Goal: Task Accomplishment & Management: Manage account settings

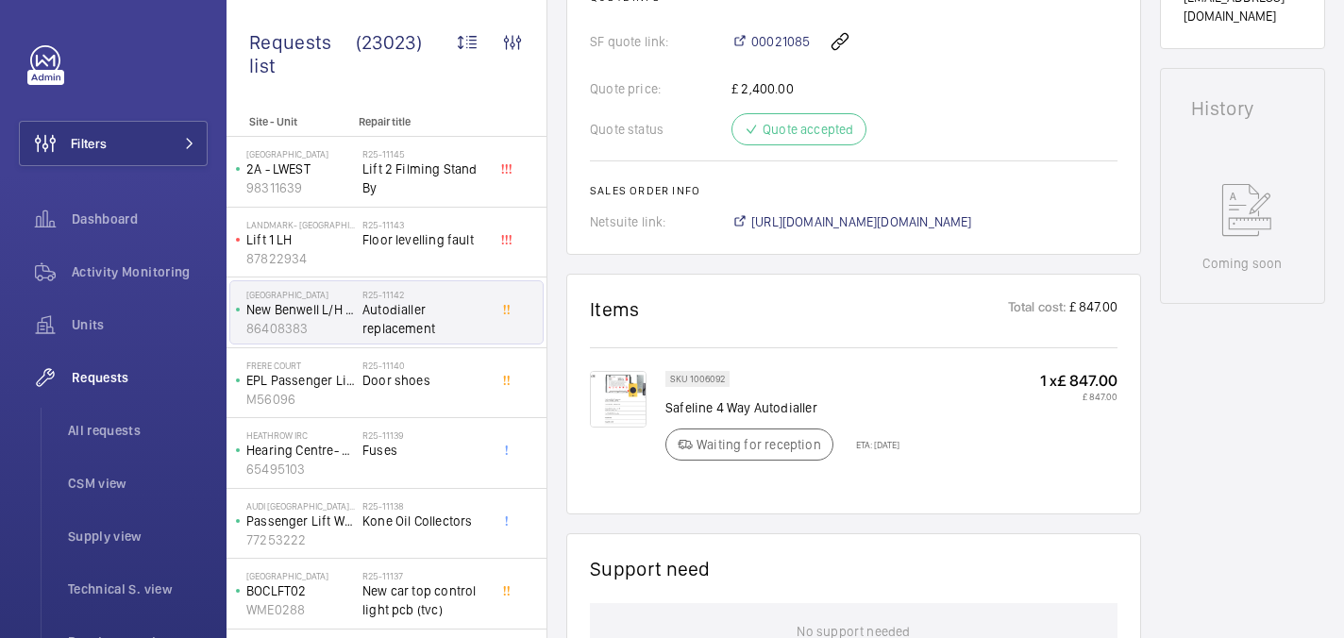
scroll to position [1175, 0]
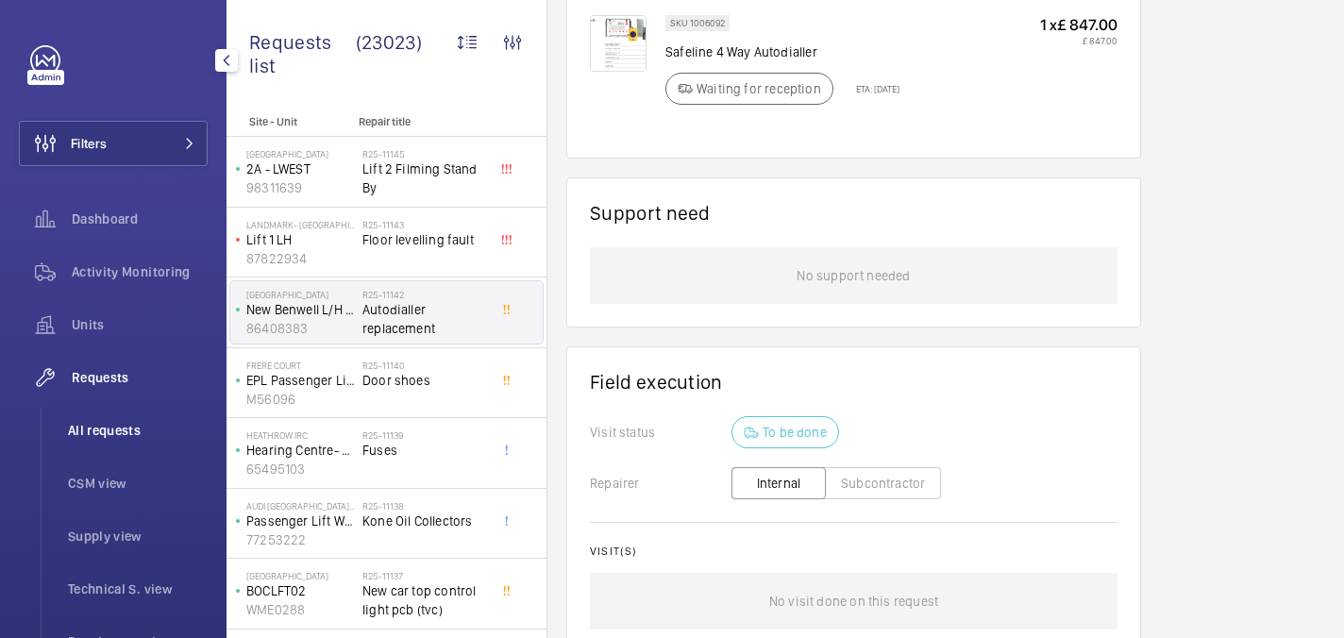
click at [99, 433] on span "All requests" at bounding box center [138, 430] width 140 height 19
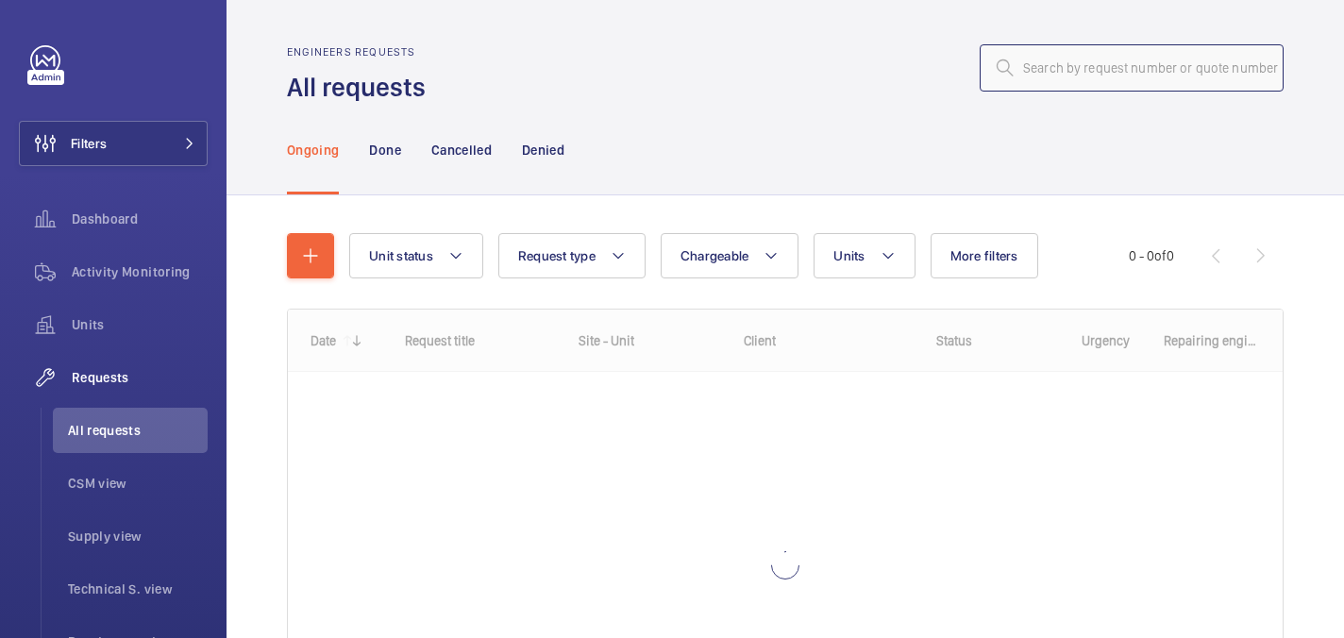
click at [1099, 57] on input "text" at bounding box center [1132, 67] width 304 height 47
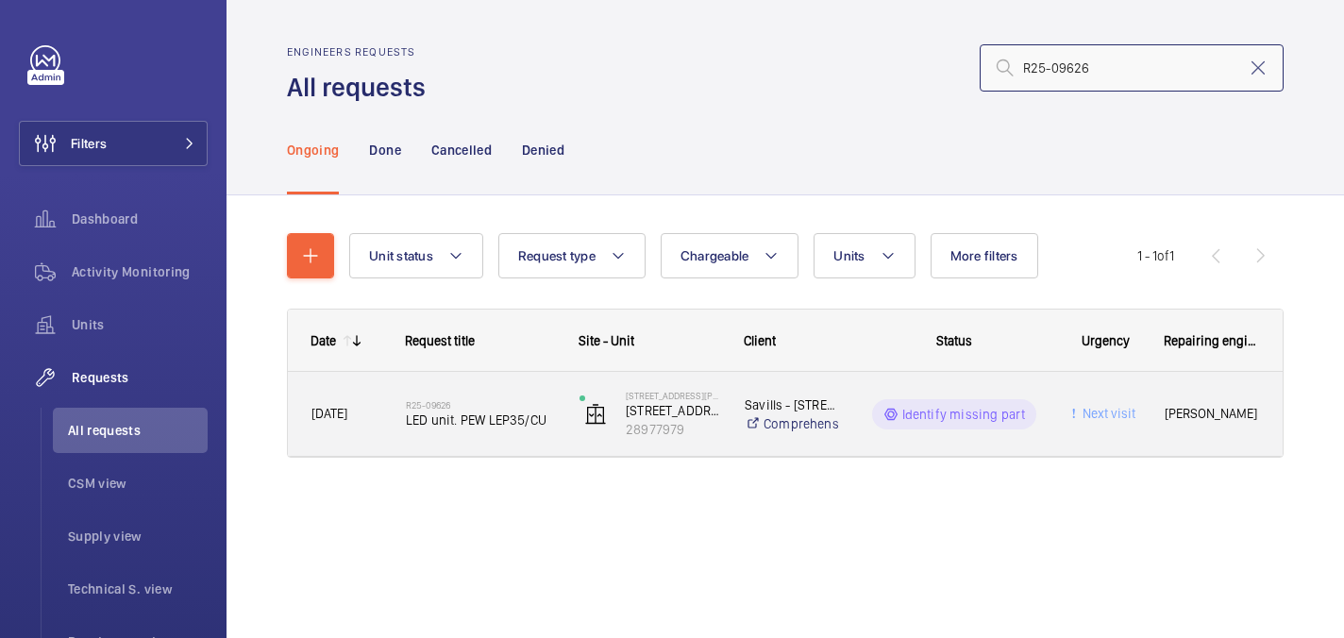
type input "R25-09626"
click at [486, 401] on h2 "R25-09626" at bounding box center [480, 404] width 149 height 11
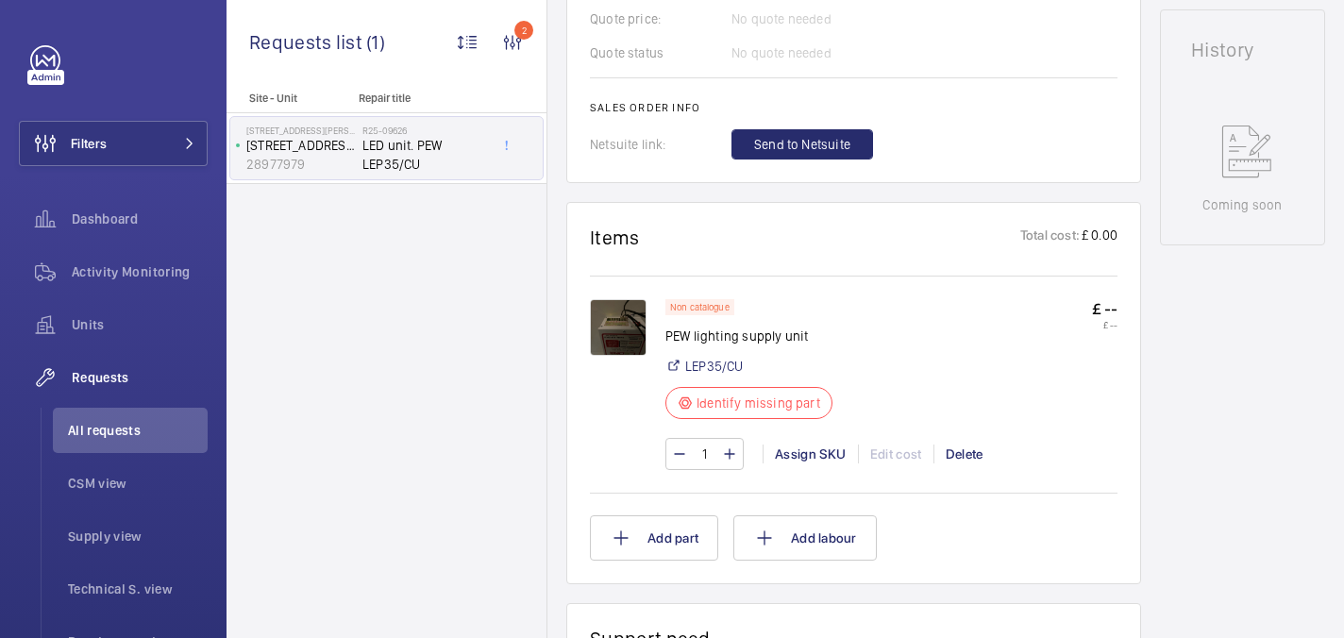
scroll to position [929, 0]
click at [624, 313] on img at bounding box center [618, 325] width 57 height 57
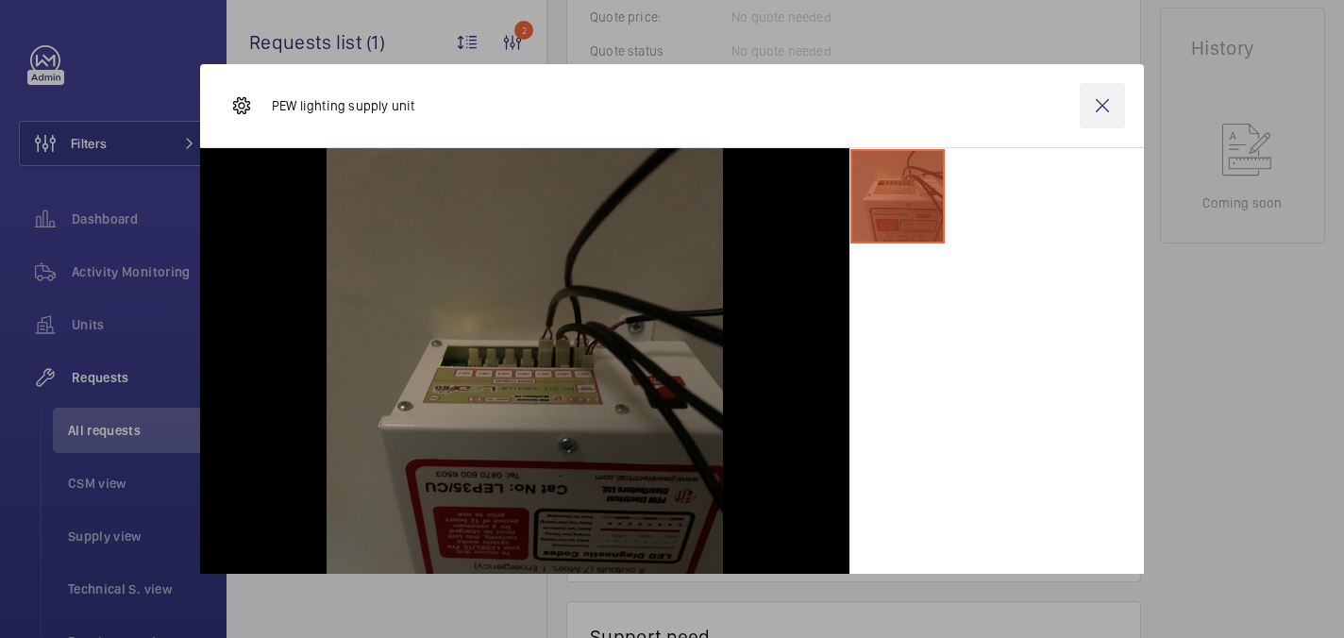
click at [1107, 97] on wm-front-icon-button at bounding box center [1102, 105] width 45 height 45
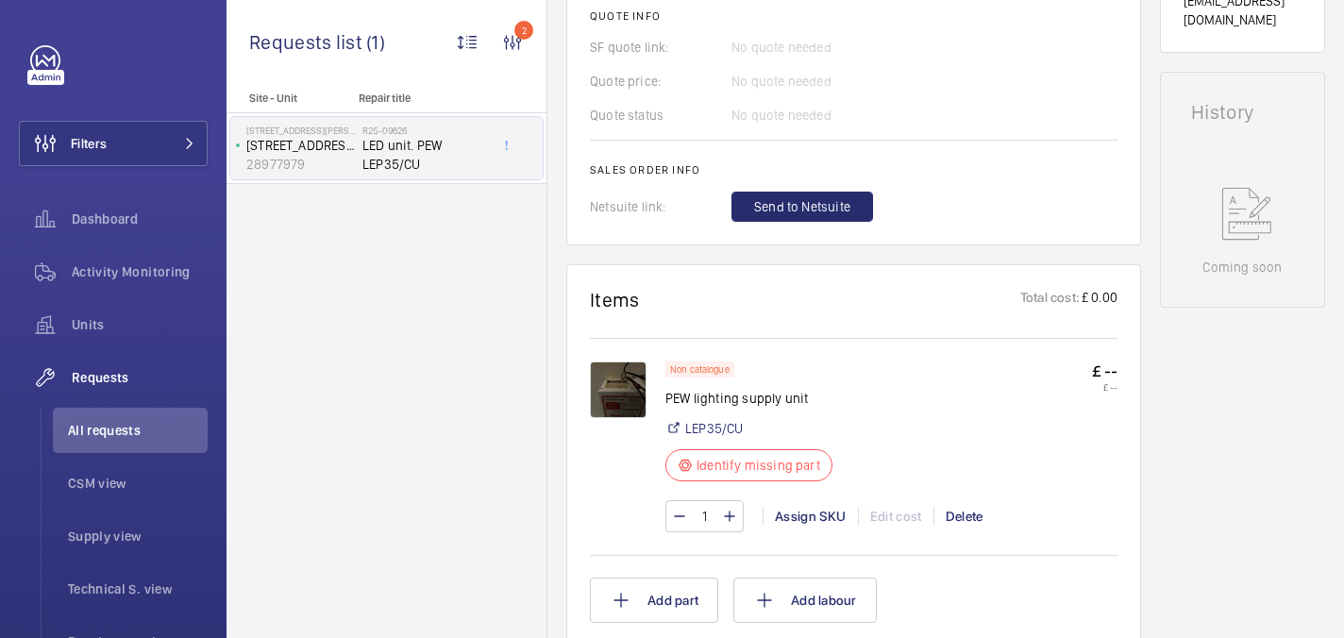
scroll to position [865, 0]
click at [613, 376] on img at bounding box center [618, 389] width 57 height 57
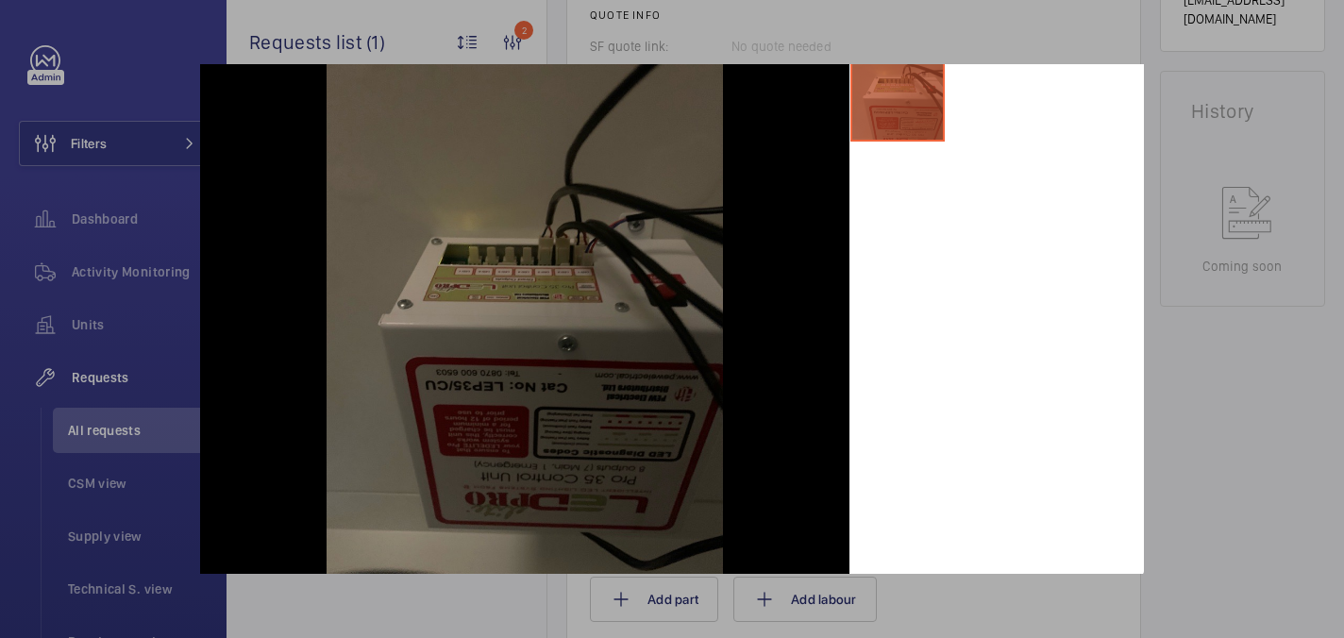
scroll to position [0, 0]
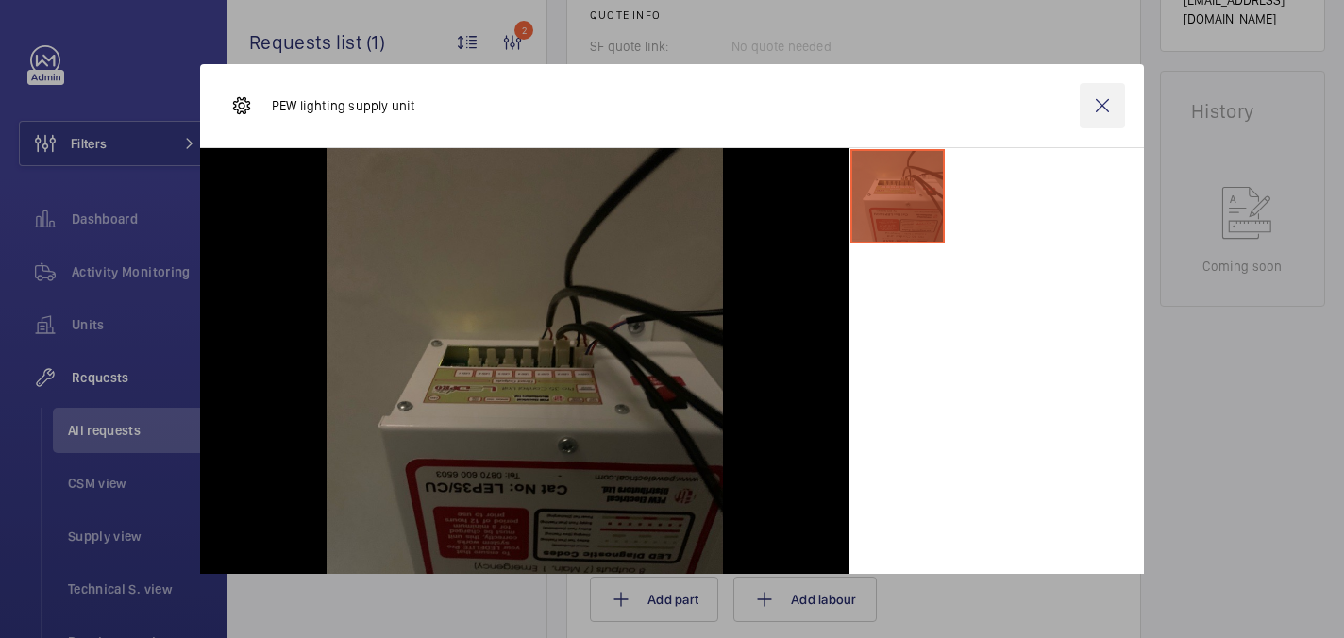
click at [1123, 113] on wm-front-icon-button at bounding box center [1102, 105] width 45 height 45
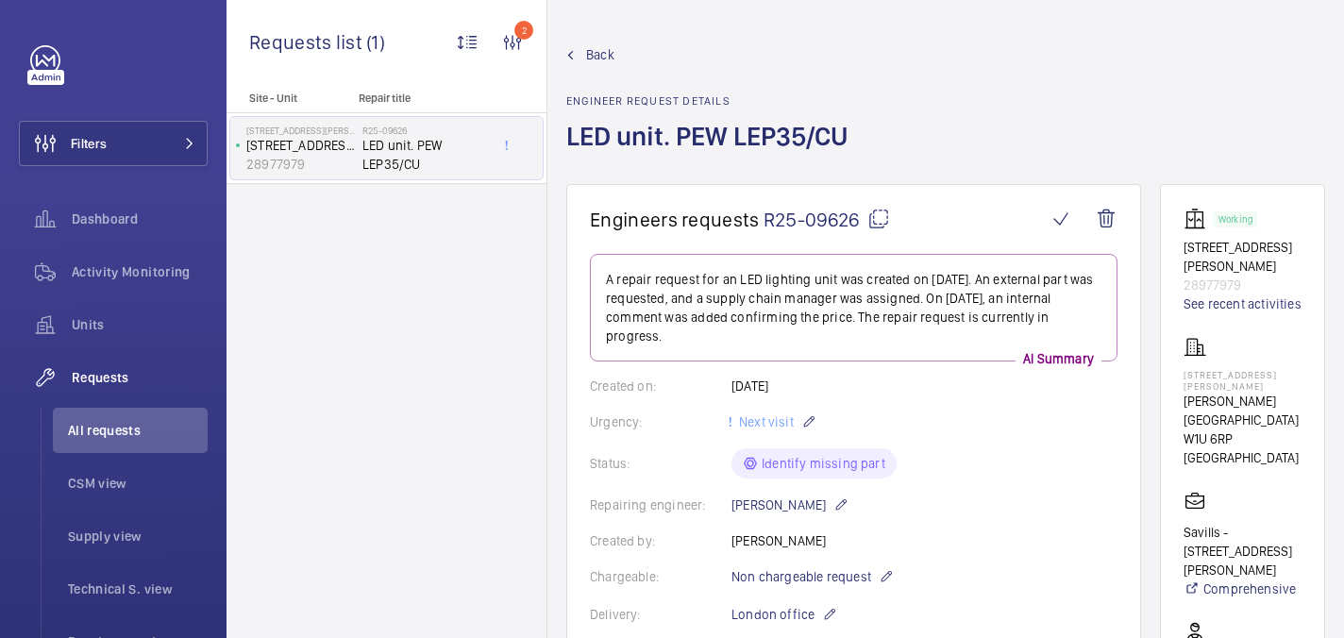
click at [873, 216] on mat-icon at bounding box center [878, 219] width 23 height 23
click at [1210, 369] on p "109 Baker Street" at bounding box center [1243, 380] width 118 height 23
click at [1208, 369] on p "109 Baker Street" at bounding box center [1243, 380] width 118 height 23
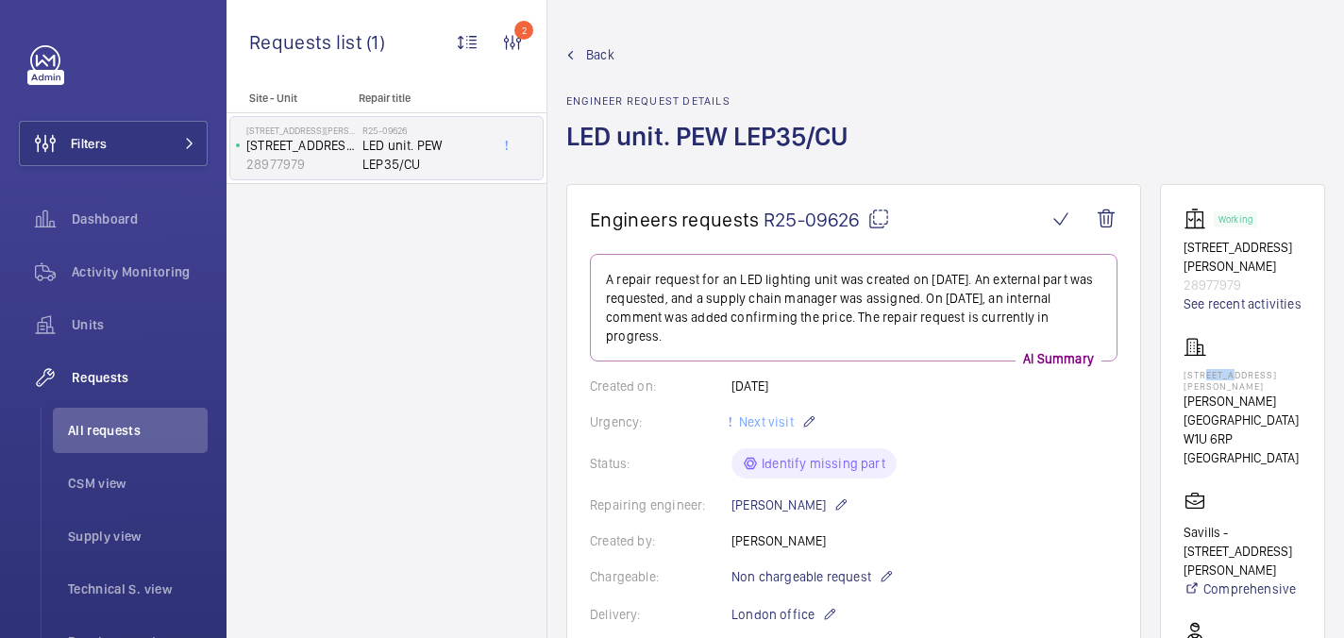
click at [1208, 369] on p "109 Baker Street" at bounding box center [1243, 380] width 118 height 23
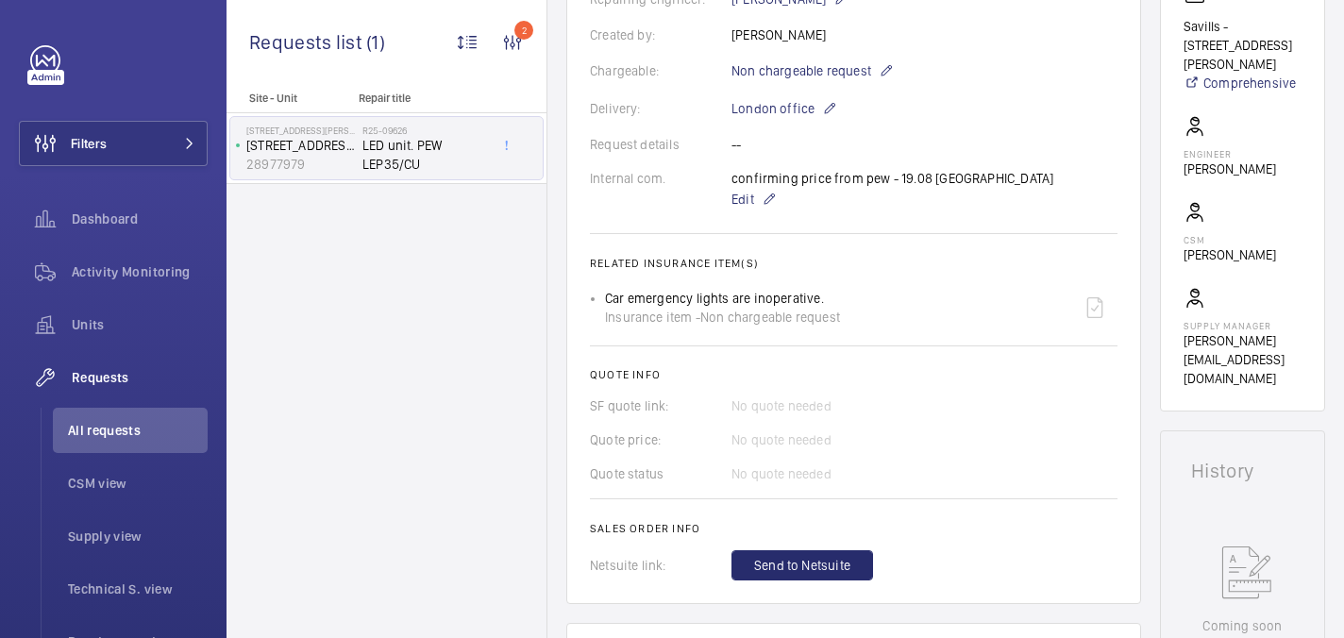
scroll to position [970, 0]
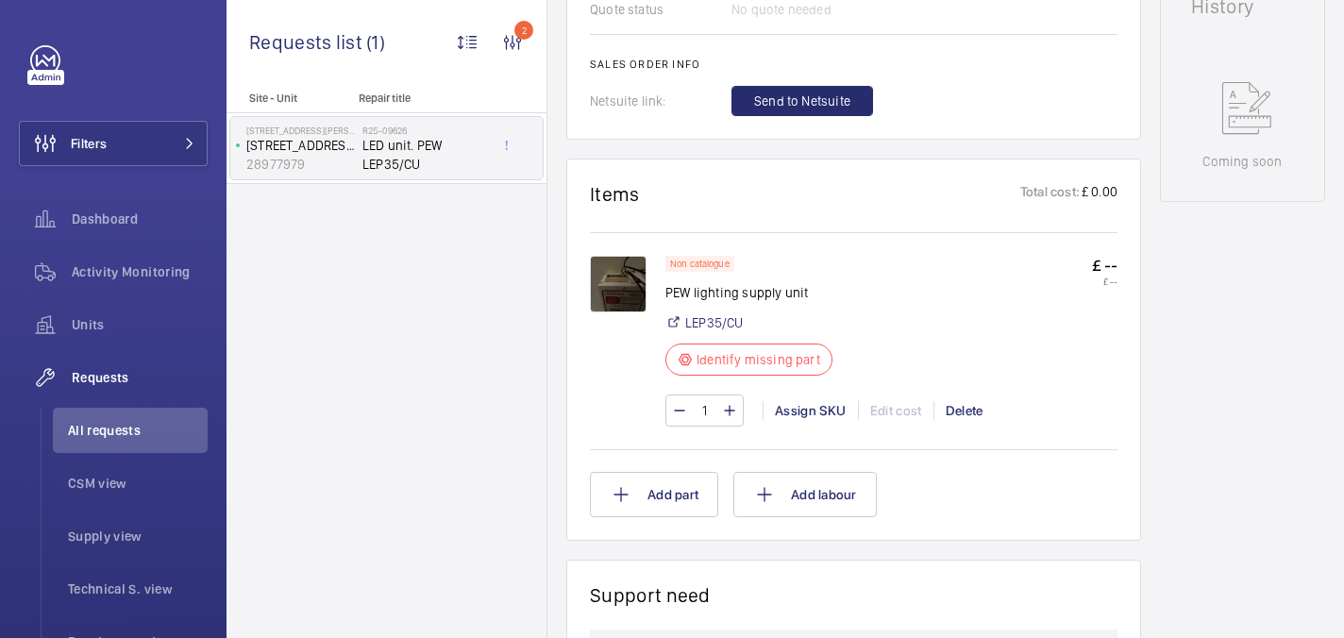
click at [680, 283] on p "PEW lighting supply unit" at bounding box center [754, 292] width 178 height 19
copy div "PEW lighting supply unit"
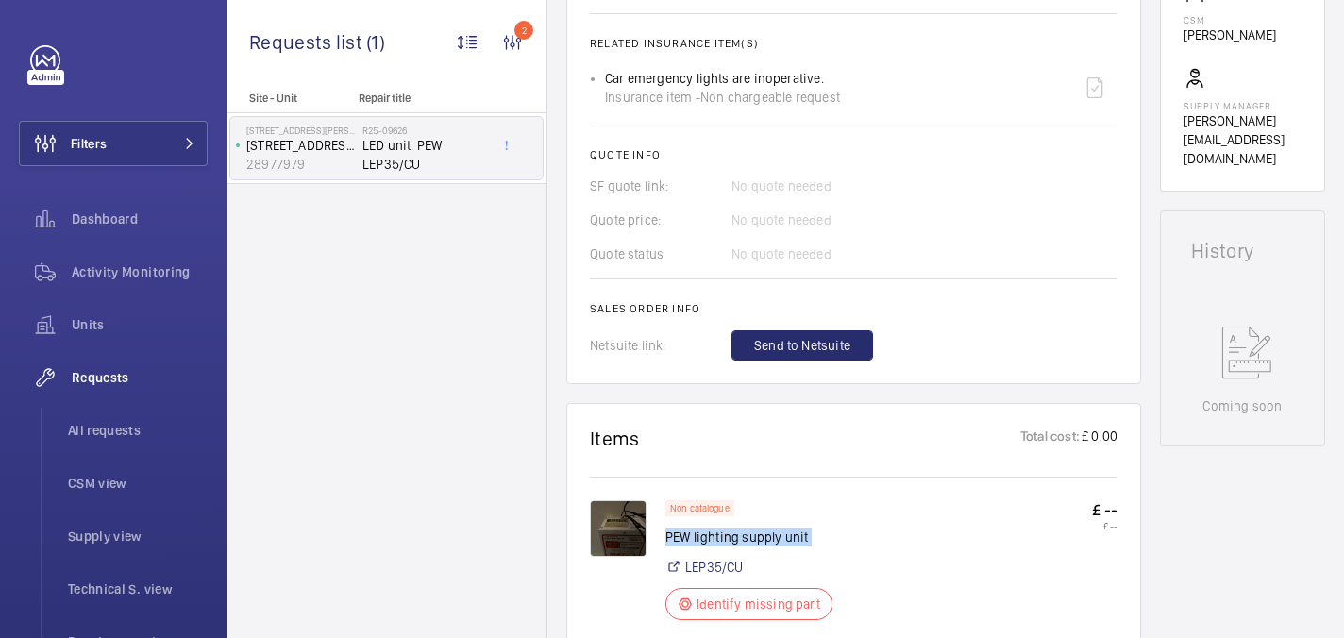
scroll to position [214, 0]
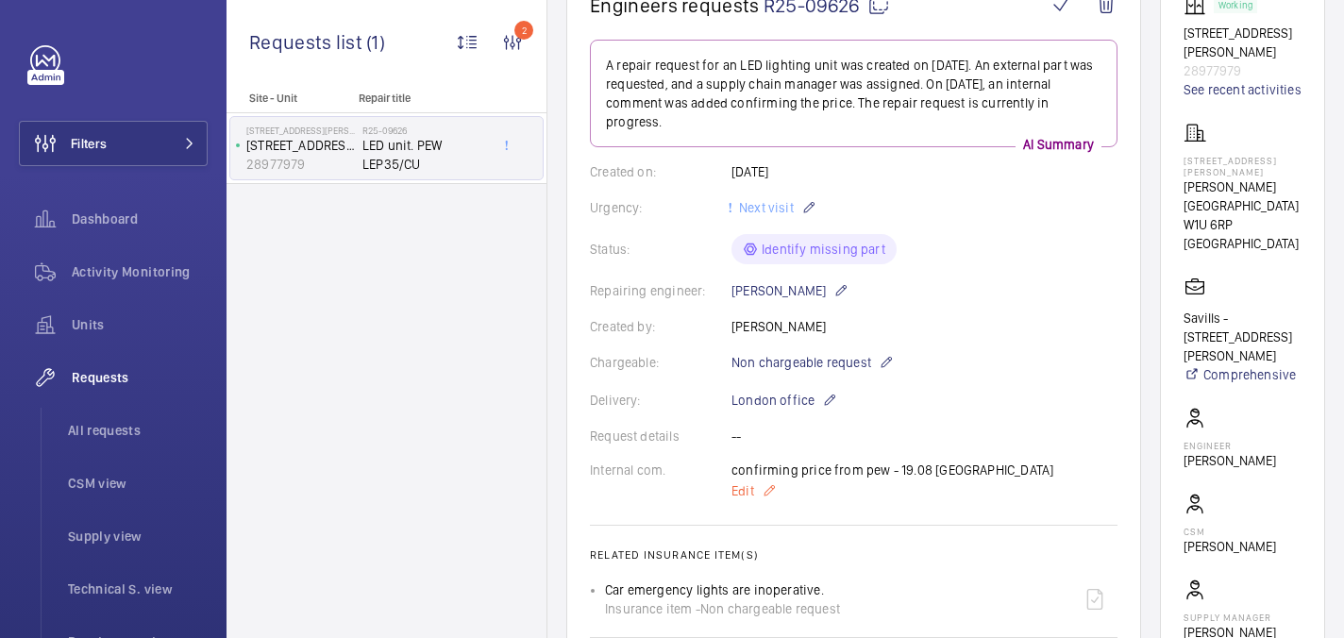
click at [750, 481] on span "Edit" at bounding box center [742, 490] width 23 height 19
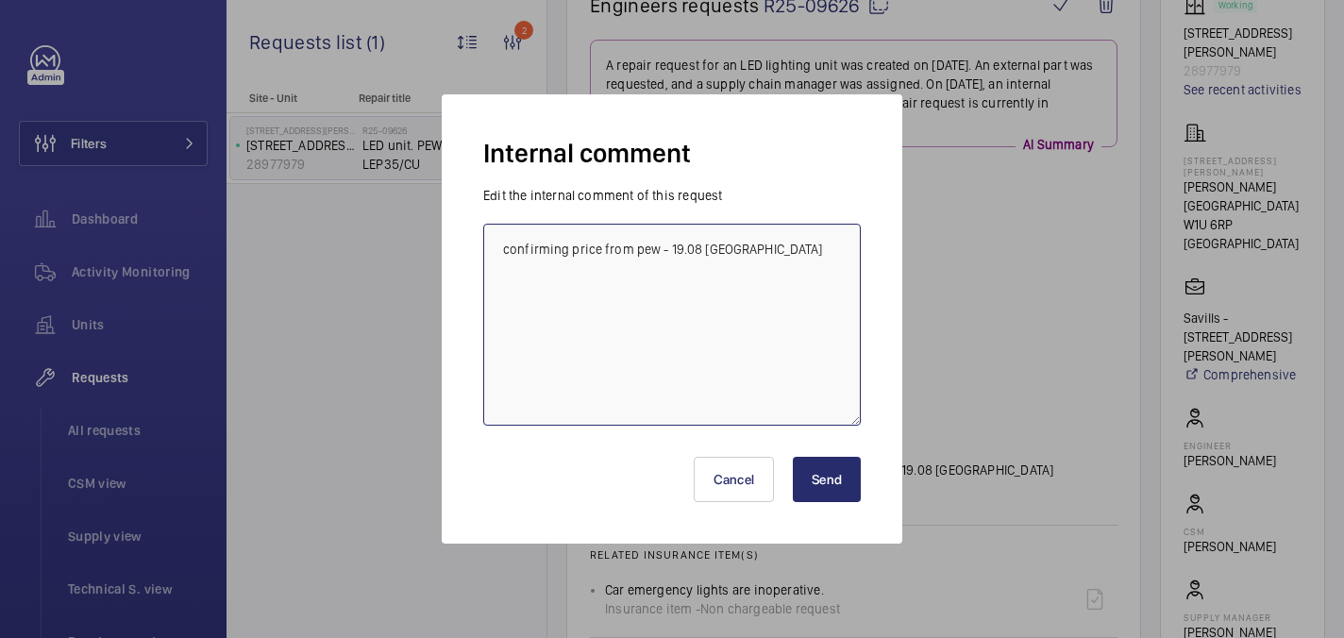
click at [812, 273] on textarea "confirming price from pew - 19.08 india" at bounding box center [672, 325] width 378 height 202
click at [556, 295] on textarea "confirming price from pew - 19.08 india suppluer has requested" at bounding box center [672, 325] width 378 height 202
click at [702, 289] on textarea "confirming price from pew - 19.08 india supplier has requested" at bounding box center [672, 325] width 378 height 202
paste textarea "how many fitting there are as the whole system will need replacing."
click at [704, 309] on textarea "confirming price from pew - 19.08 india supplier has requested how many fitting…" at bounding box center [672, 325] width 378 height 202
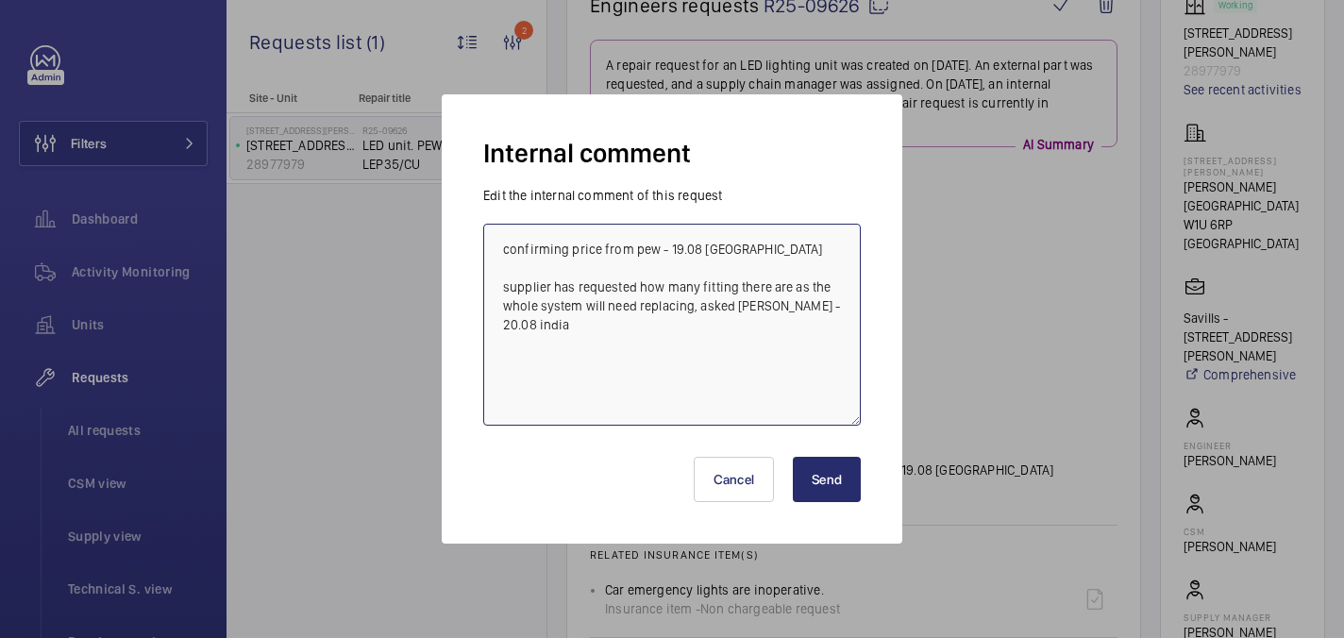
type textarea "confirming price from pew - 19.08 india supplier has requested how many fitting…"
click at [841, 471] on button "Send" at bounding box center [827, 479] width 68 height 45
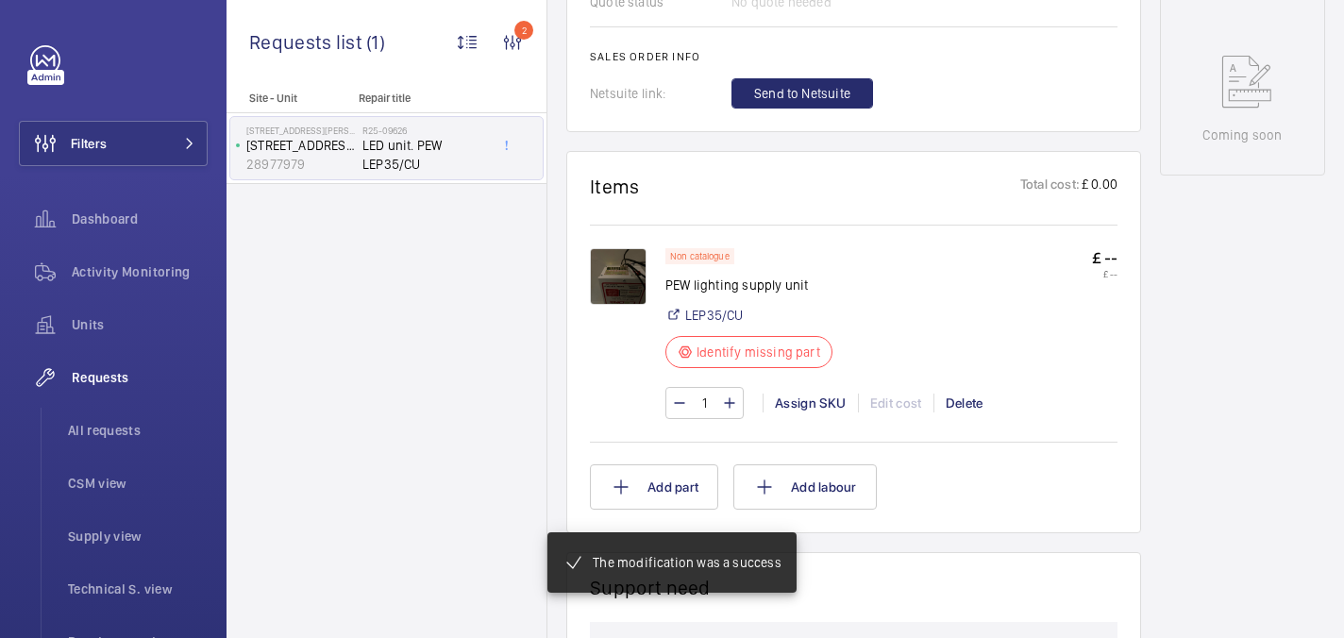
scroll to position [1016, 0]
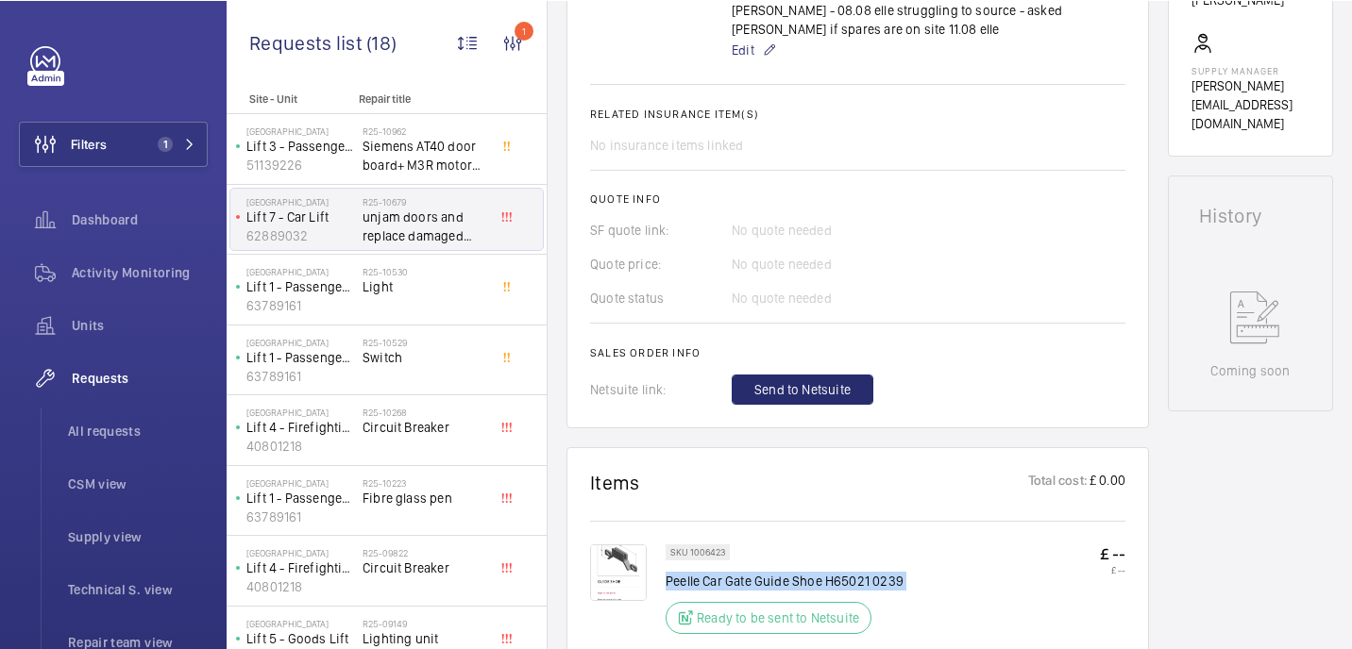
scroll to position [675, 0]
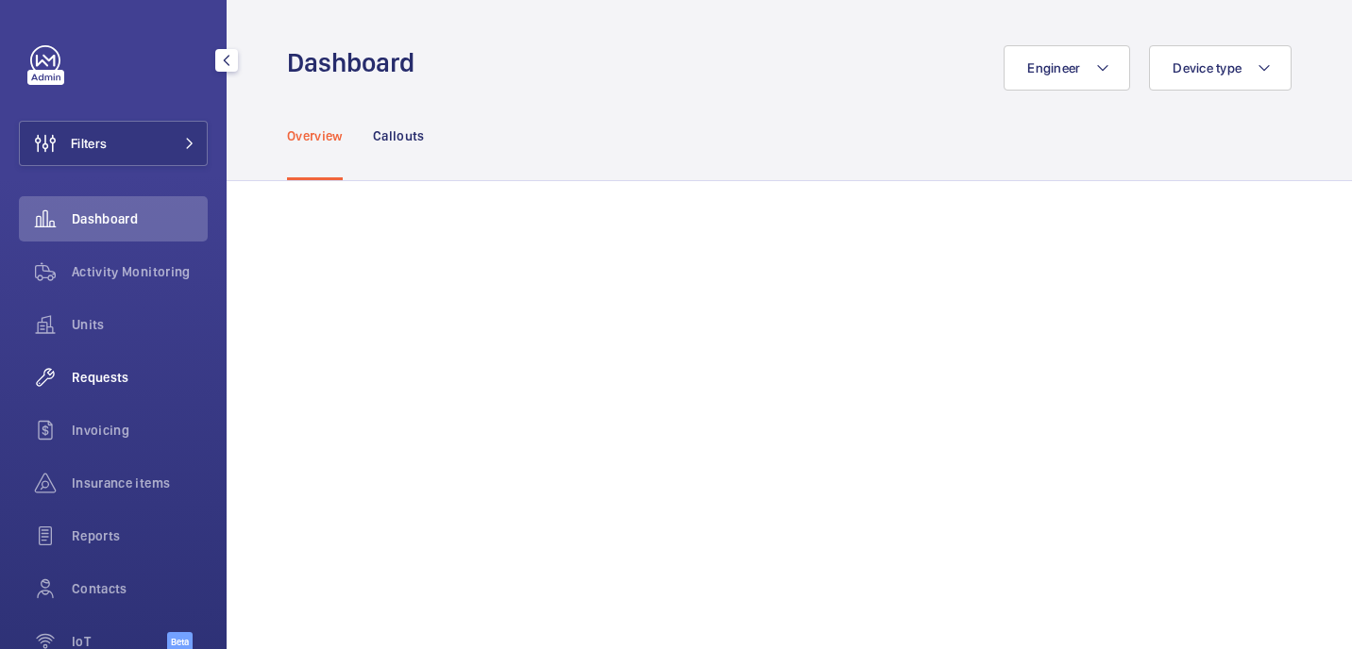
click at [113, 395] on div "Requests" at bounding box center [113, 377] width 189 height 45
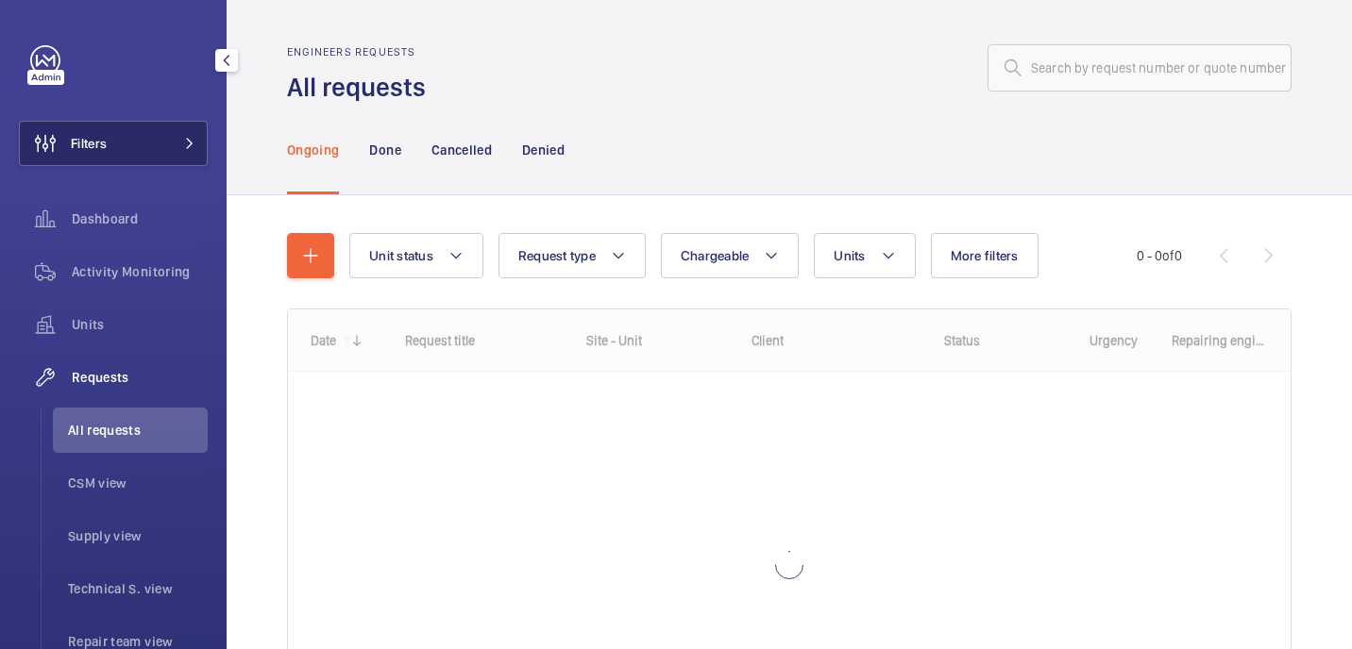
click at [145, 137] on button "Filters" at bounding box center [113, 143] width 189 height 45
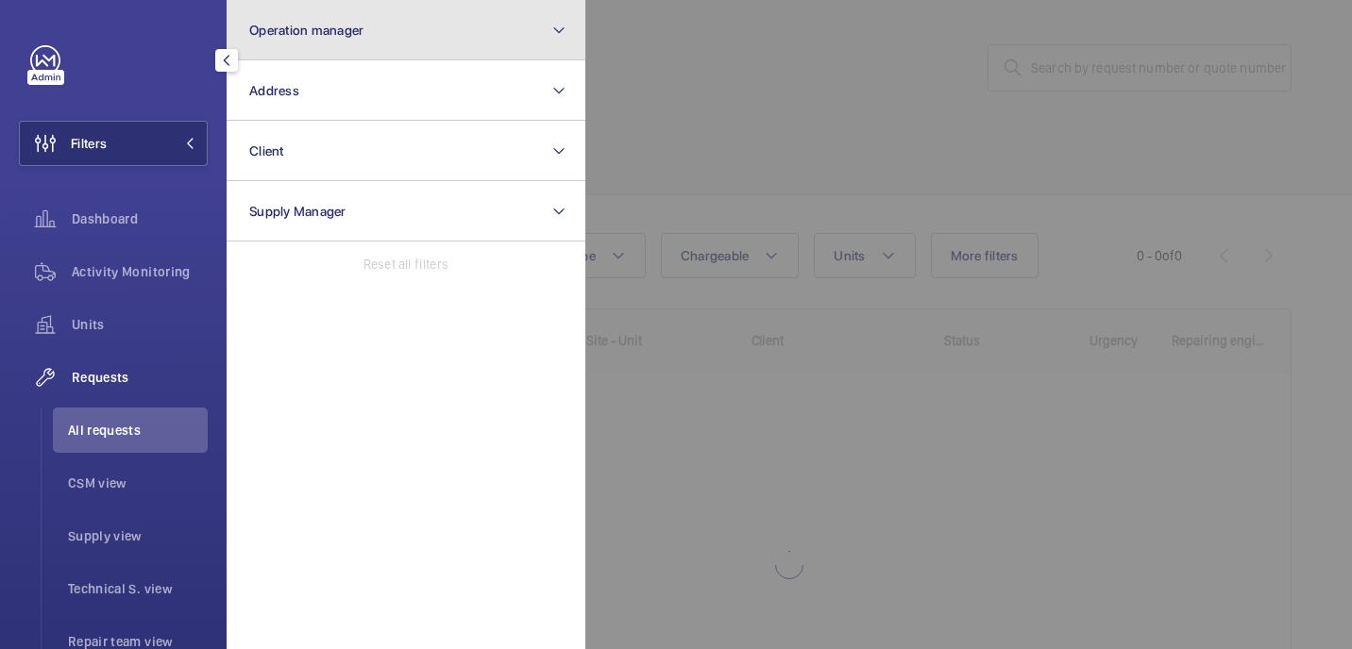
click at [313, 41] on button "Operation manager" at bounding box center [406, 30] width 359 height 60
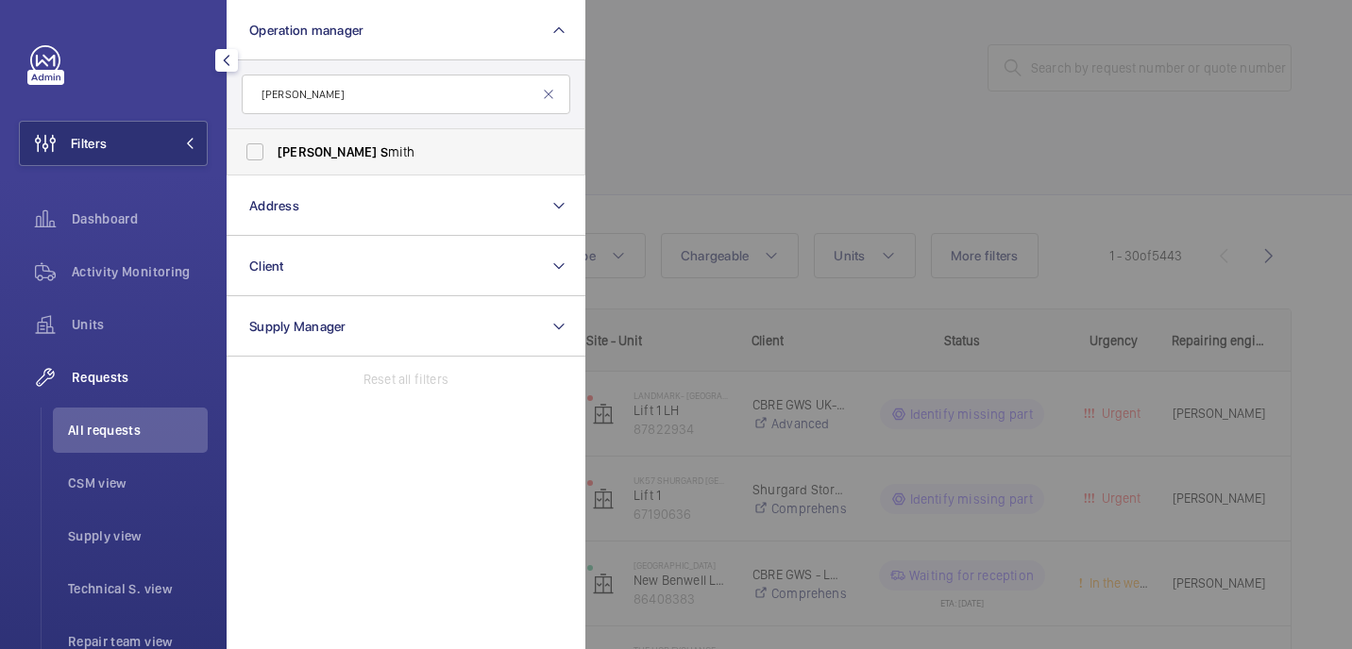
type input "john s"
click at [336, 160] on span "John S mith" at bounding box center [407, 152] width 260 height 19
click at [274, 160] on input "John S mith" at bounding box center [255, 152] width 38 height 38
checkbox input "true"
click at [751, 138] on div at bounding box center [1261, 324] width 1352 height 649
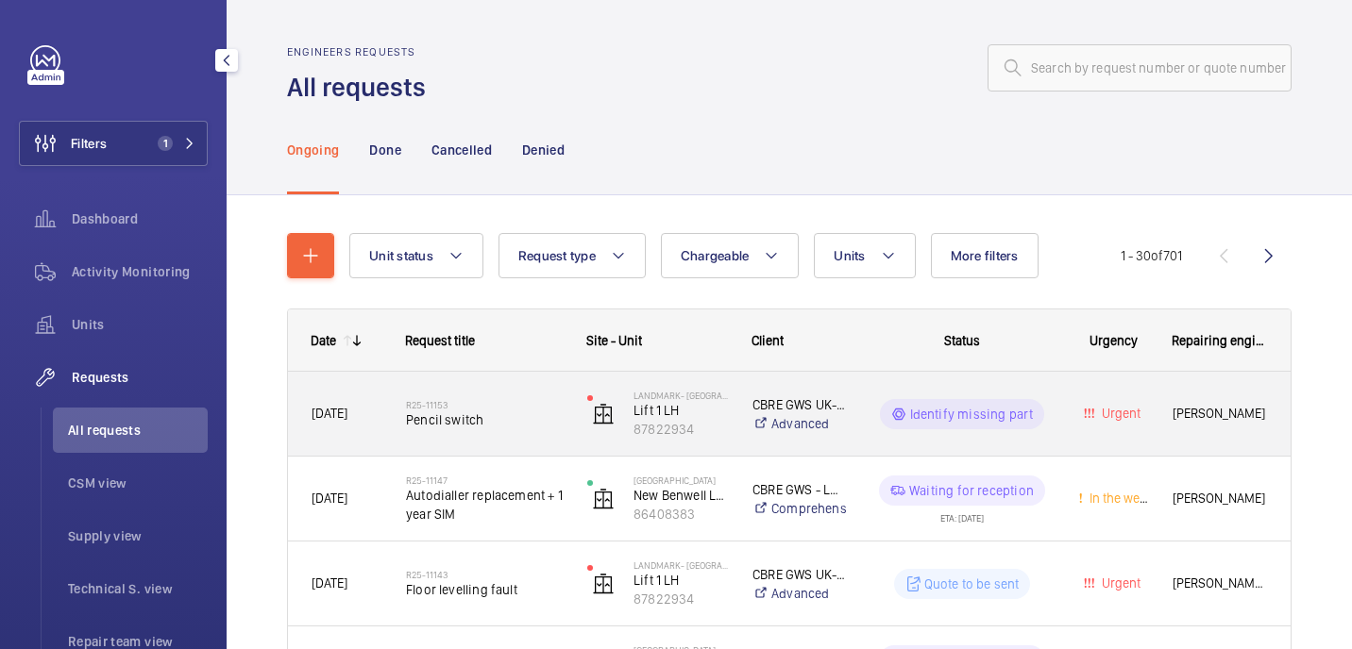
click at [516, 416] on span "Pencil switch" at bounding box center [484, 420] width 157 height 19
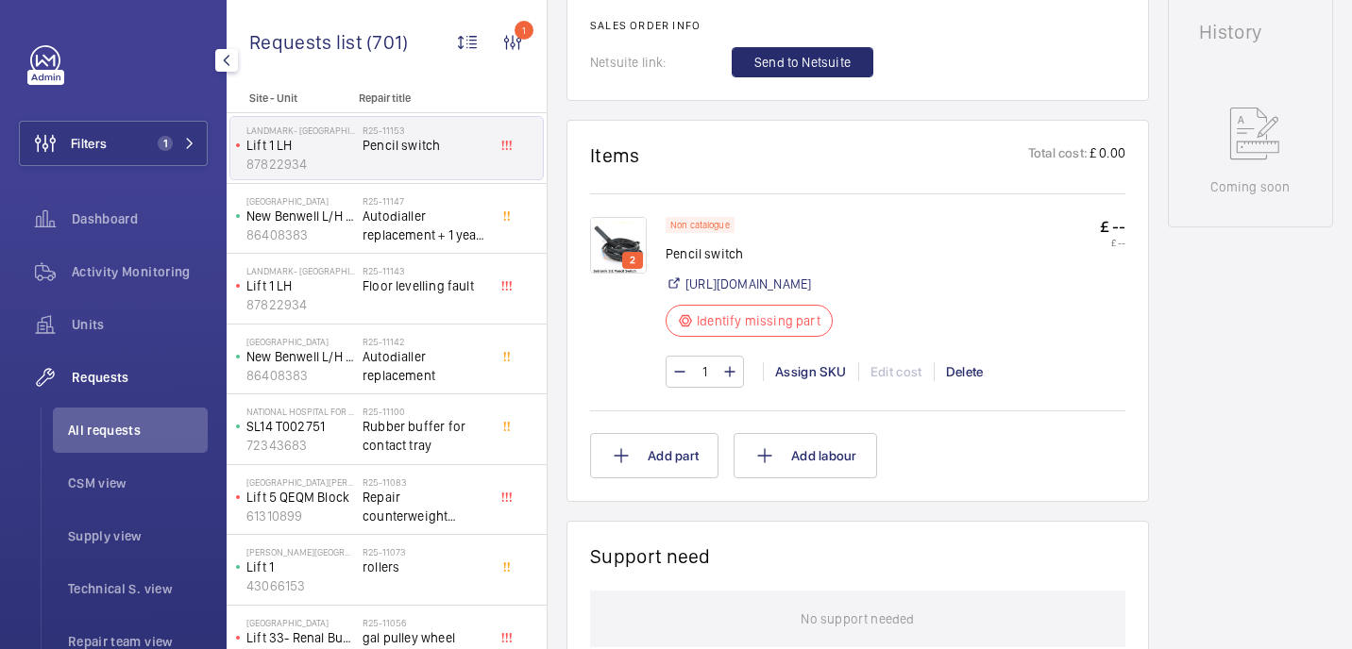
scroll to position [925, 0]
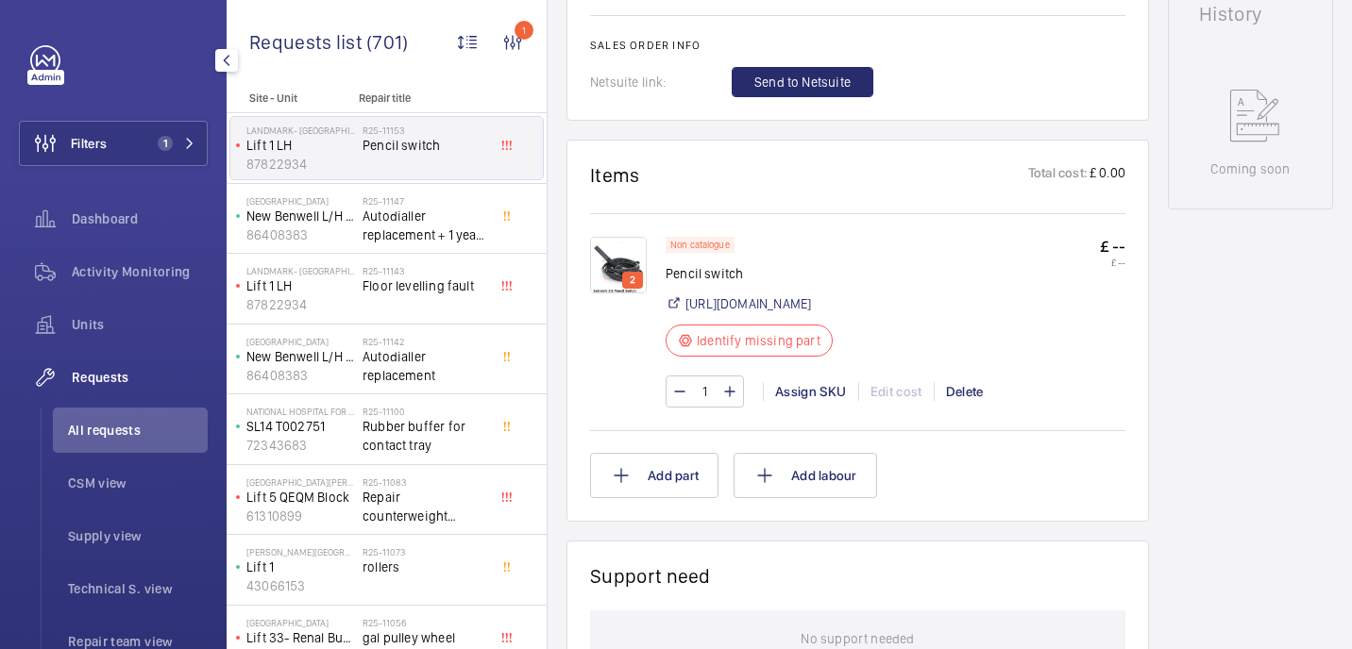
click at [620, 269] on img at bounding box center [618, 265] width 57 height 57
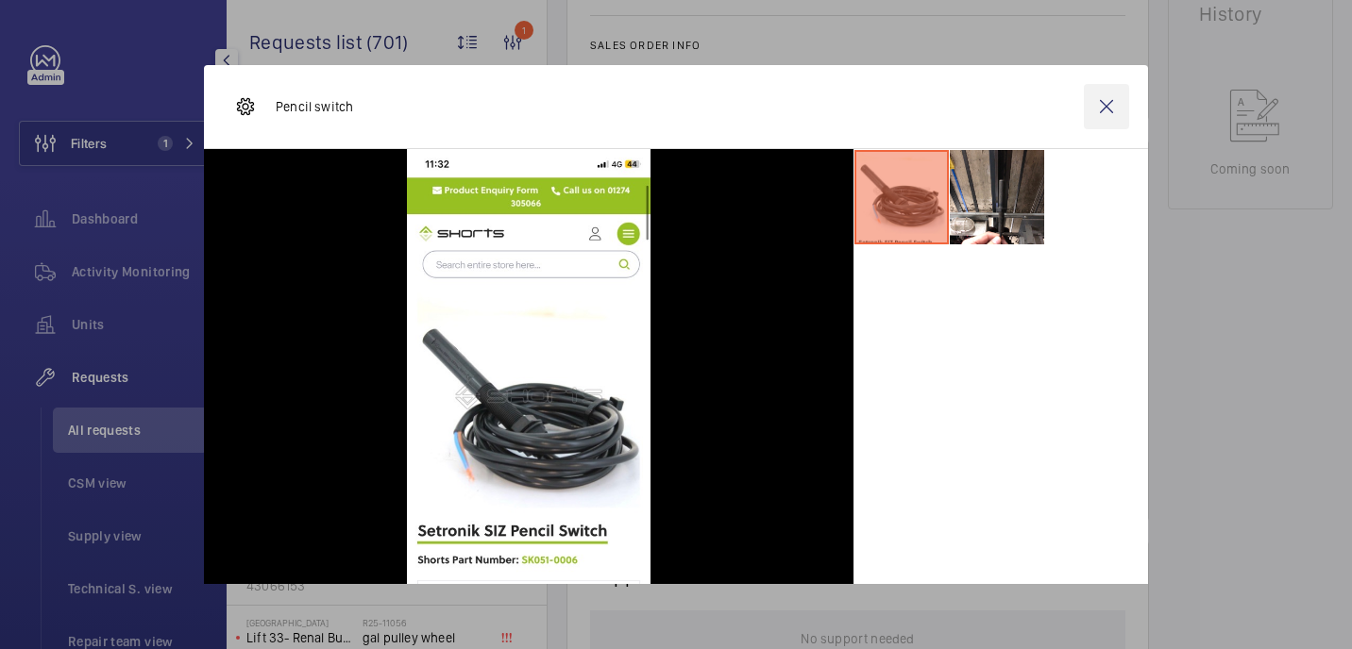
click at [1106, 108] on wm-front-icon-button at bounding box center [1105, 106] width 45 height 45
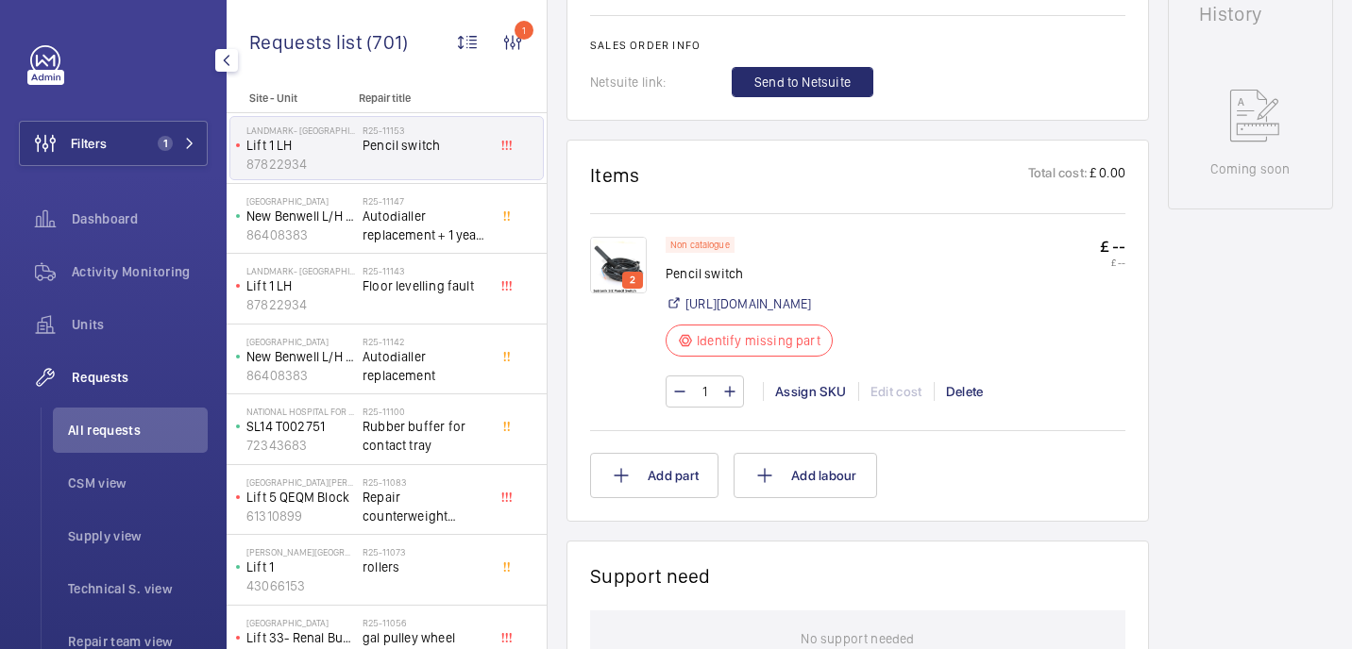
click at [844, 294] on div "Non catalogue Pencil switch https://shop.shorts-lifts.co.uk/sk051-0006-setronik…" at bounding box center [754, 302] width 178 height 131
click at [811, 311] on link "https://shop.shorts-lifts.co.uk/sk051-0006-setronik-siz-pencil-switch" at bounding box center [748, 303] width 126 height 19
click at [613, 253] on img at bounding box center [618, 266] width 57 height 57
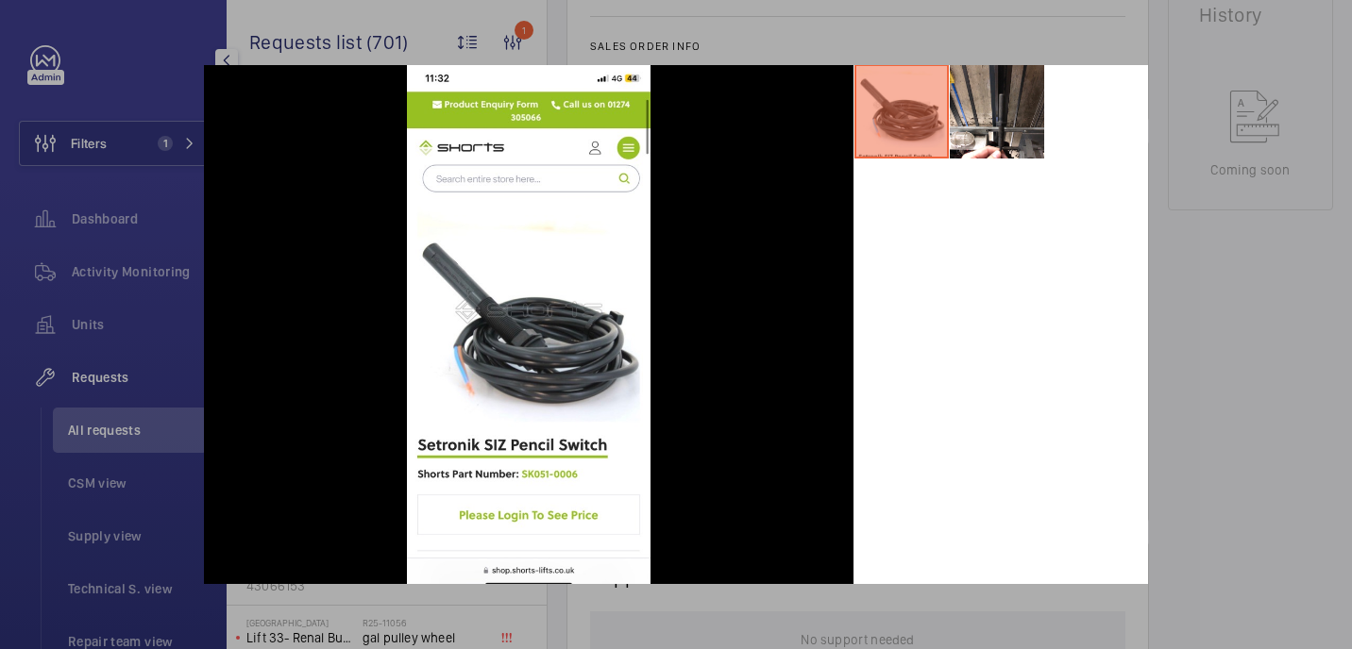
scroll to position [90, 0]
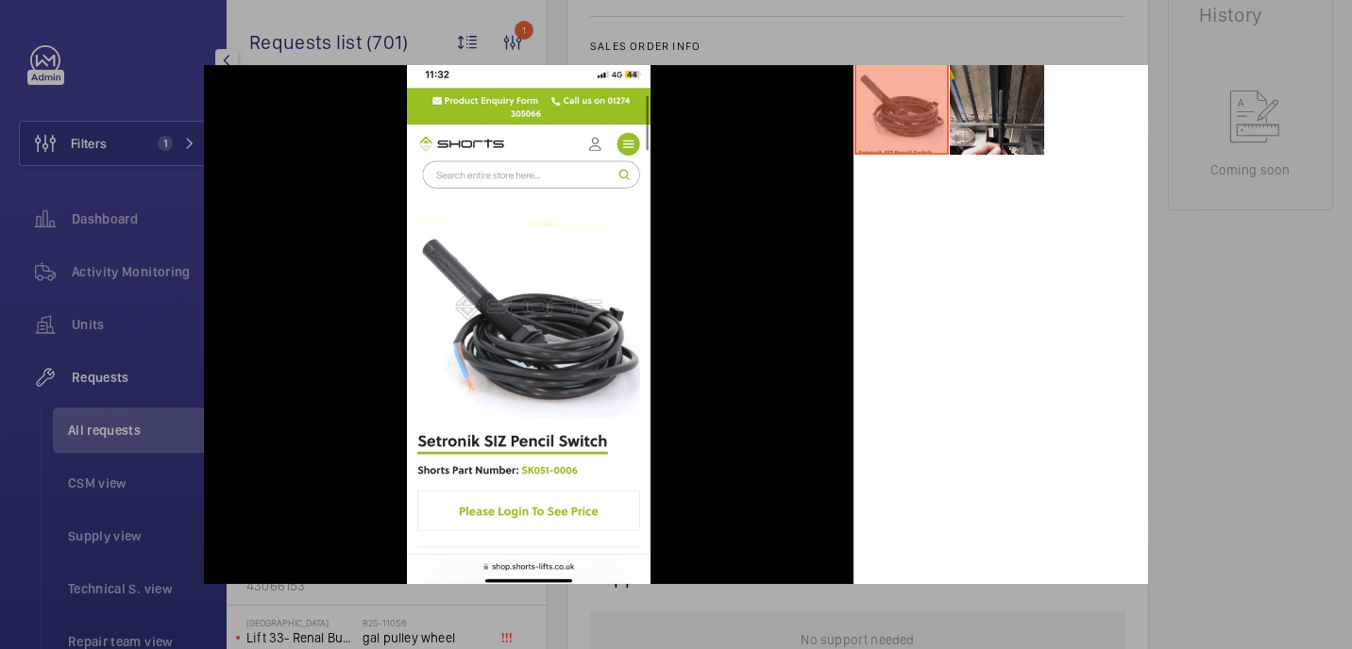
click at [993, 107] on li at bounding box center [996, 107] width 94 height 94
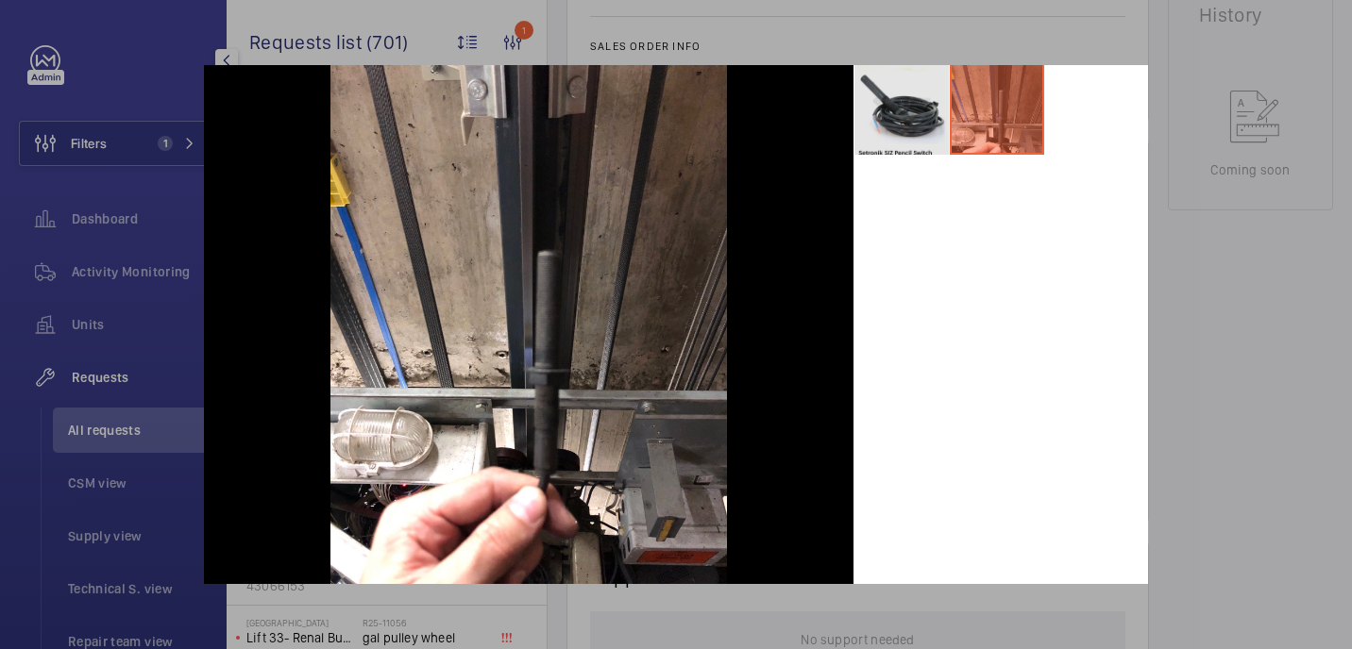
click at [904, 131] on li at bounding box center [901, 107] width 94 height 94
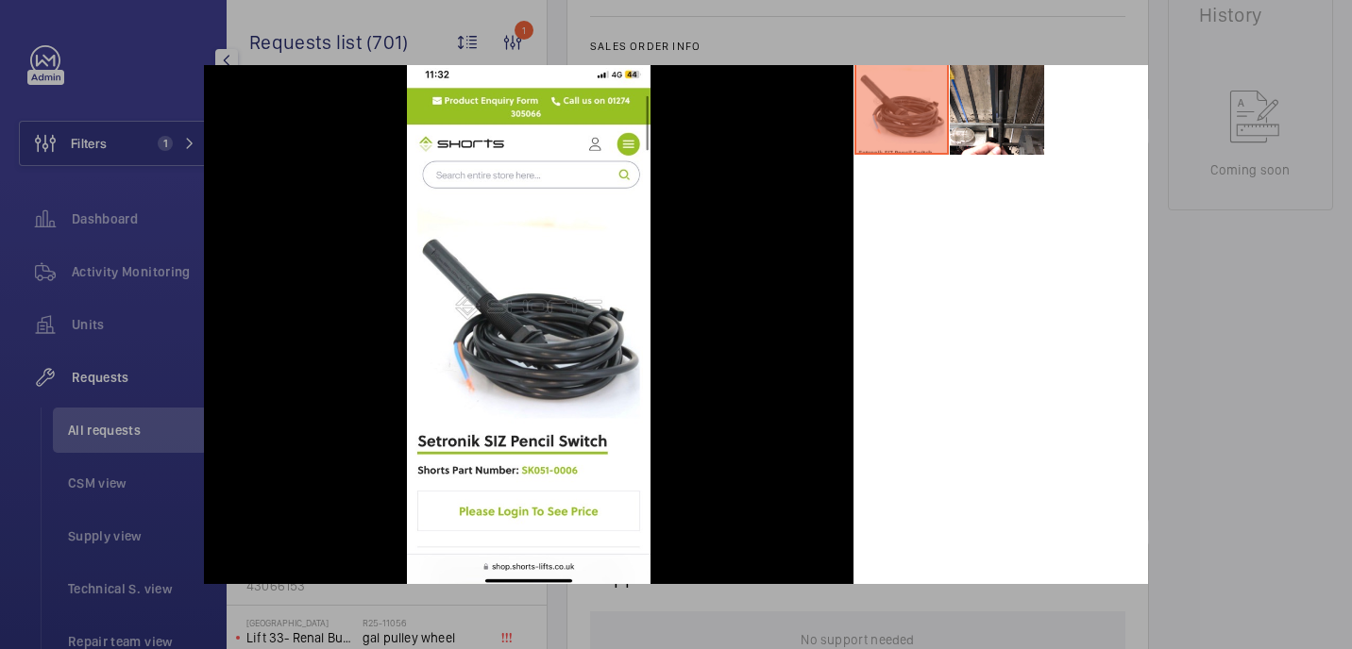
click at [1266, 347] on div at bounding box center [676, 324] width 1352 height 649
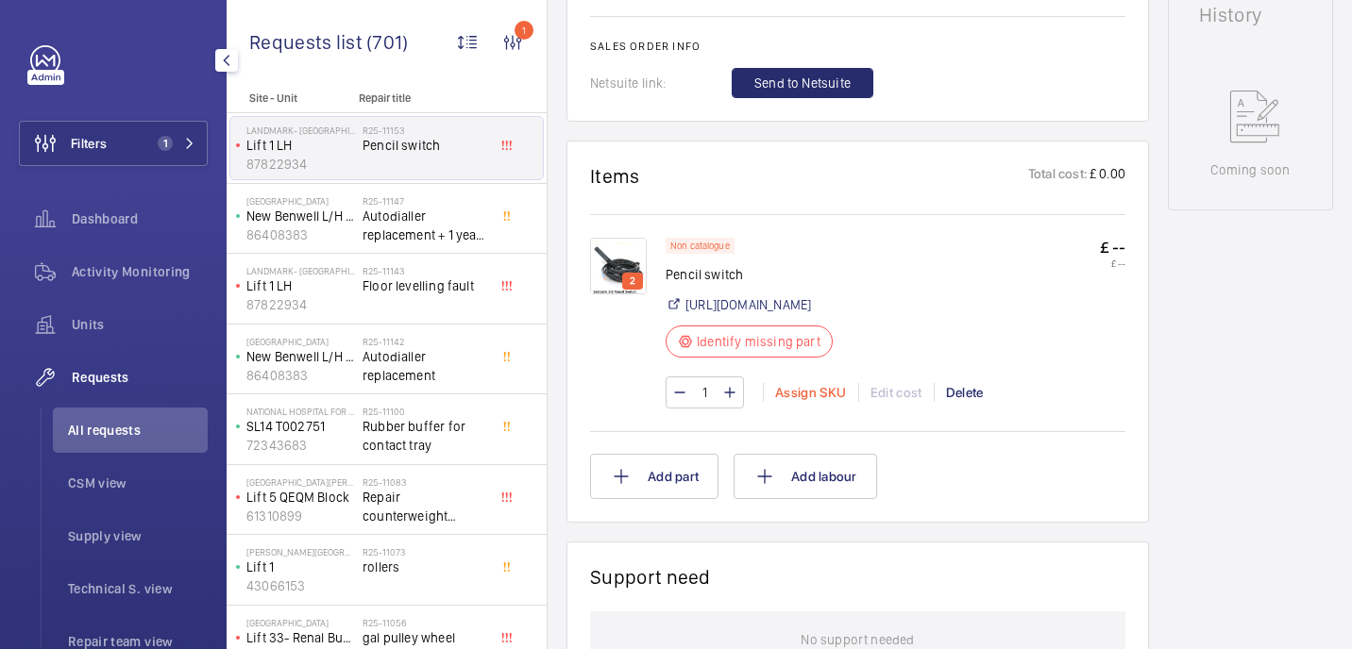
click at [786, 400] on div "Assign SKU" at bounding box center [810, 392] width 95 height 19
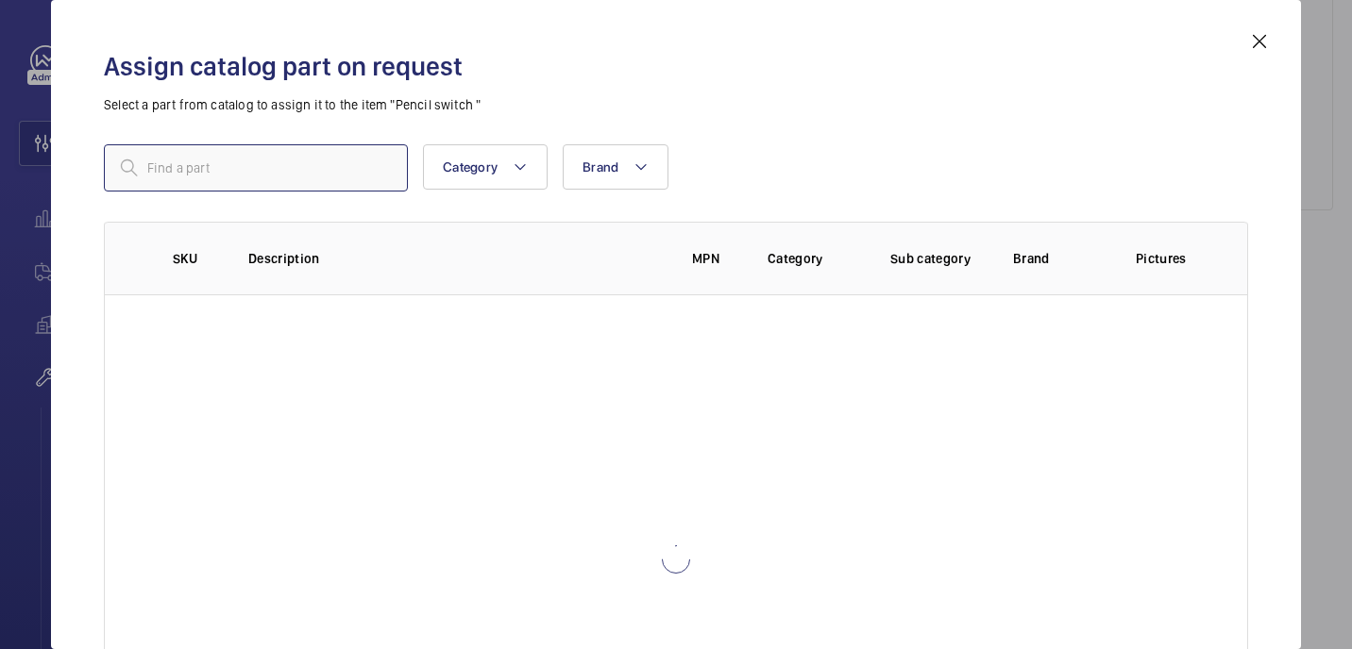
click at [241, 162] on input "text" at bounding box center [256, 167] width 304 height 47
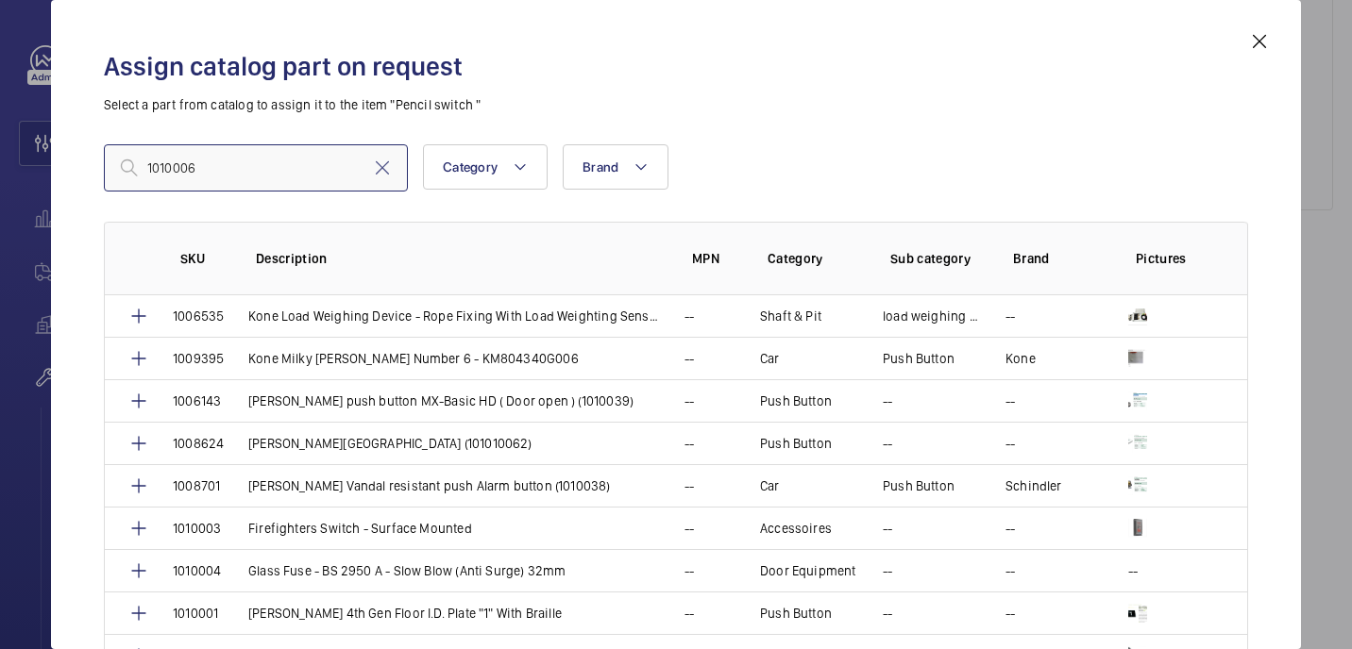
click at [152, 161] on input "1010006" at bounding box center [256, 167] width 304 height 47
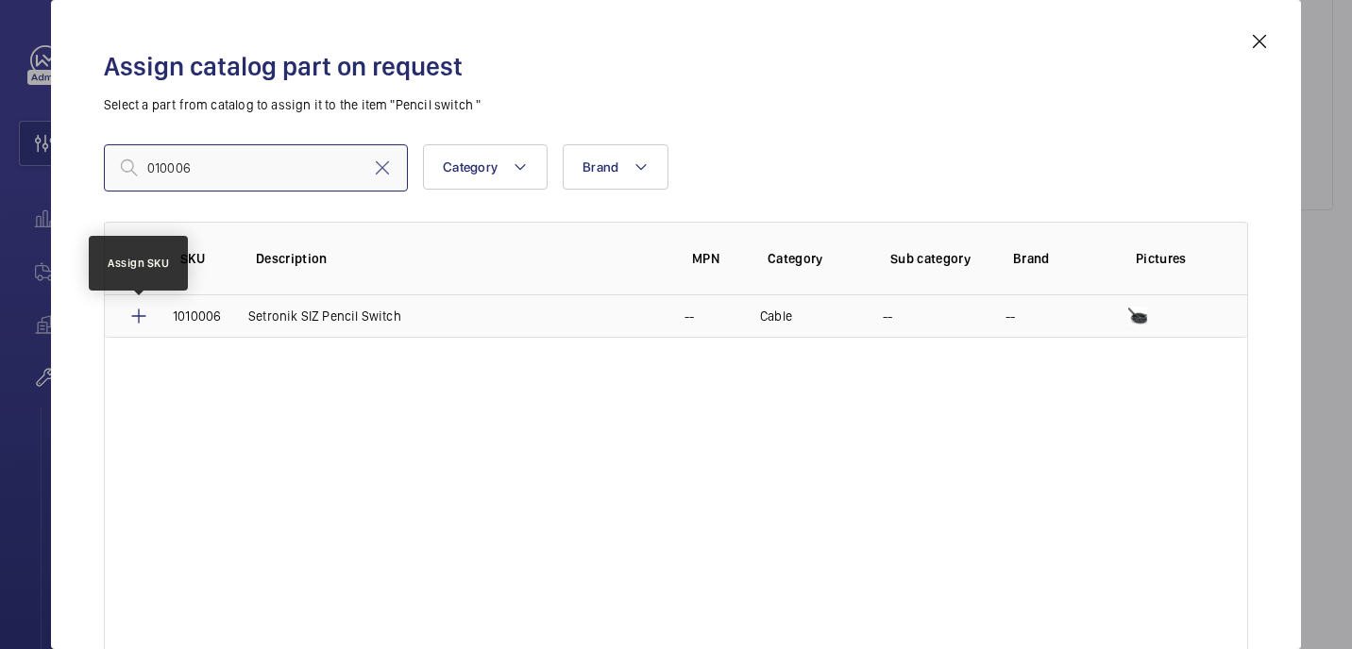
type input "010006"
click at [140, 319] on mat-icon at bounding box center [138, 316] width 23 height 23
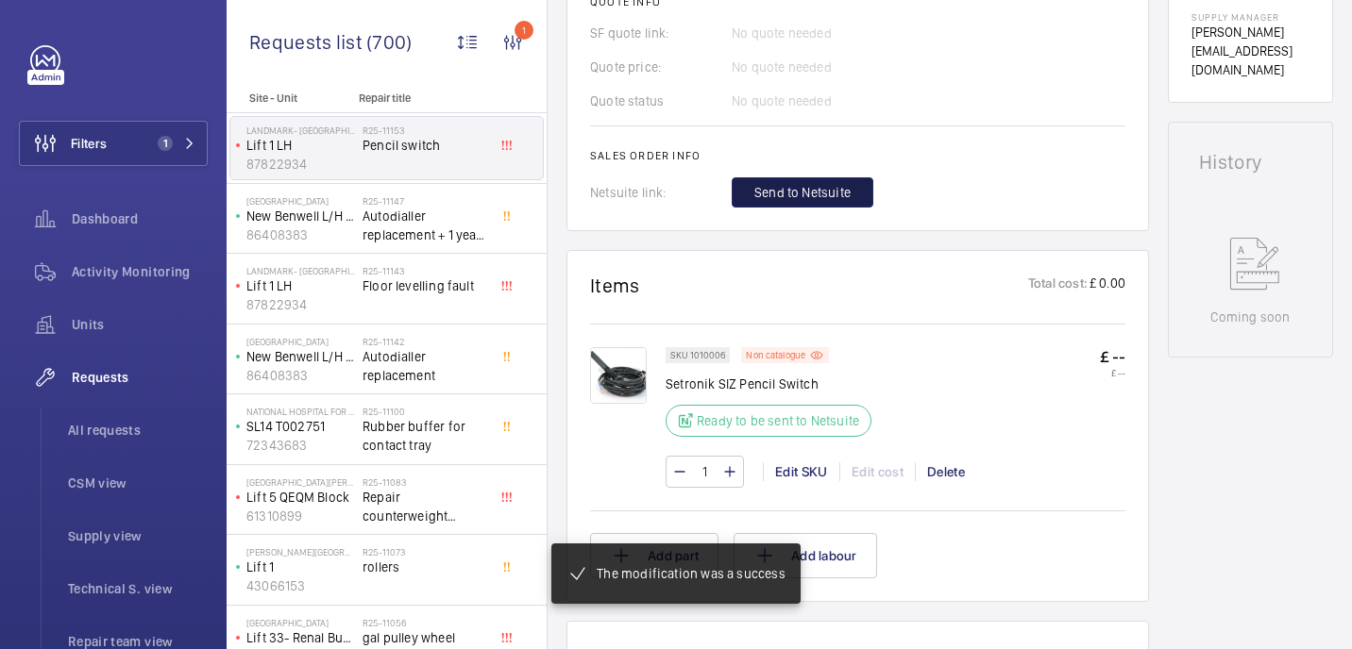
click at [803, 208] on button "Send to Netsuite" at bounding box center [802, 192] width 142 height 30
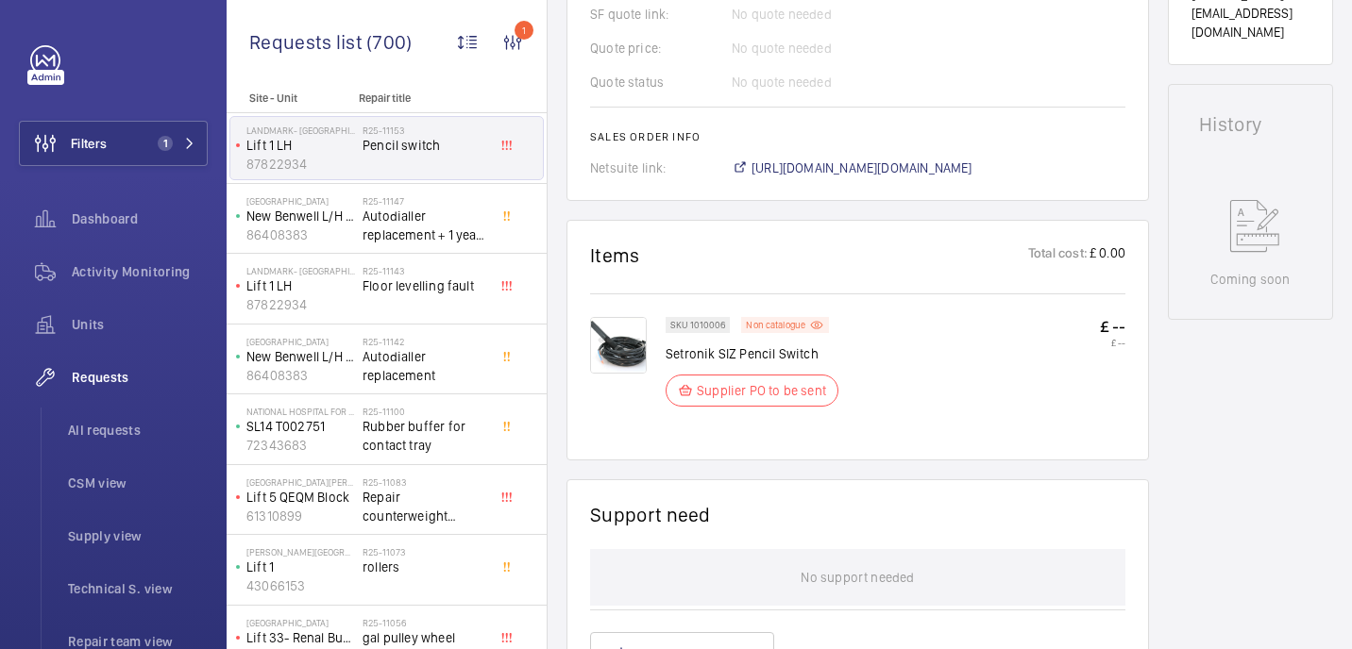
scroll to position [833, 0]
click at [851, 173] on span "https://6461500.app.netsuite.com/app/accounting/transactions/salesord.nl?id=292…" at bounding box center [861, 168] width 221 height 19
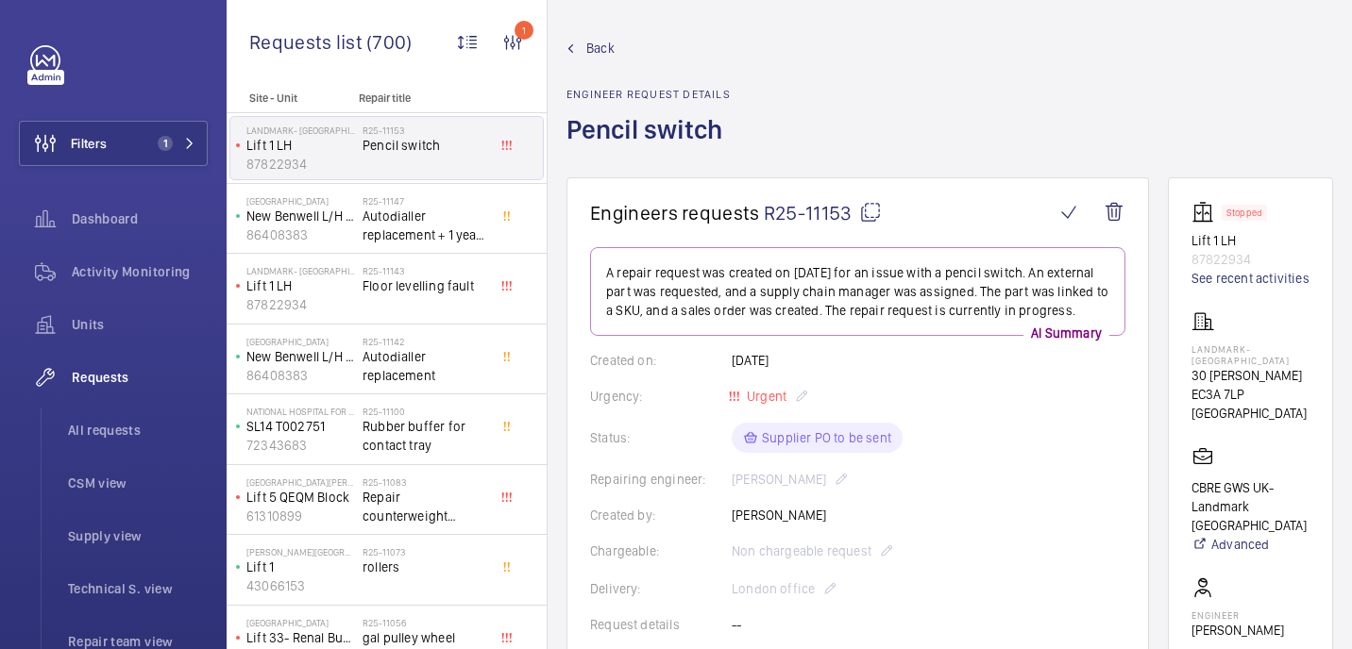
scroll to position [0, 0]
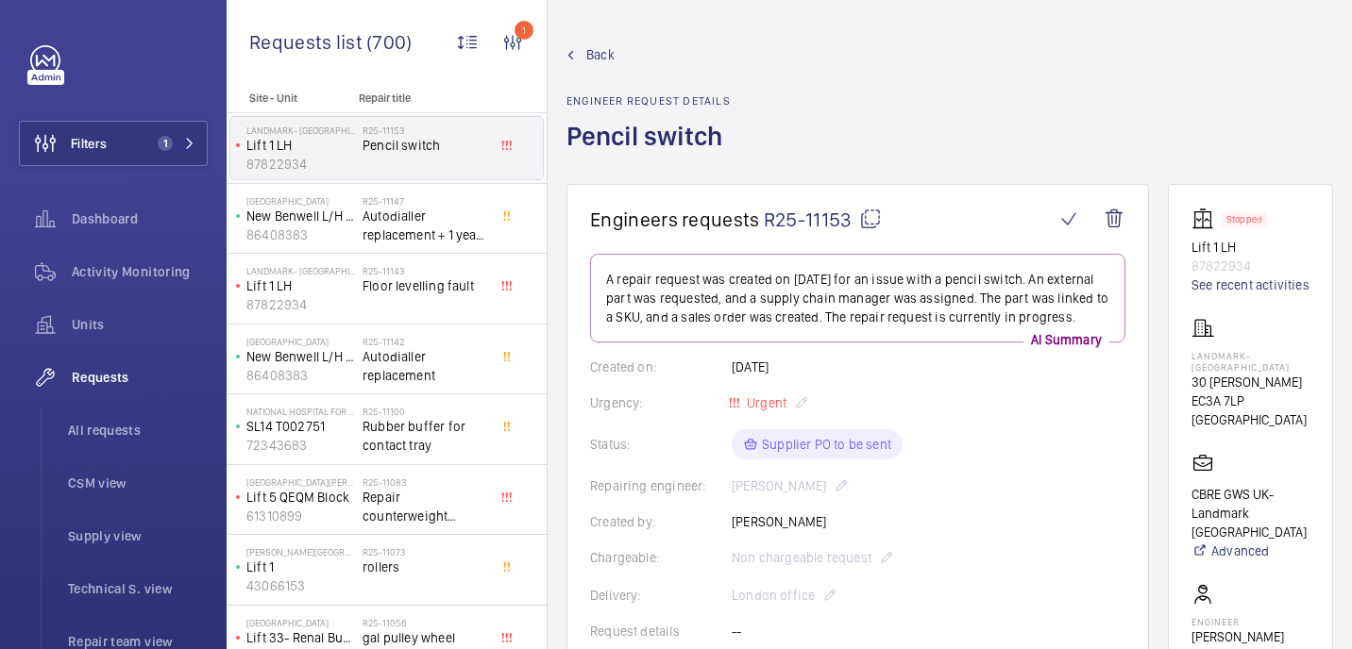
click at [1221, 373] on p "Landmark- [GEOGRAPHIC_DATA]" at bounding box center [1250, 361] width 118 height 23
copy p "Landmark- [GEOGRAPHIC_DATA]"
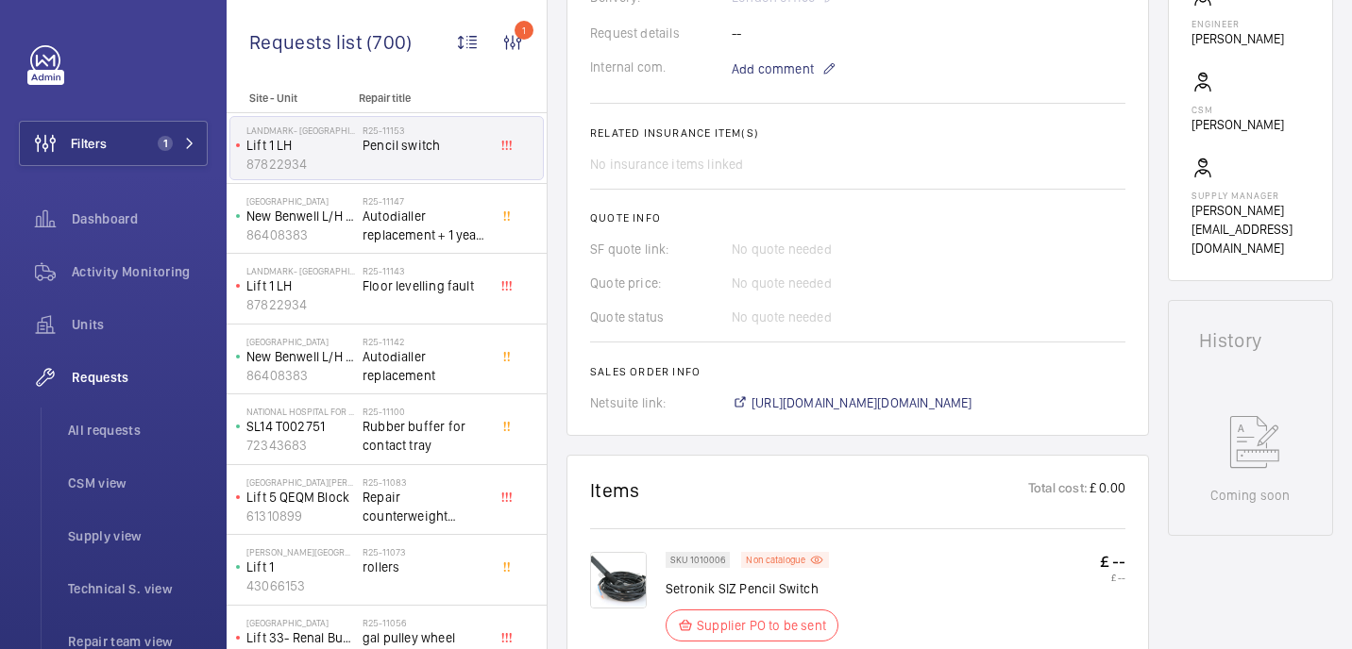
scroll to position [589, 0]
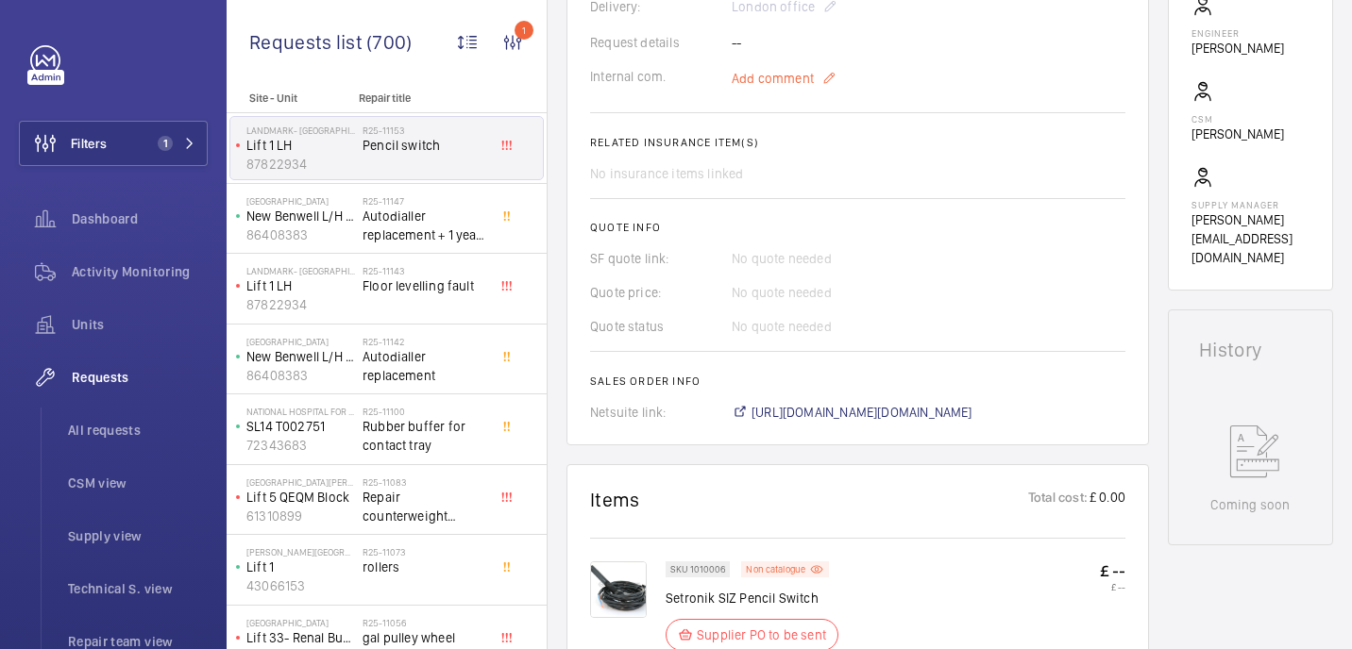
click at [757, 84] on span "Add comment" at bounding box center [772, 78] width 82 height 19
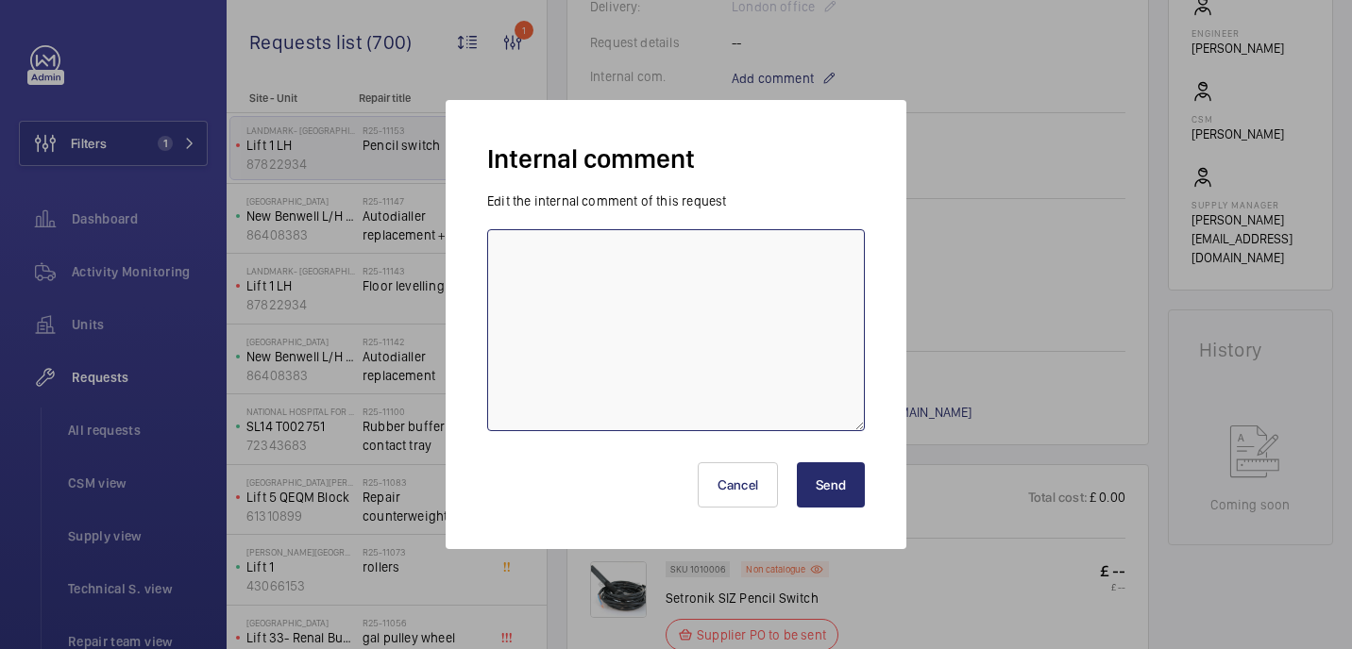
click at [713, 289] on textarea at bounding box center [676, 330] width 378 height 202
type textarea "awaiting lead time - 20.08 india"
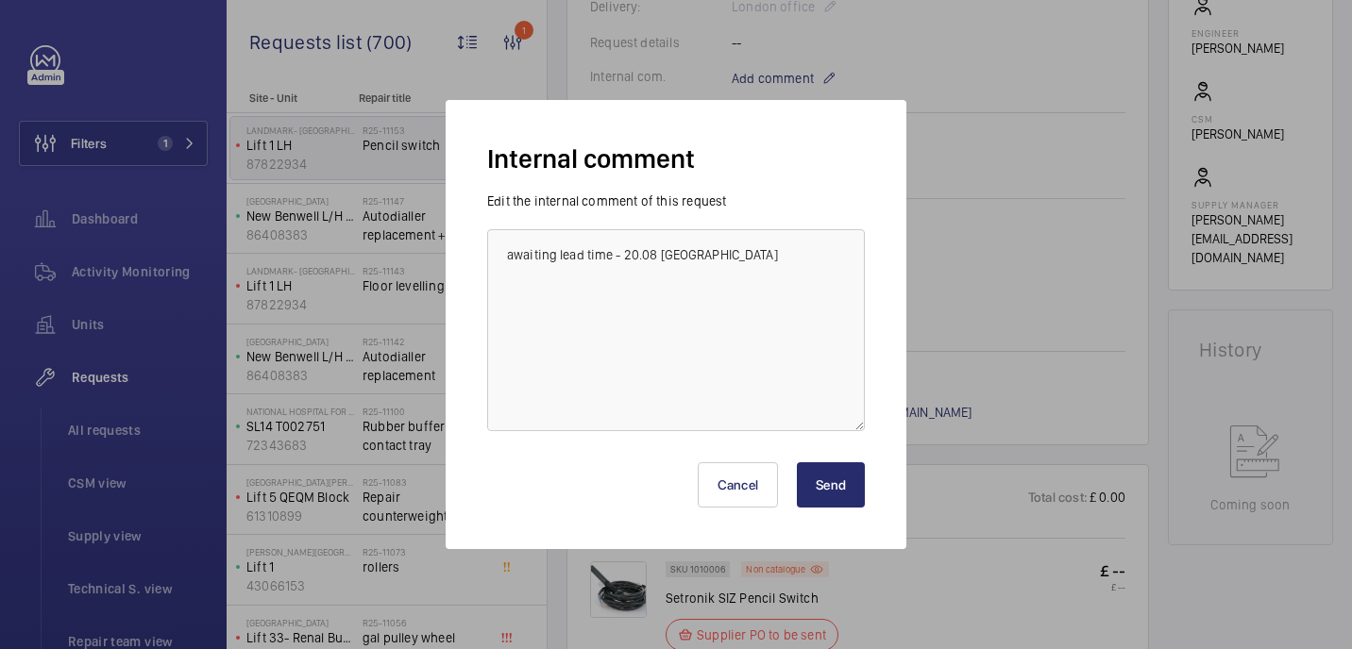
click at [814, 500] on button "Send" at bounding box center [831, 484] width 68 height 45
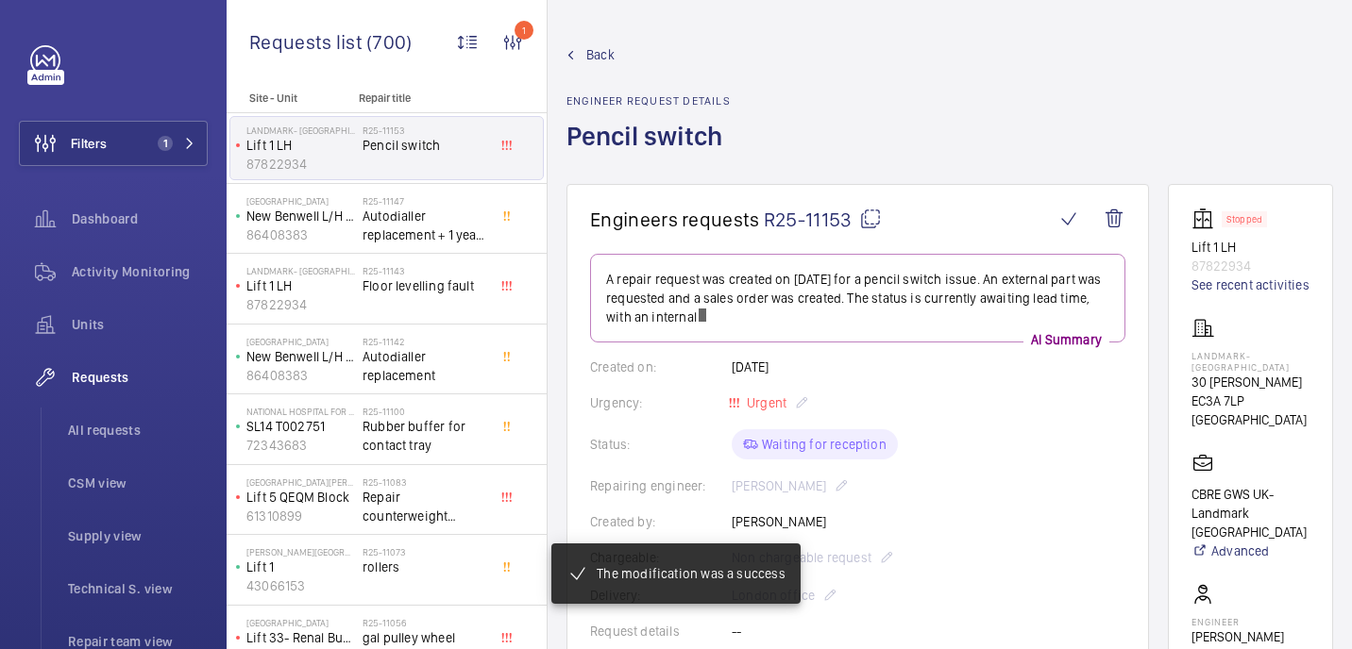
scroll to position [627, 0]
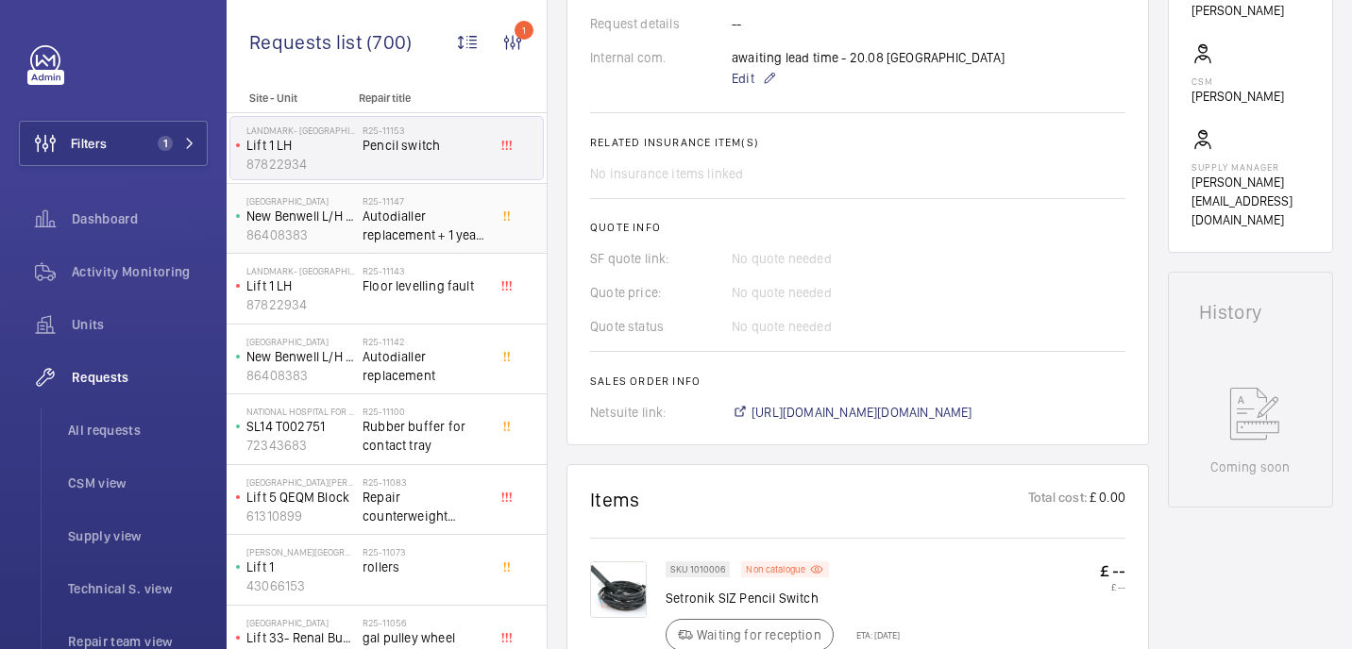
click at [389, 227] on span "Autodialler replacement + 1 year SIM" at bounding box center [424, 226] width 125 height 38
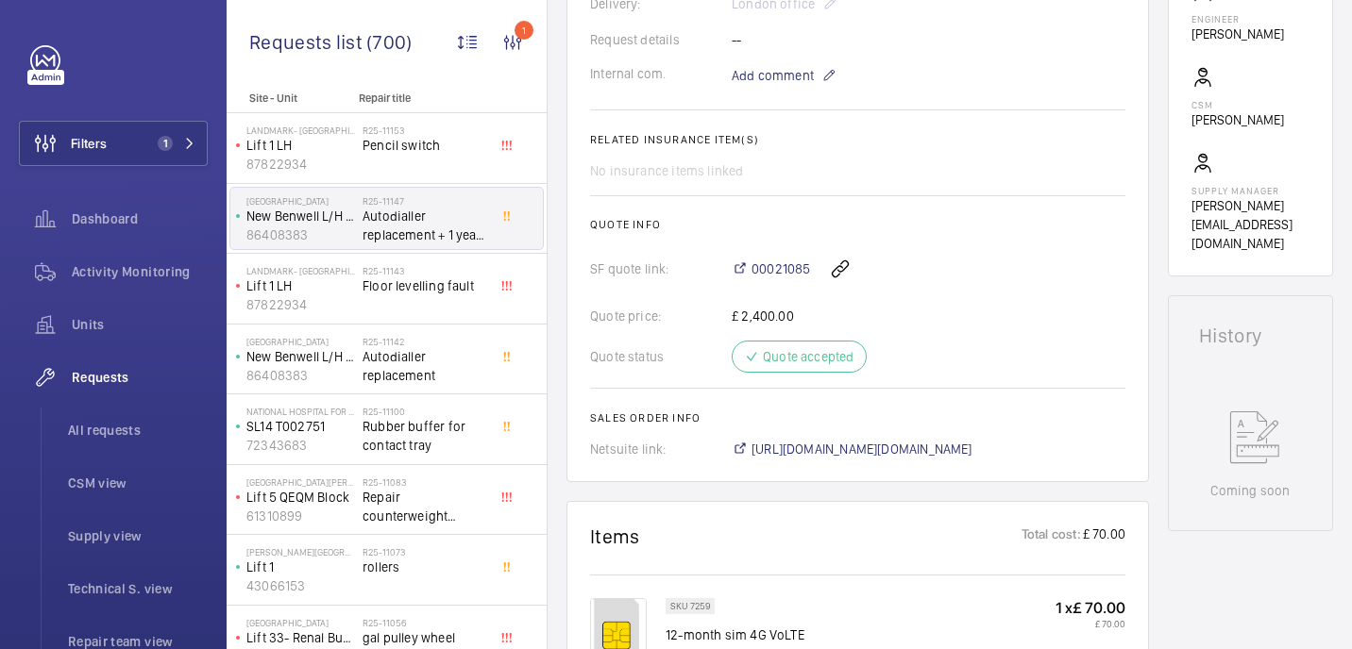
scroll to position [582, 0]
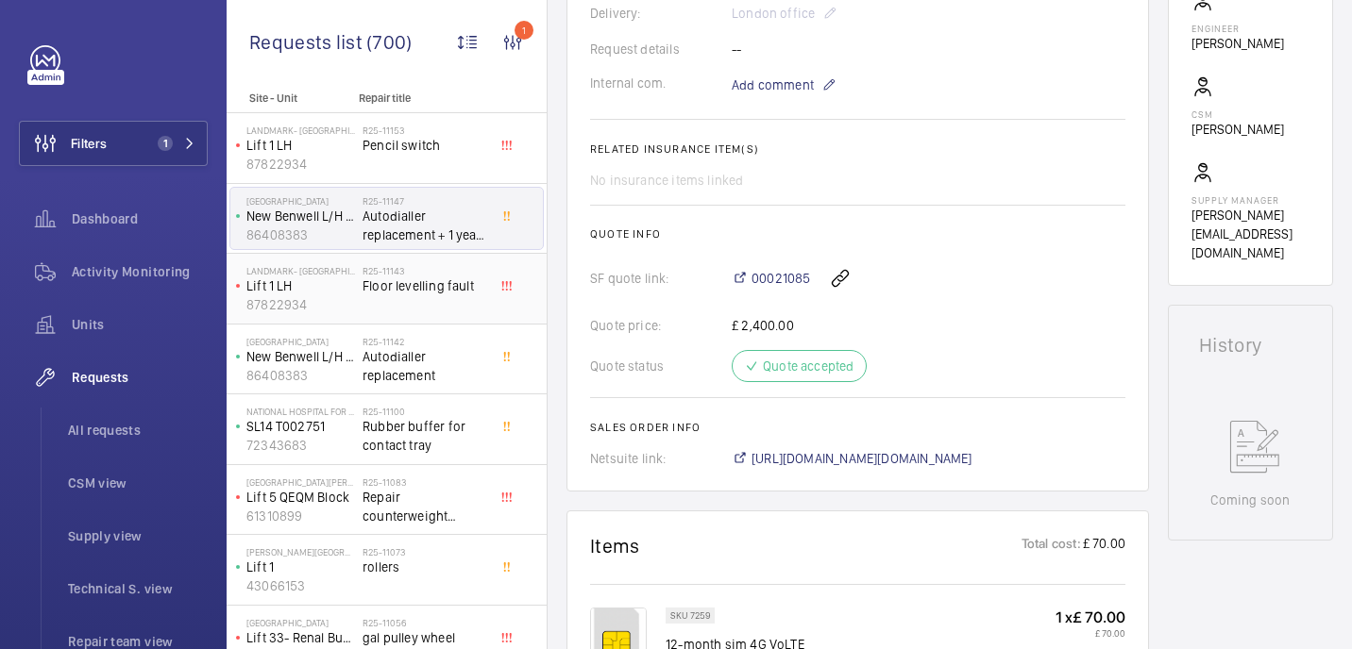
click at [465, 314] on div "R25-11143 Floor levelling fault" at bounding box center [424, 292] width 125 height 55
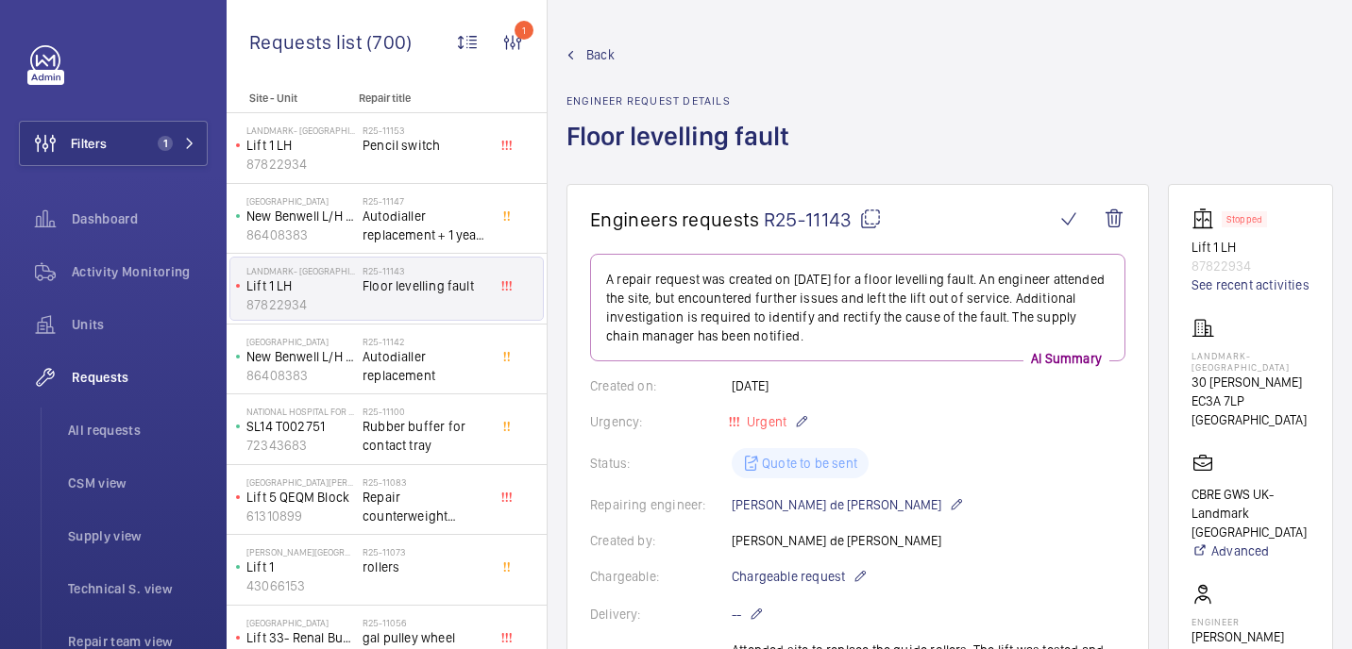
click at [876, 224] on mat-icon at bounding box center [870, 219] width 23 height 23
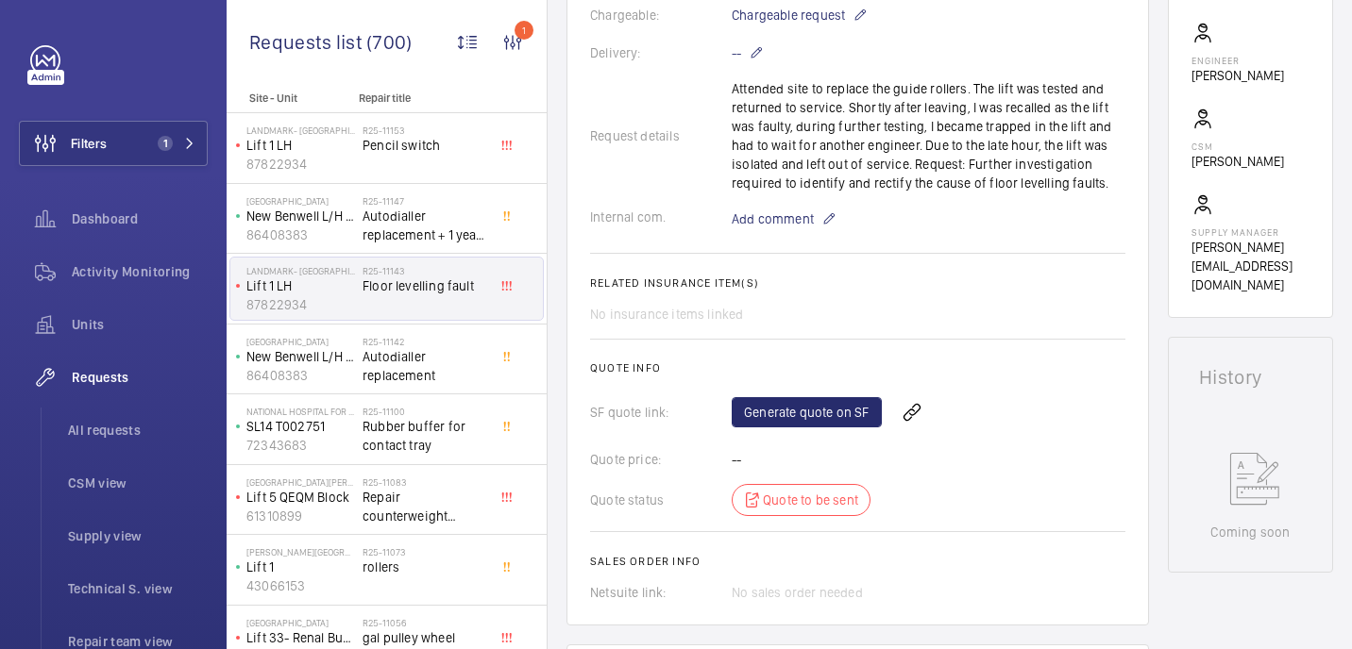
scroll to position [652, 0]
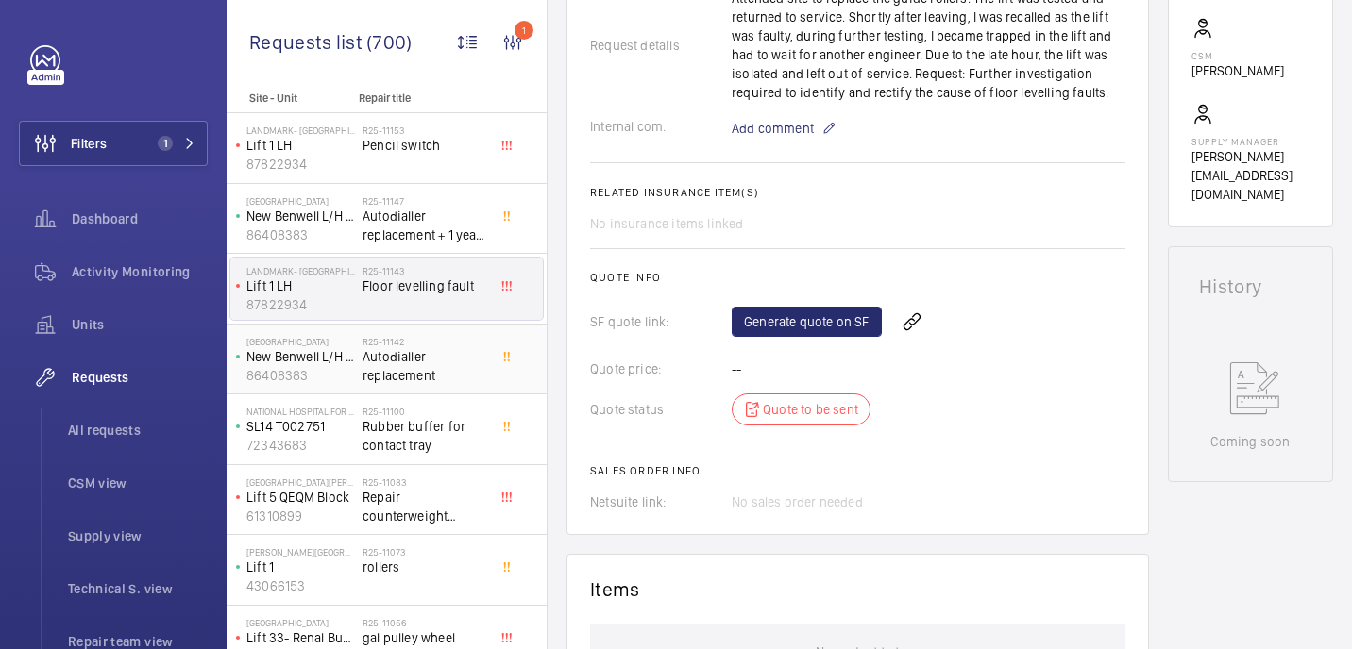
click at [442, 376] on span "Autodialler replacement" at bounding box center [424, 366] width 125 height 38
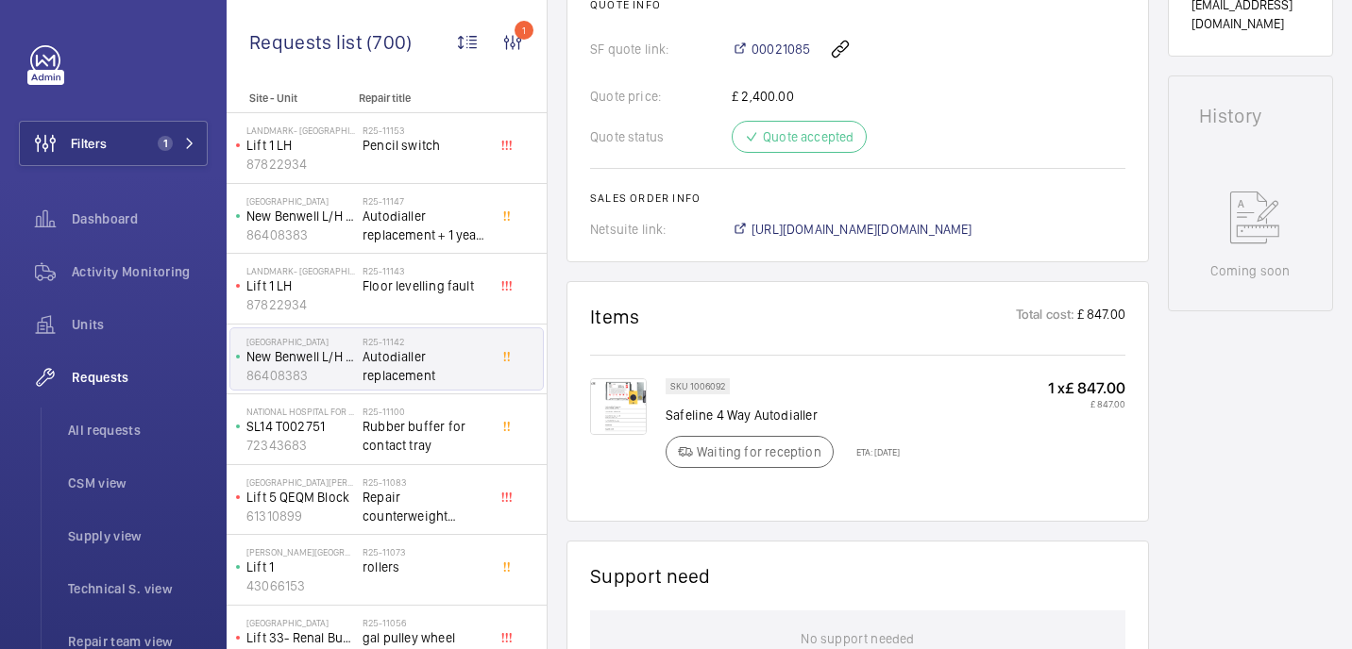
scroll to position [129, 0]
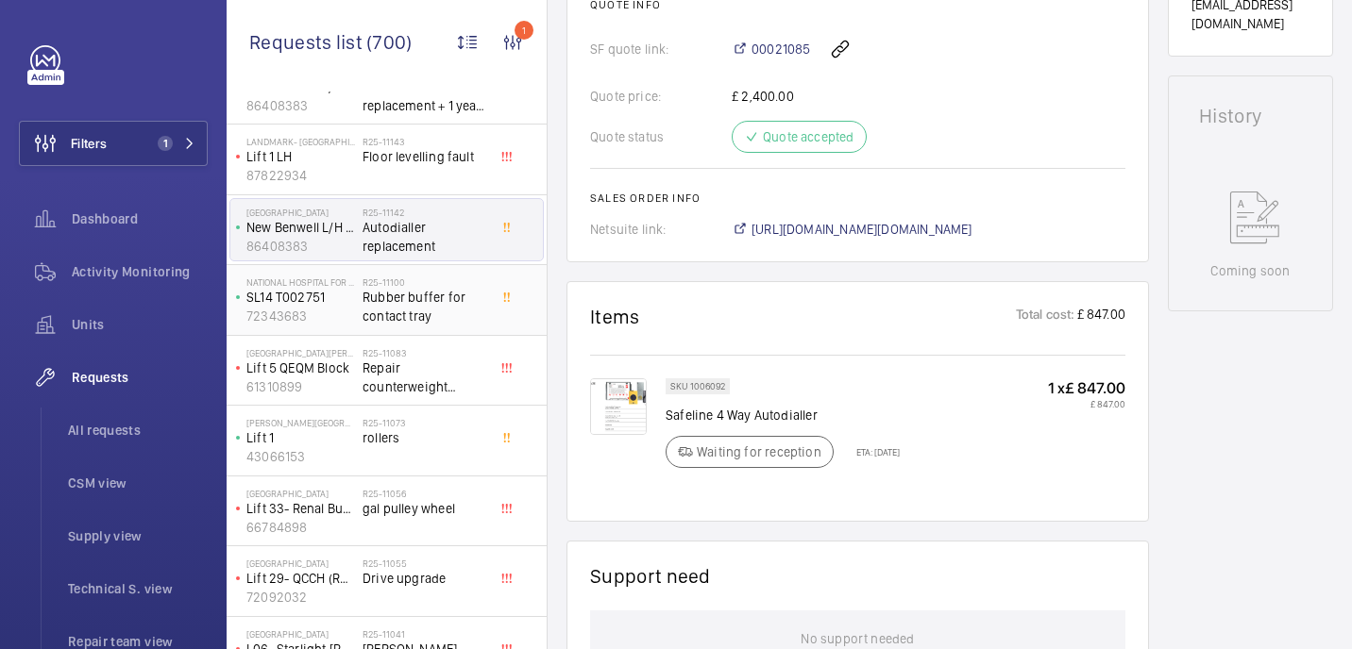
click at [444, 297] on span "Rubber buffer for contact tray" at bounding box center [424, 307] width 125 height 38
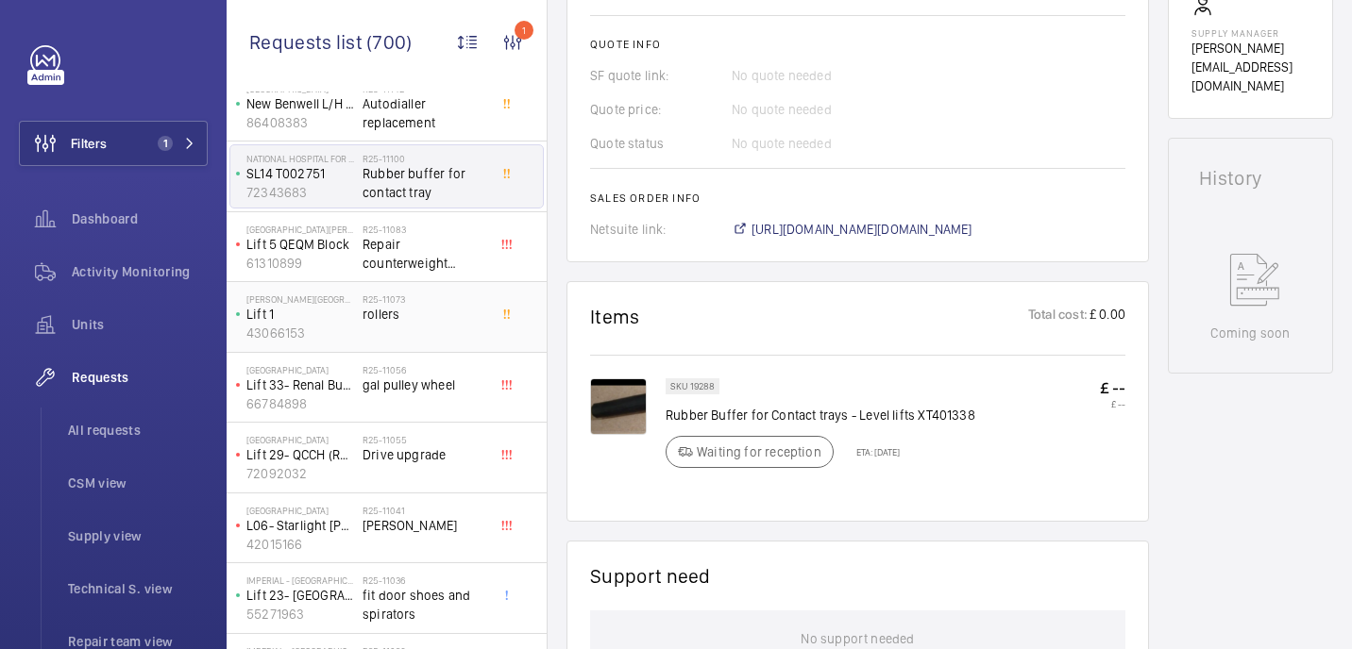
scroll to position [266, 0]
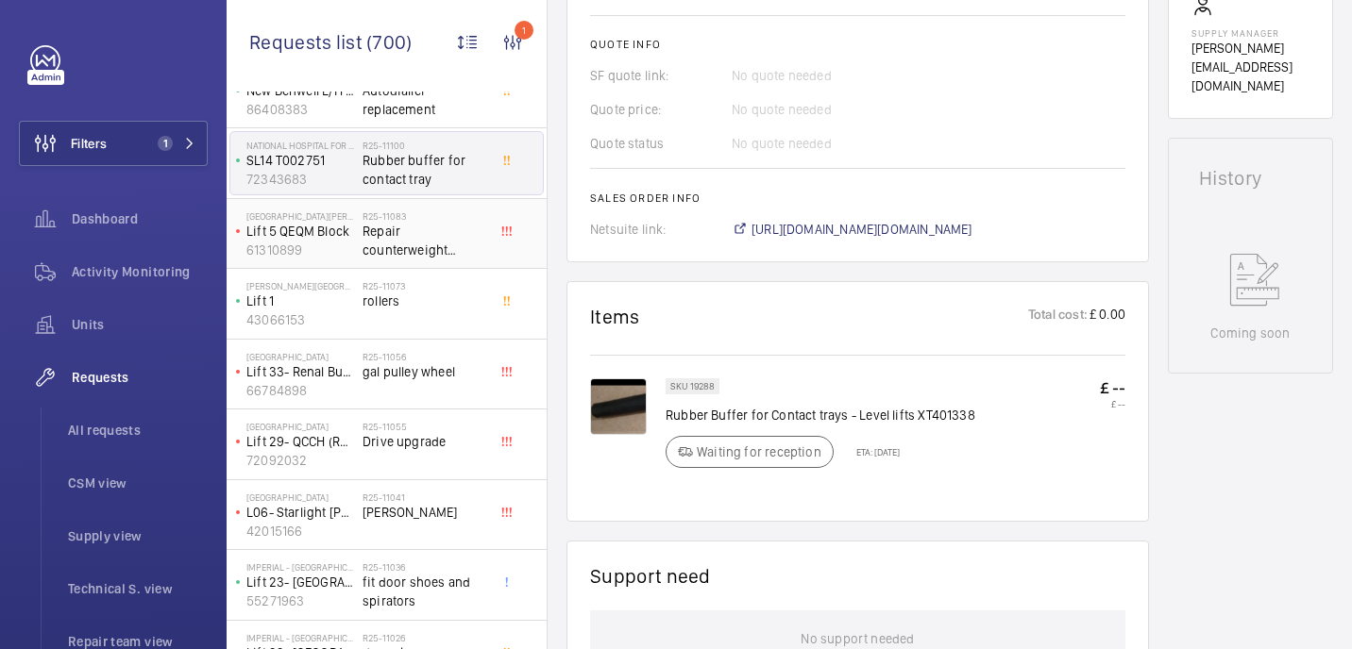
click at [423, 223] on span "Repair counterweight diverter" at bounding box center [424, 241] width 125 height 38
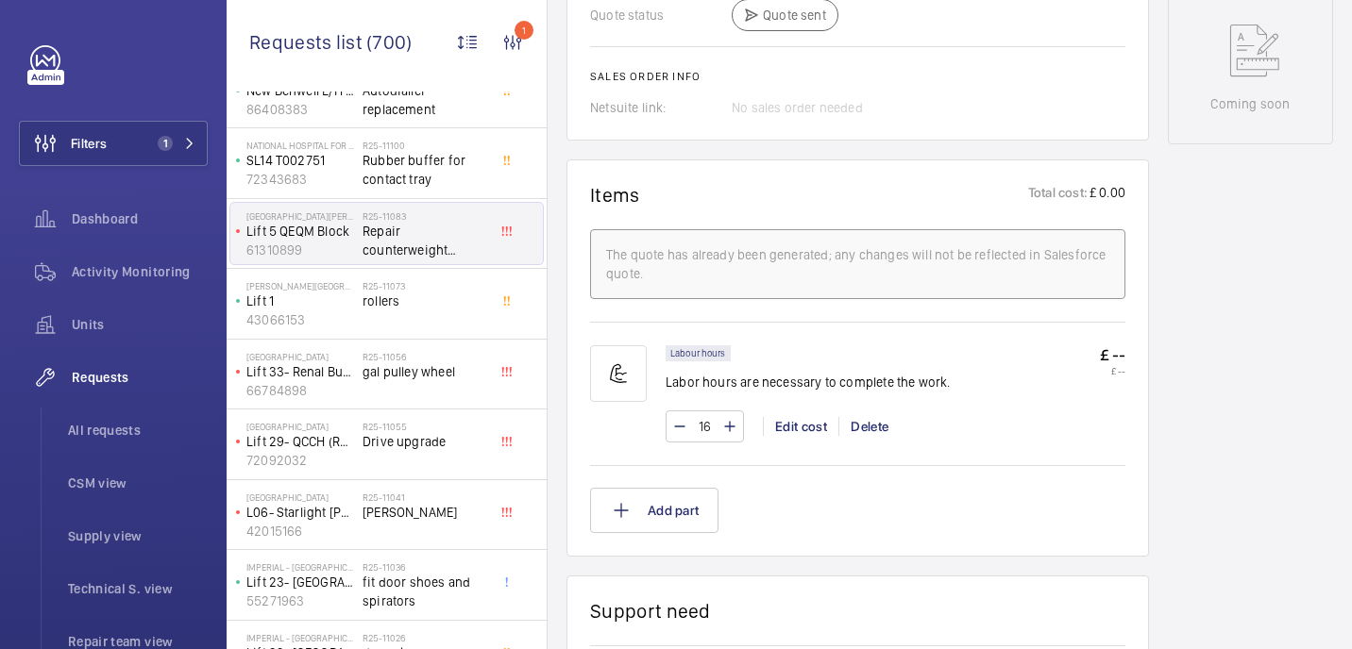
scroll to position [1283, 0]
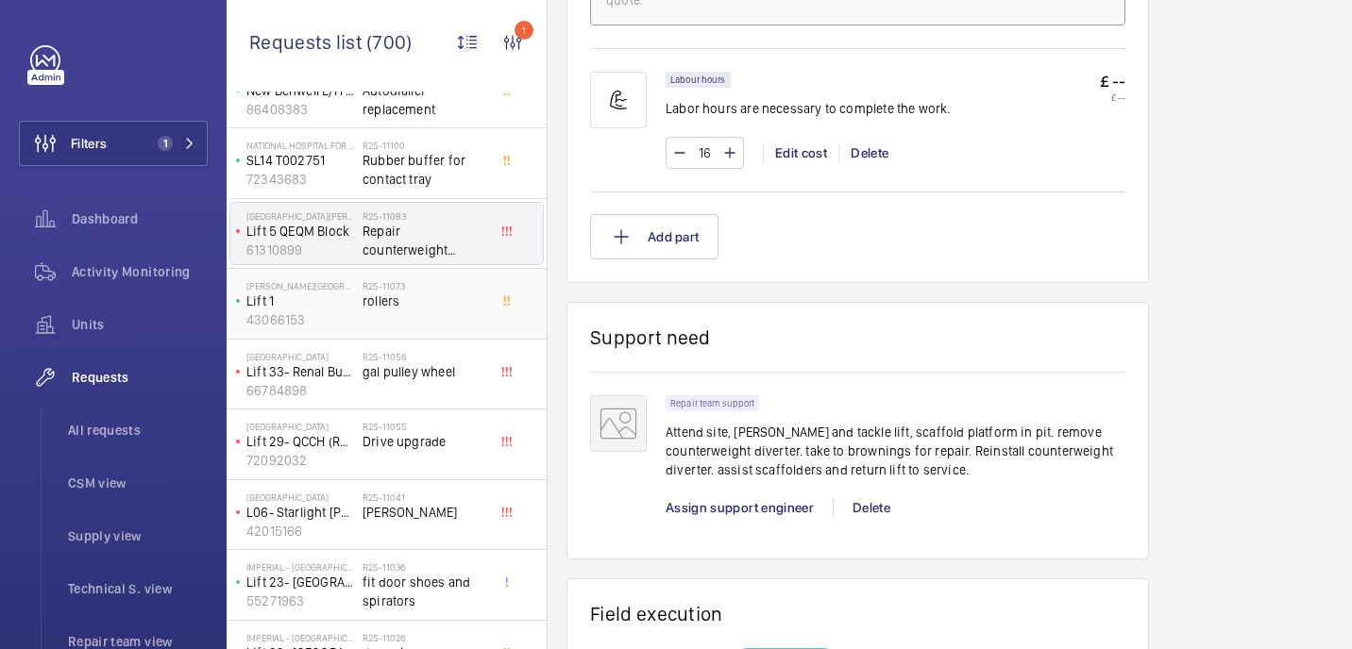
click at [445, 309] on span "rollers" at bounding box center [424, 301] width 125 height 19
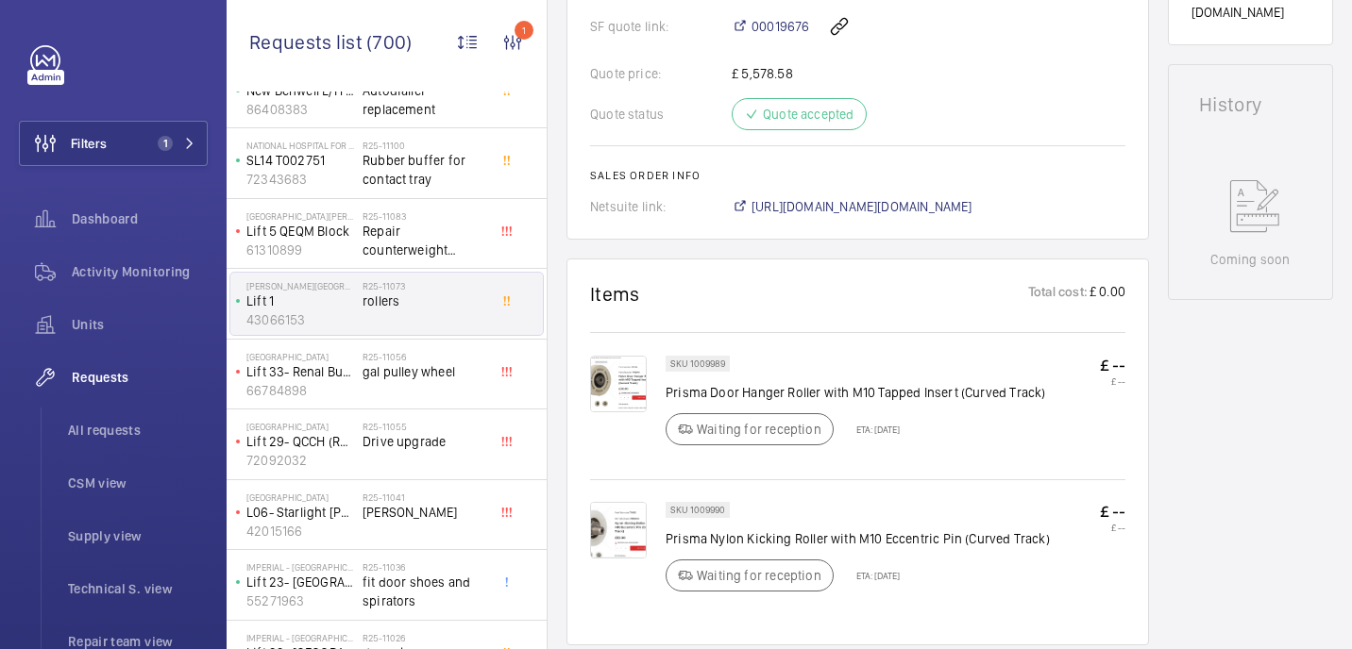
scroll to position [440, 0]
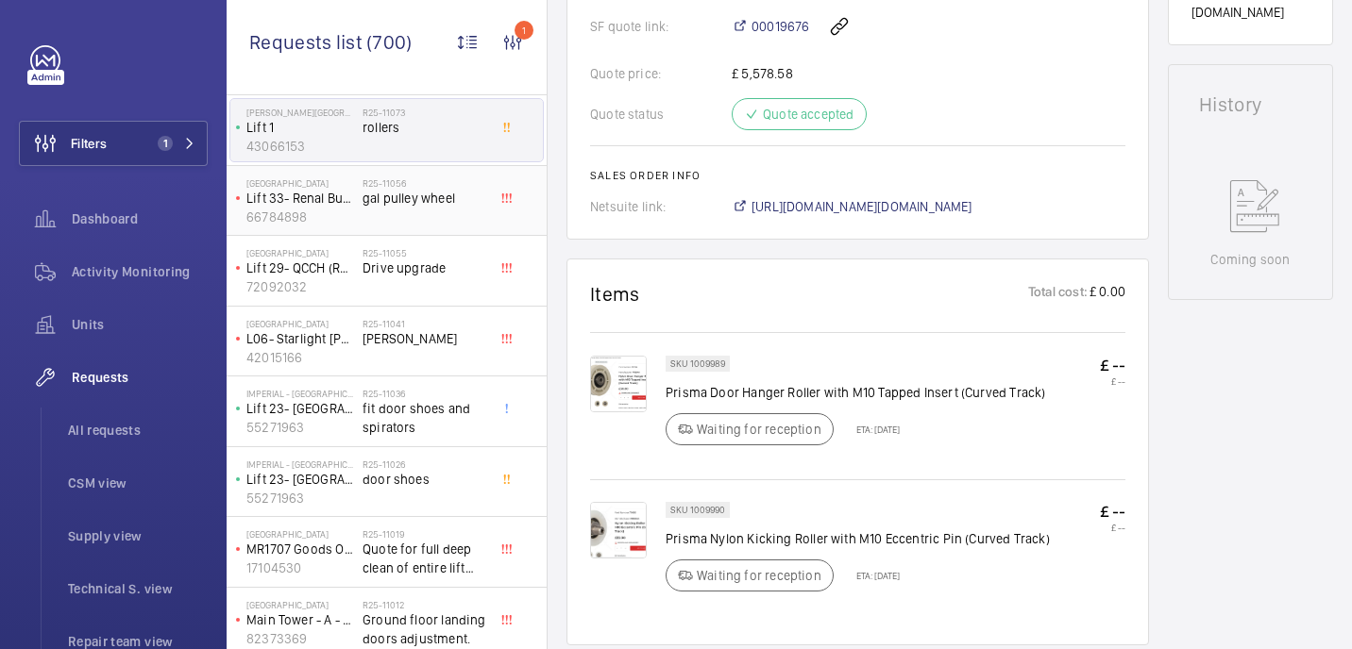
click at [411, 217] on div "R25-11056 gal pulley wheel" at bounding box center [424, 204] width 125 height 55
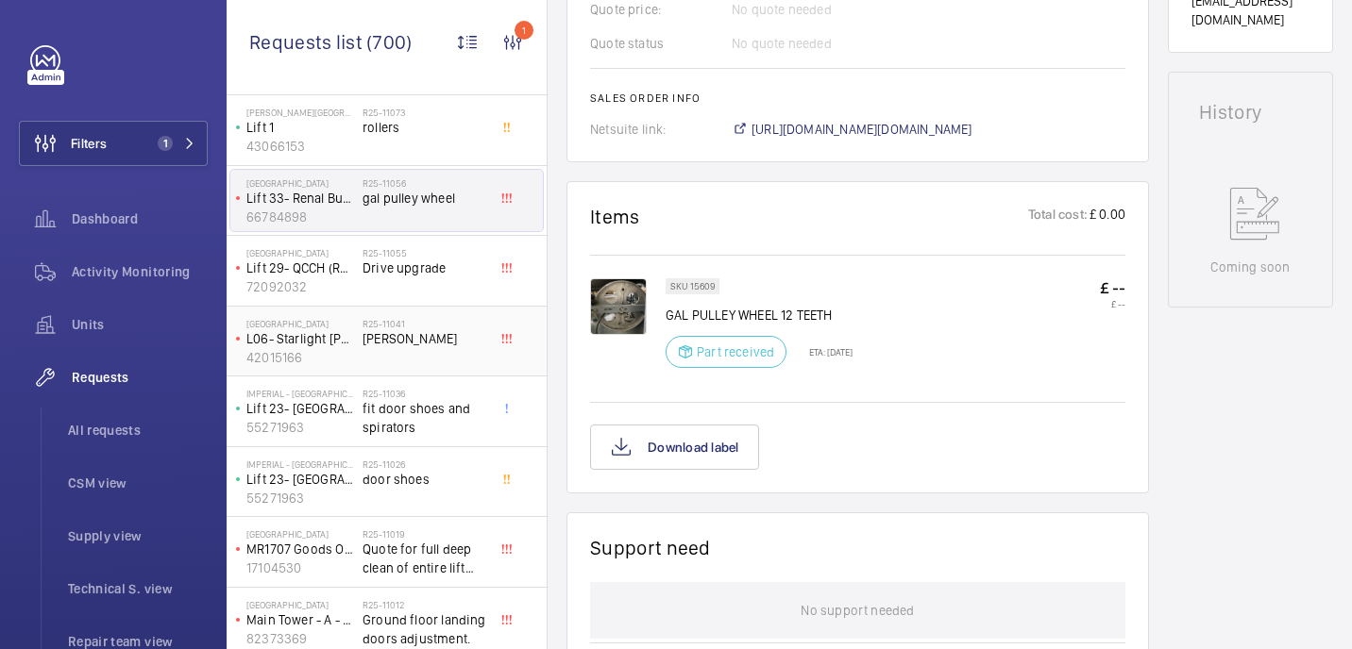
scroll to position [882, 0]
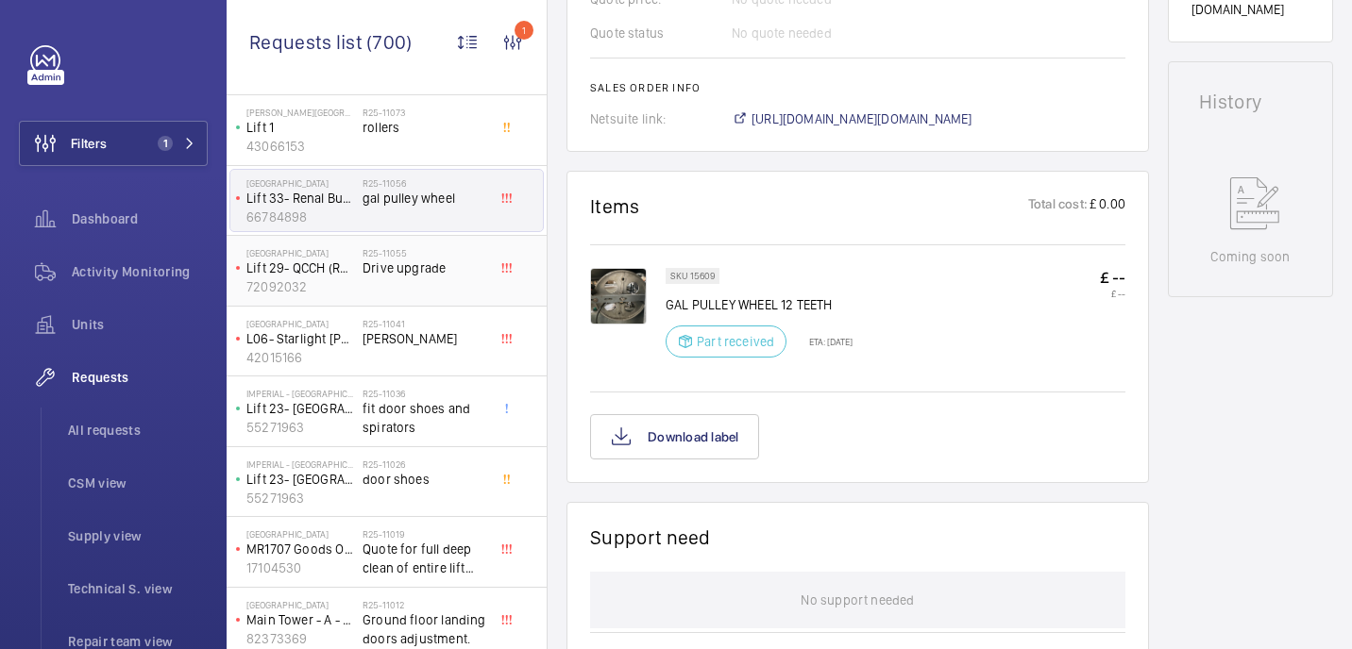
click at [429, 275] on span "Drive upgrade" at bounding box center [424, 268] width 125 height 19
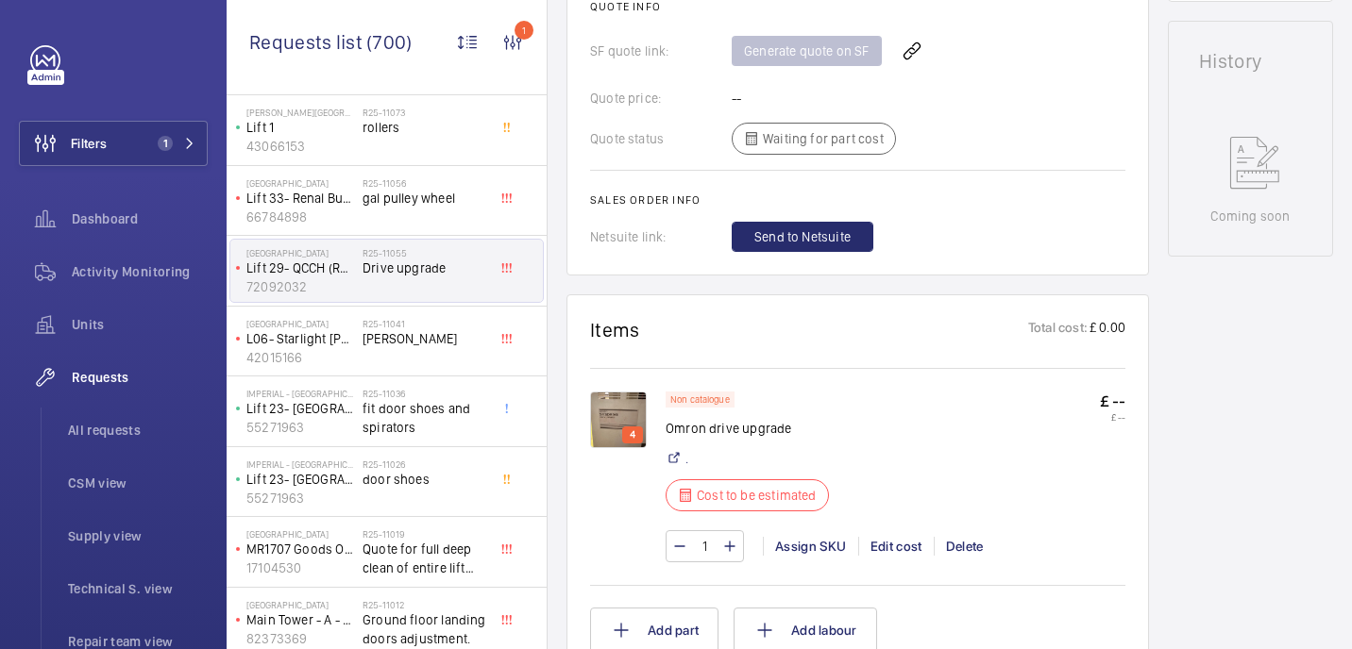
scroll to position [911, 0]
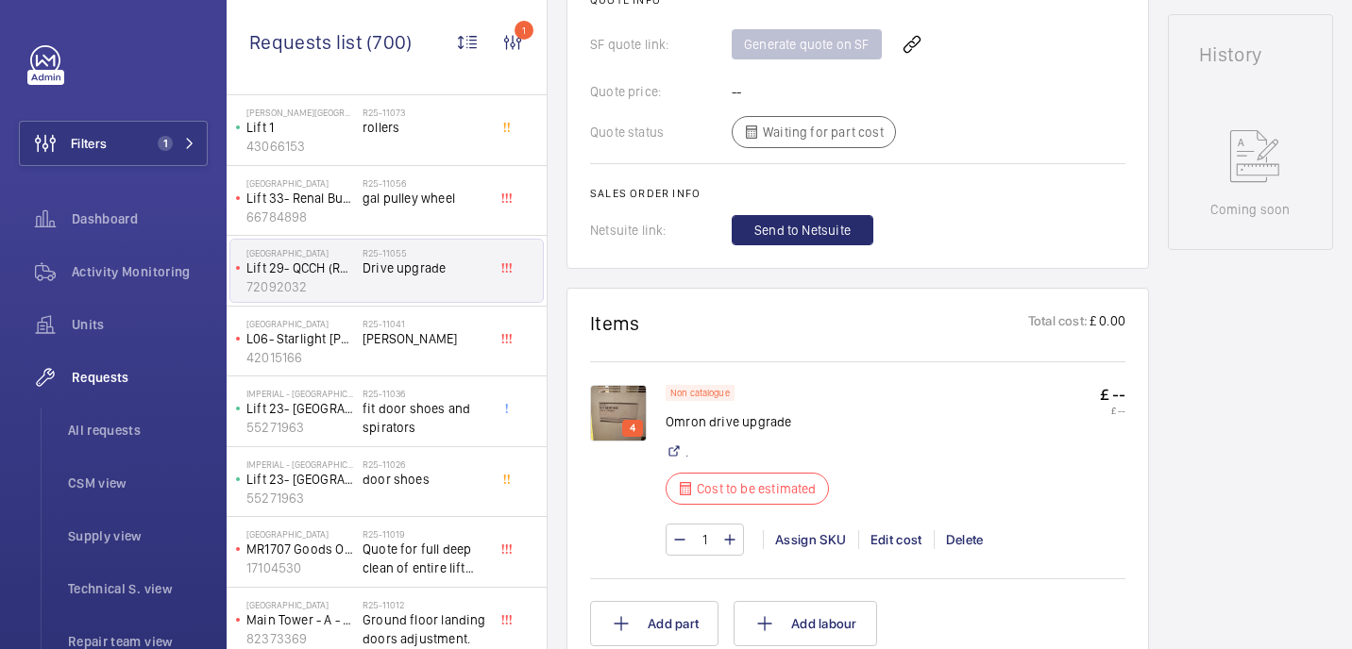
click at [615, 418] on img at bounding box center [618, 413] width 57 height 57
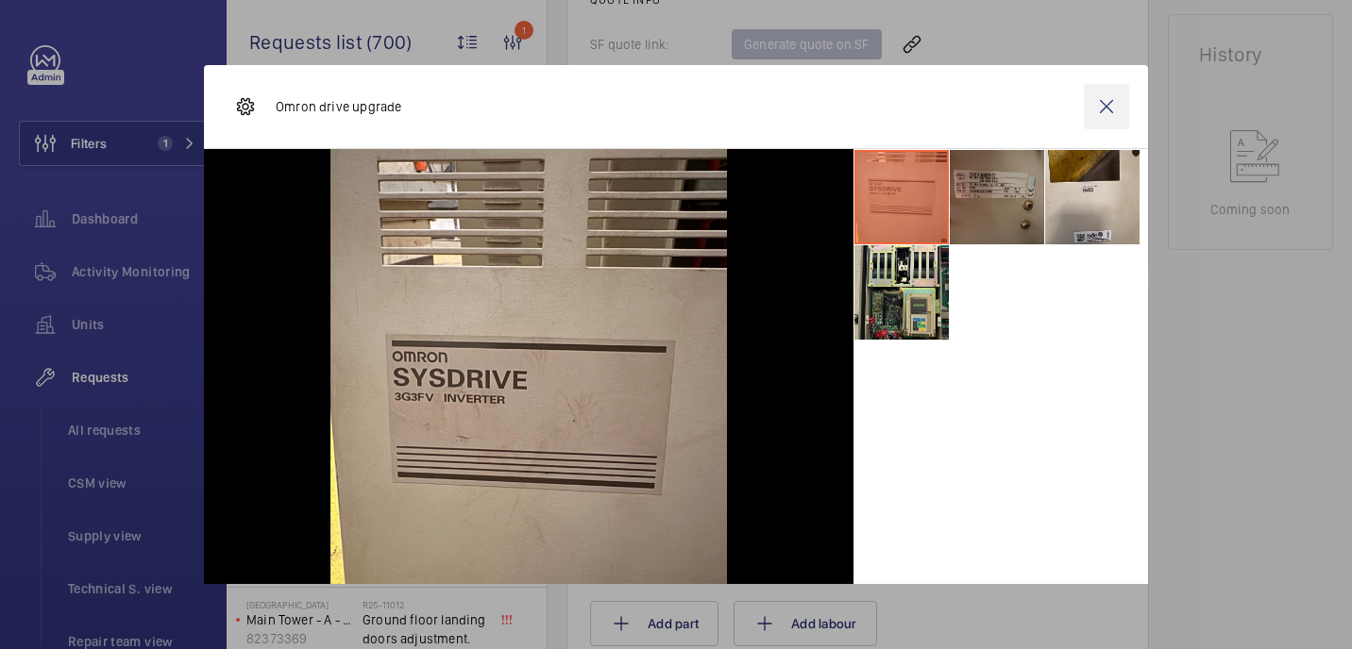
click at [1127, 102] on wm-front-icon-button at bounding box center [1105, 106] width 45 height 45
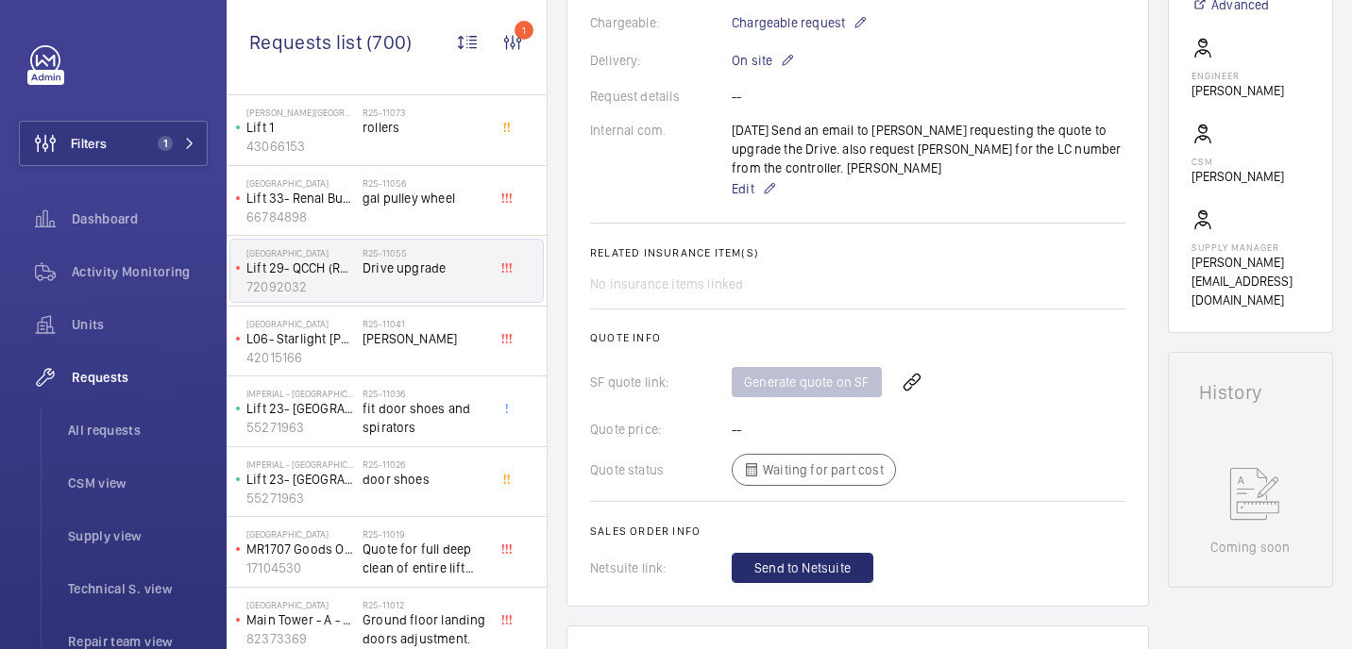
scroll to position [0, 0]
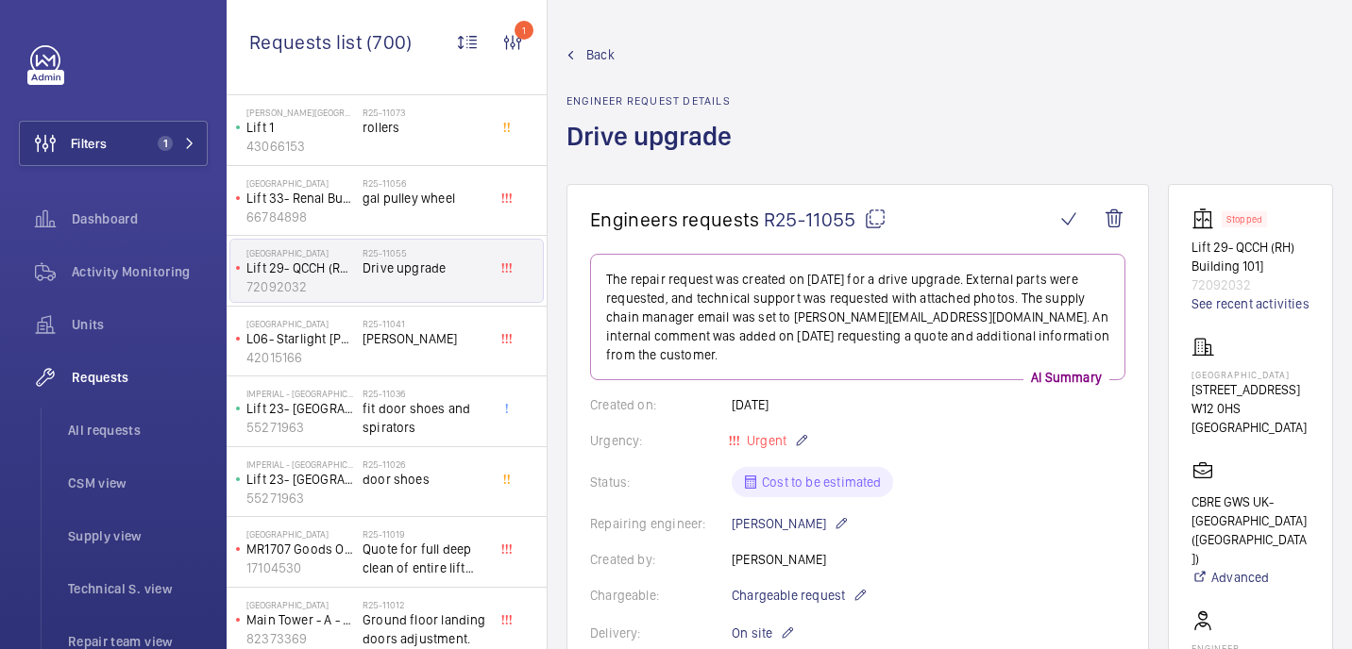
click at [883, 219] on mat-icon at bounding box center [875, 219] width 23 height 23
type textarea "R25-11055"
click at [1199, 371] on p "Hammersmith Hospital" at bounding box center [1250, 374] width 118 height 11
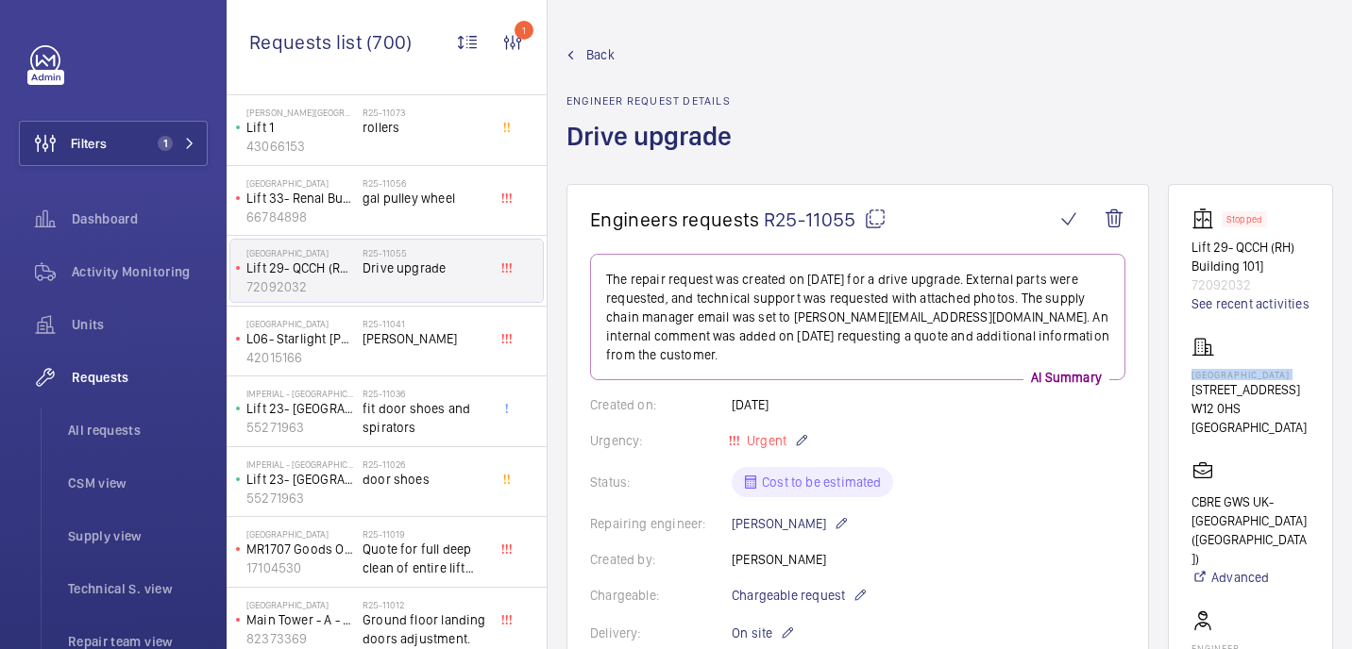
copy p "Hammersmith Hospital"
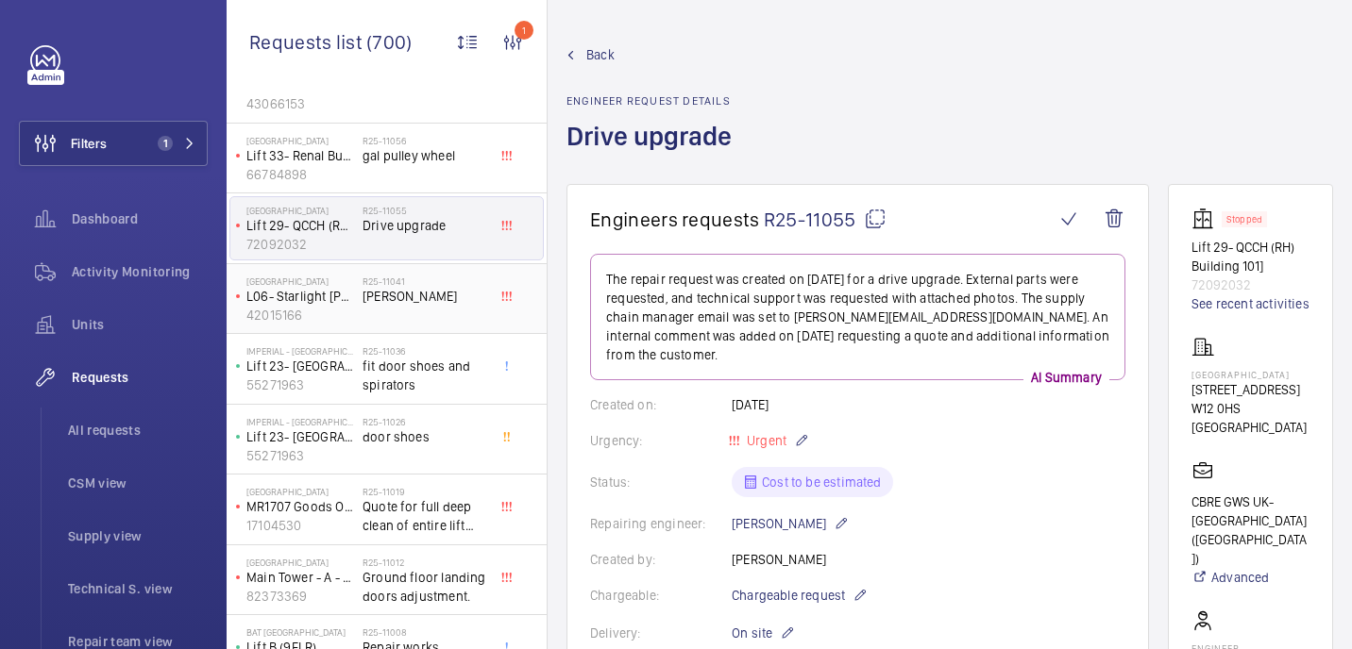
click at [432, 296] on span "Chris Cole" at bounding box center [424, 296] width 125 height 19
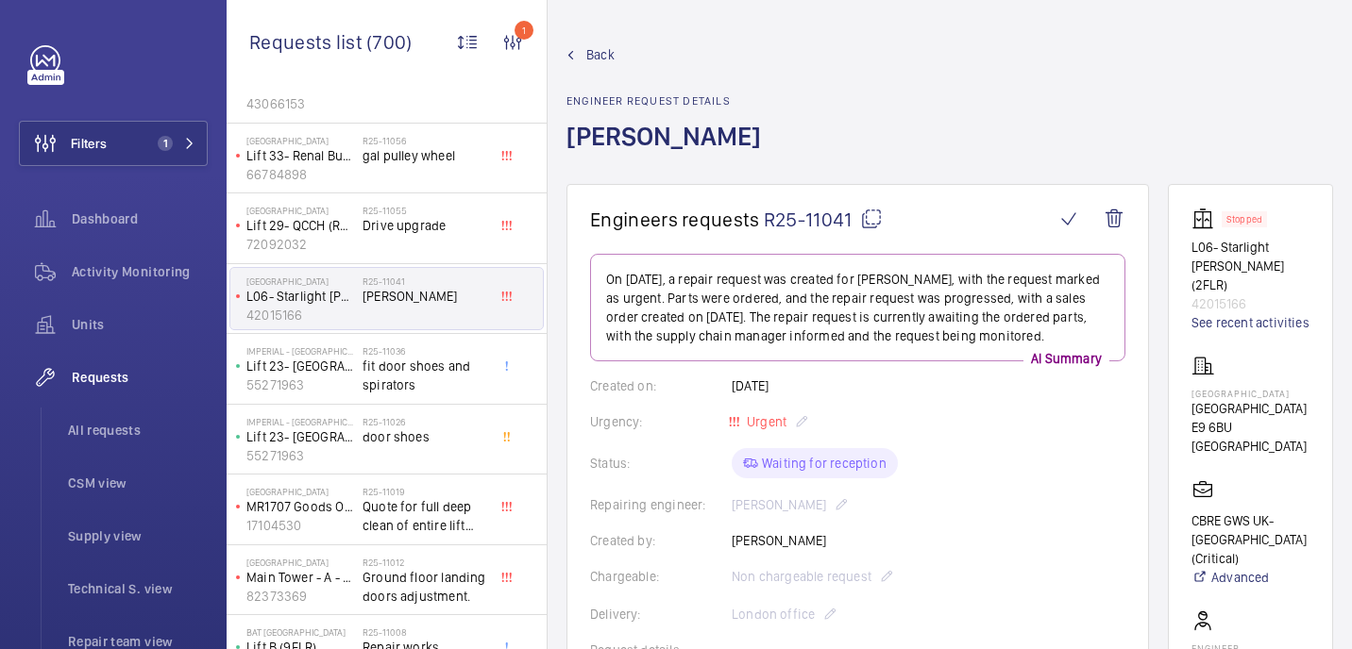
scroll to position [881, 0]
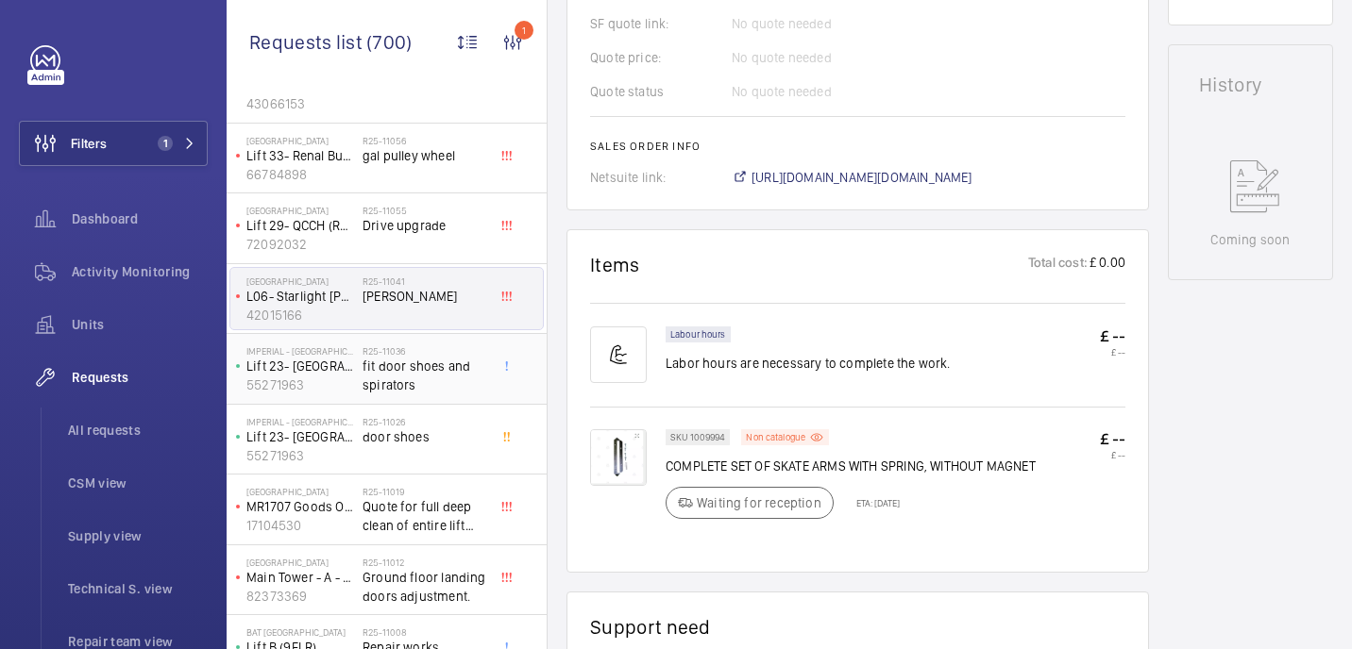
click at [381, 384] on span "fit door shoes and spirators" at bounding box center [424, 376] width 125 height 38
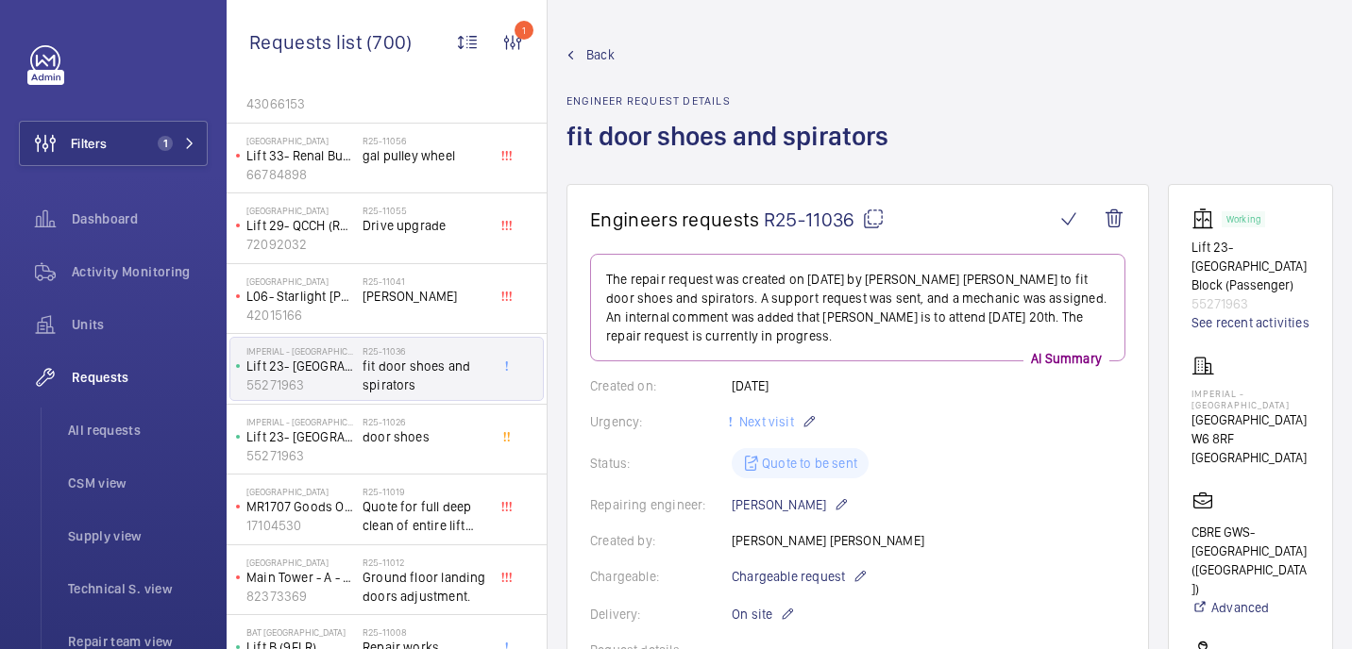
scroll to position [1267, 0]
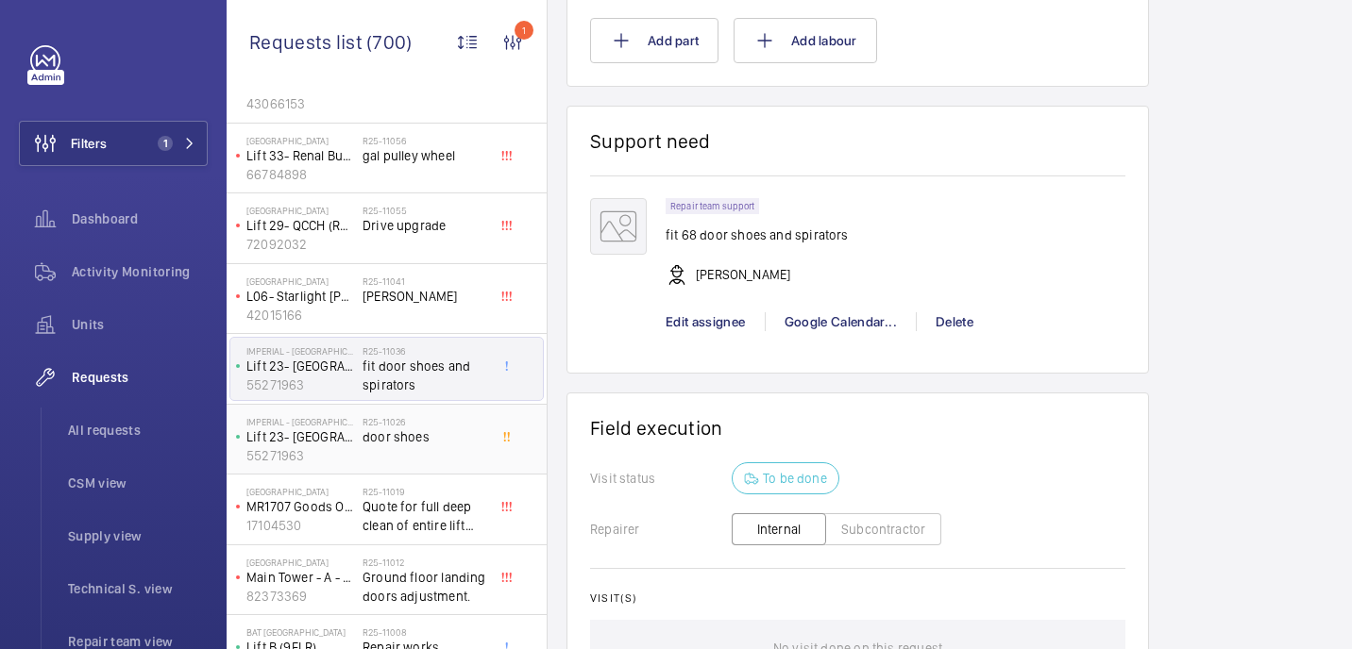
click at [384, 428] on span "door shoes" at bounding box center [424, 437] width 125 height 19
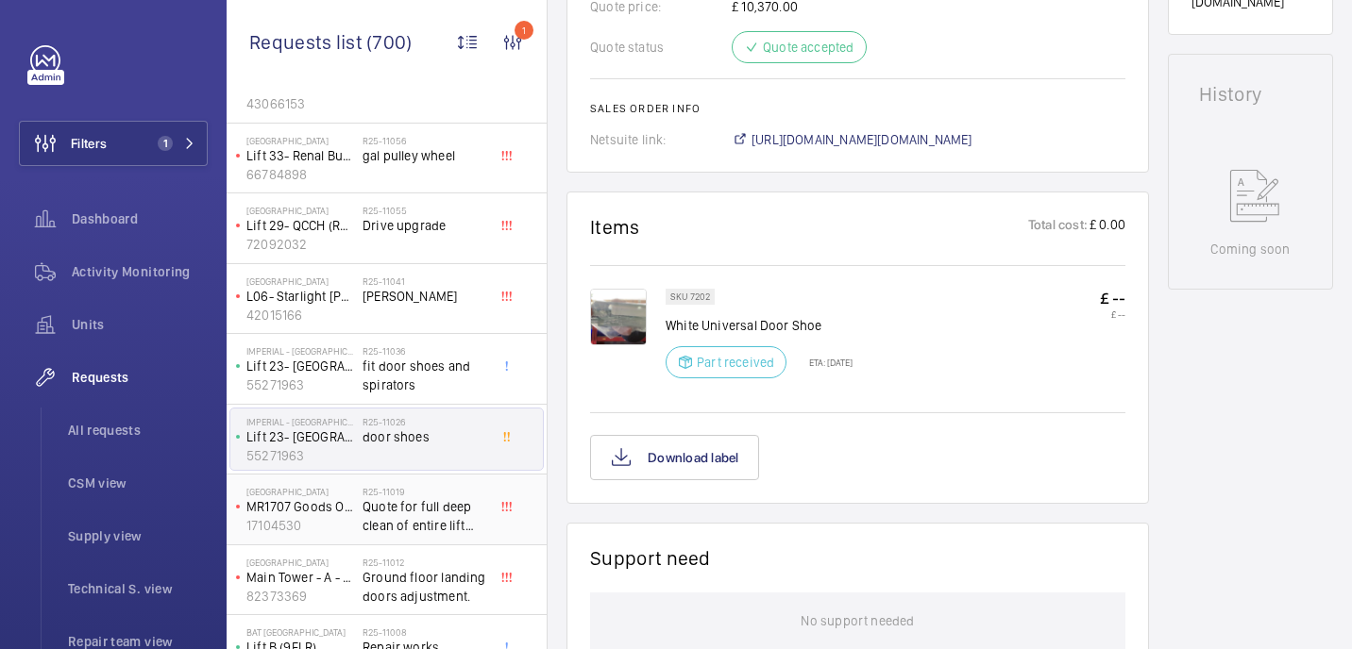
scroll to position [614, 0]
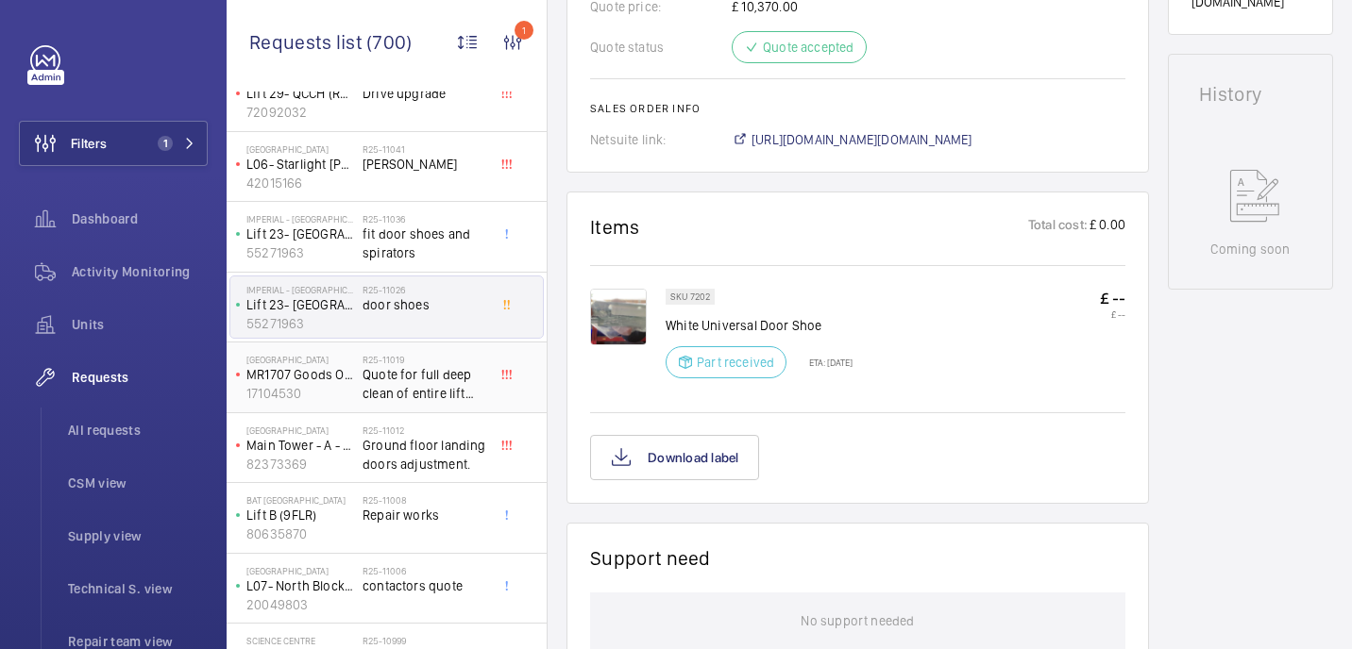
click at [391, 387] on span "Quote for full deep clean of entire lift and shaft NOT A CLEANDOWN" at bounding box center [424, 384] width 125 height 38
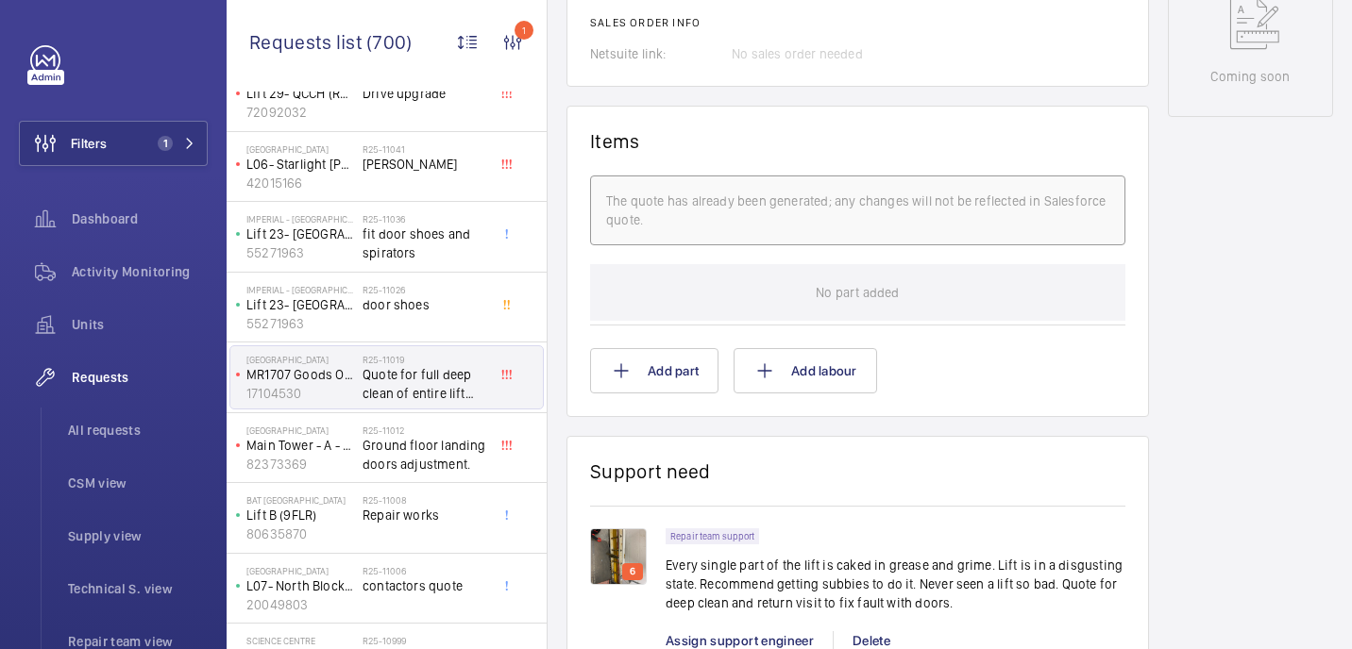
scroll to position [1050, 0]
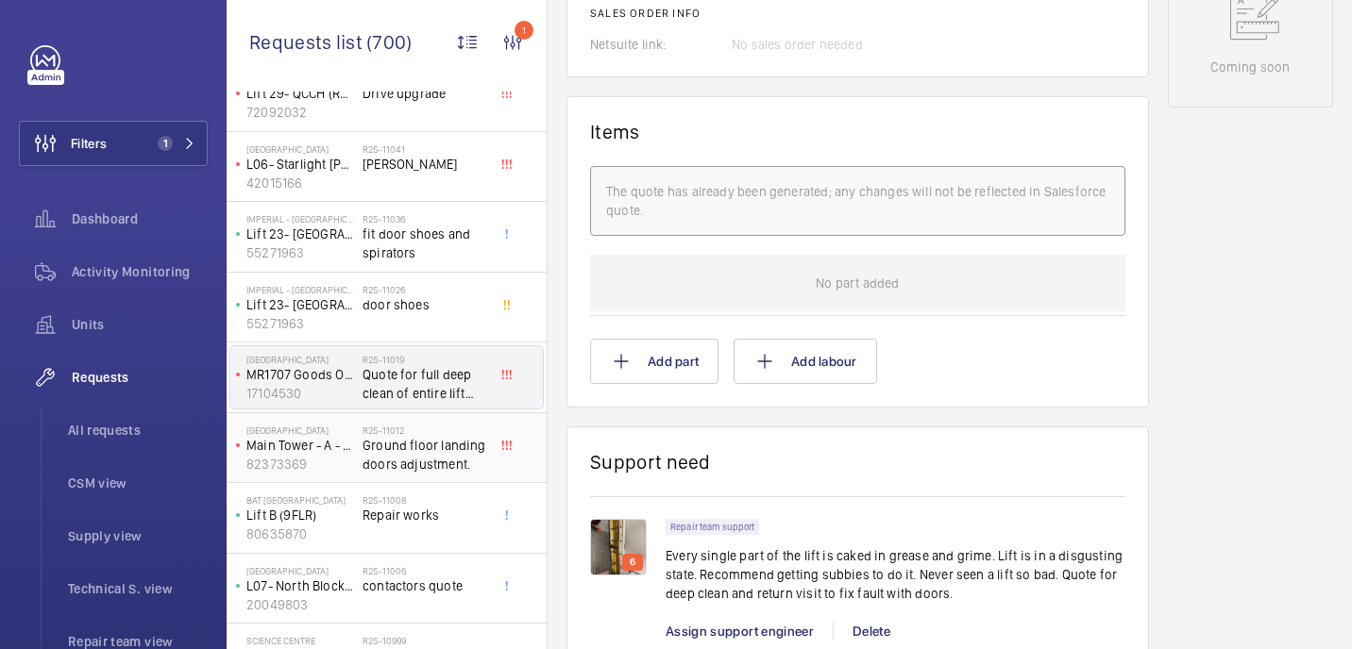
click at [434, 451] on span "Ground floor landing doors adjustment." at bounding box center [424, 455] width 125 height 38
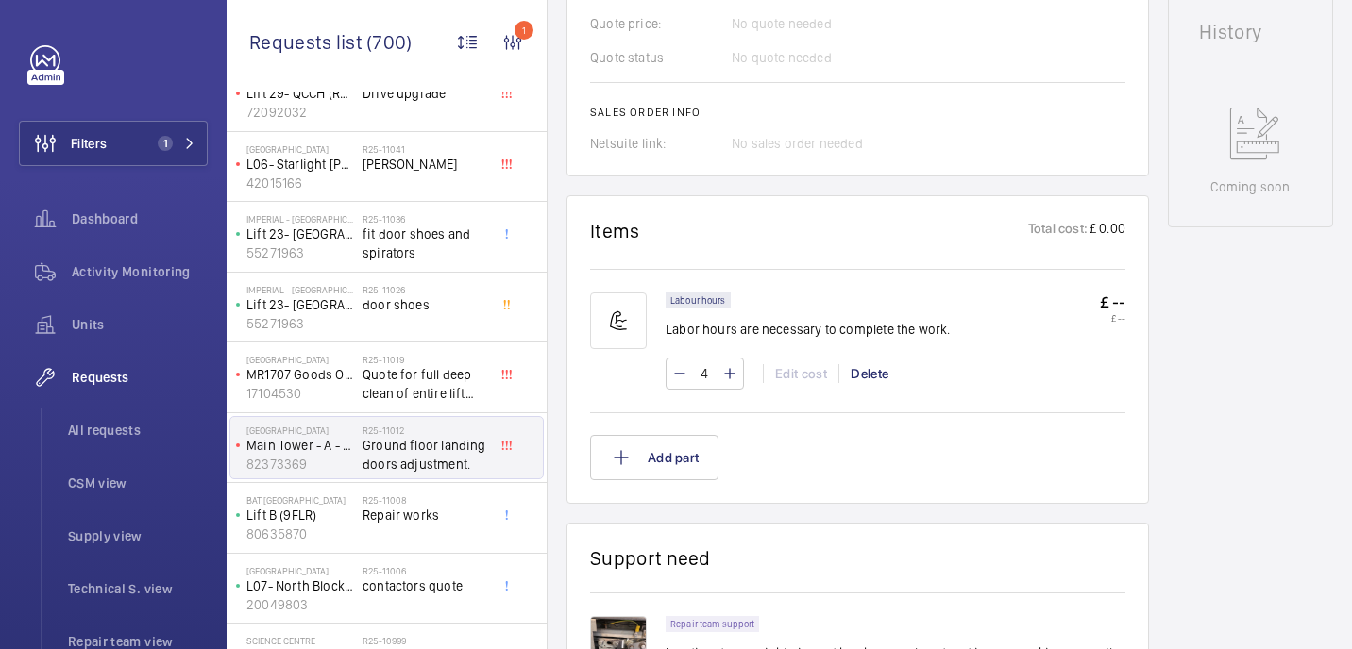
scroll to position [901, 0]
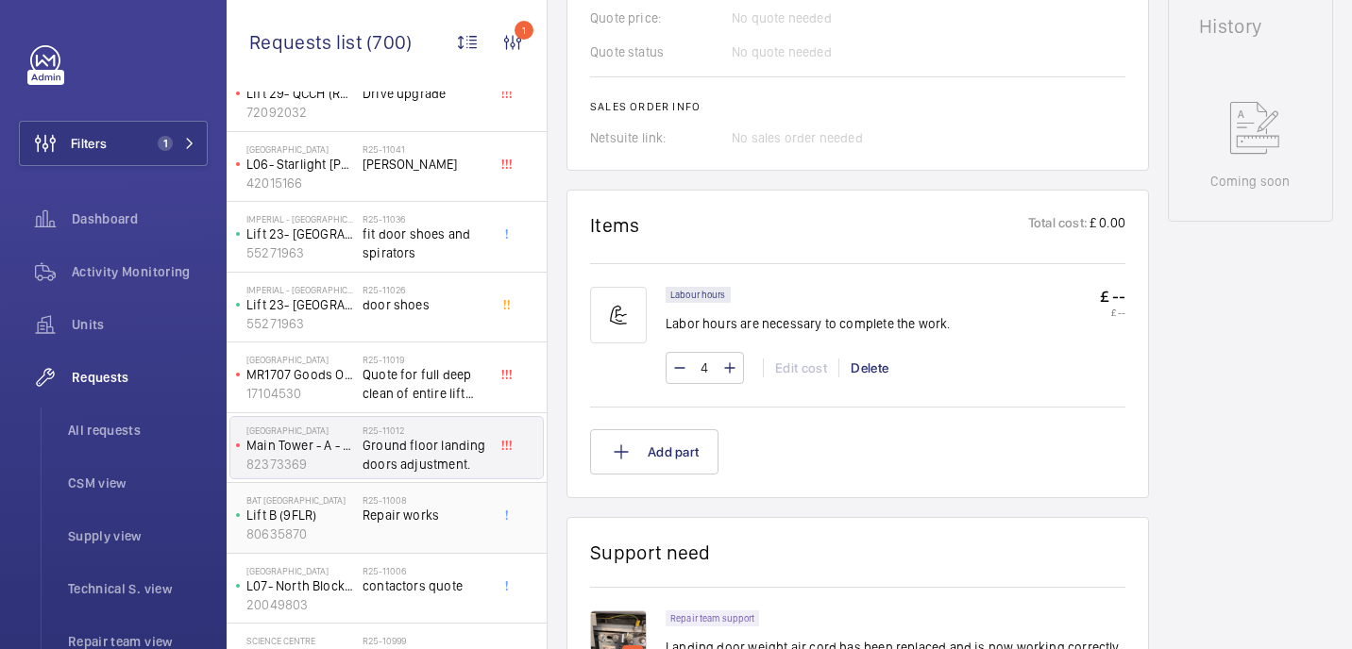
click at [449, 534] on div "R25-11008 Repair works" at bounding box center [424, 522] width 125 height 55
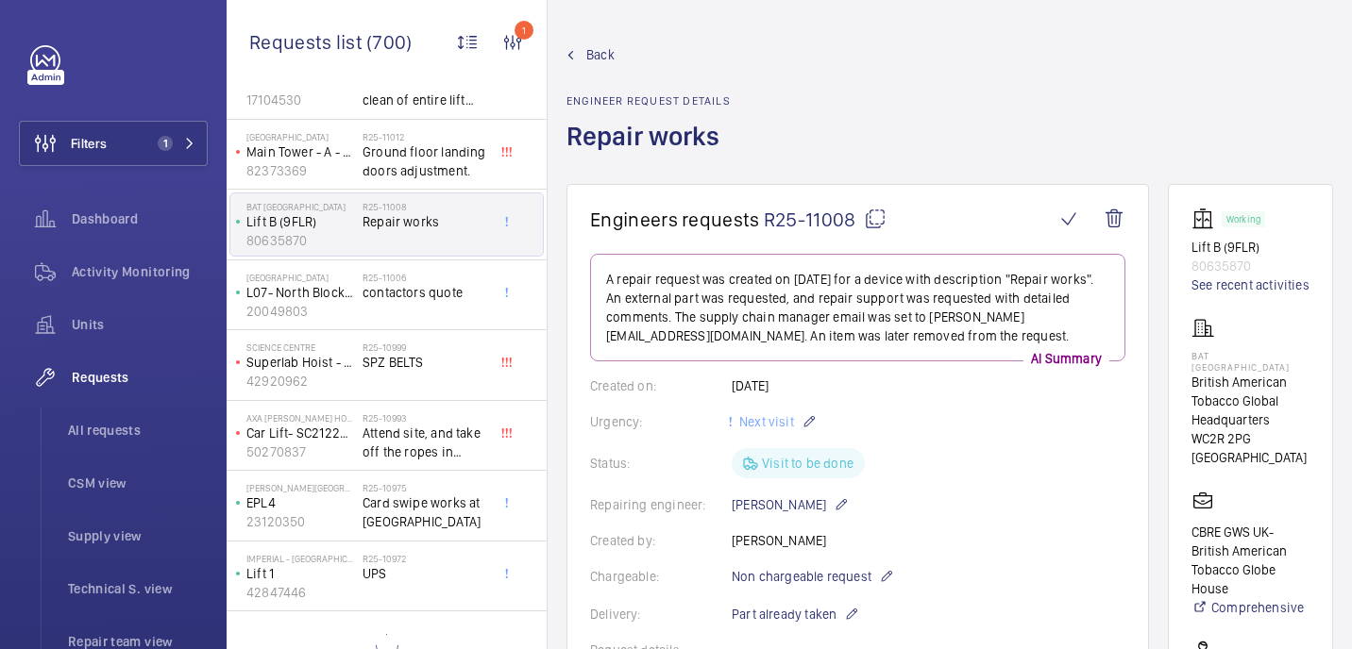
scroll to position [910, 0]
click at [419, 293] on span "contactors quote" at bounding box center [424, 290] width 125 height 19
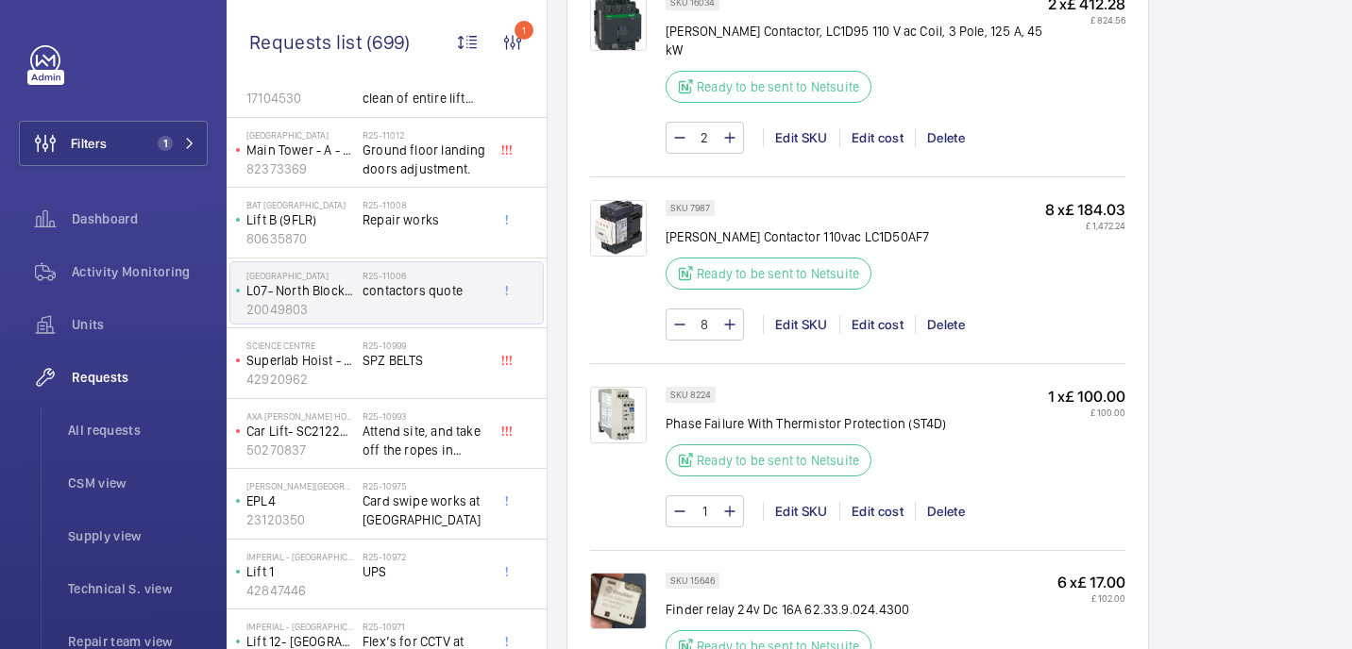
scroll to position [2107, 0]
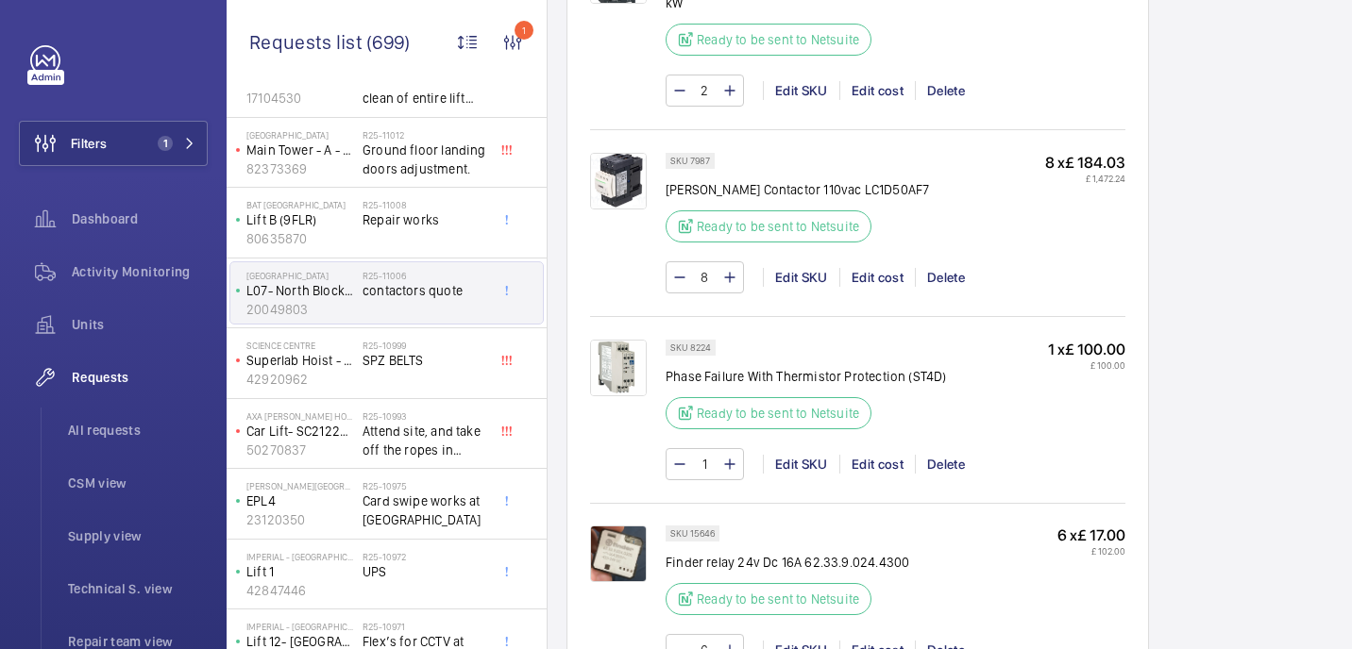
drag, startPoint x: 1292, startPoint y: 127, endPoint x: 1285, endPoint y: 106, distance: 23.0
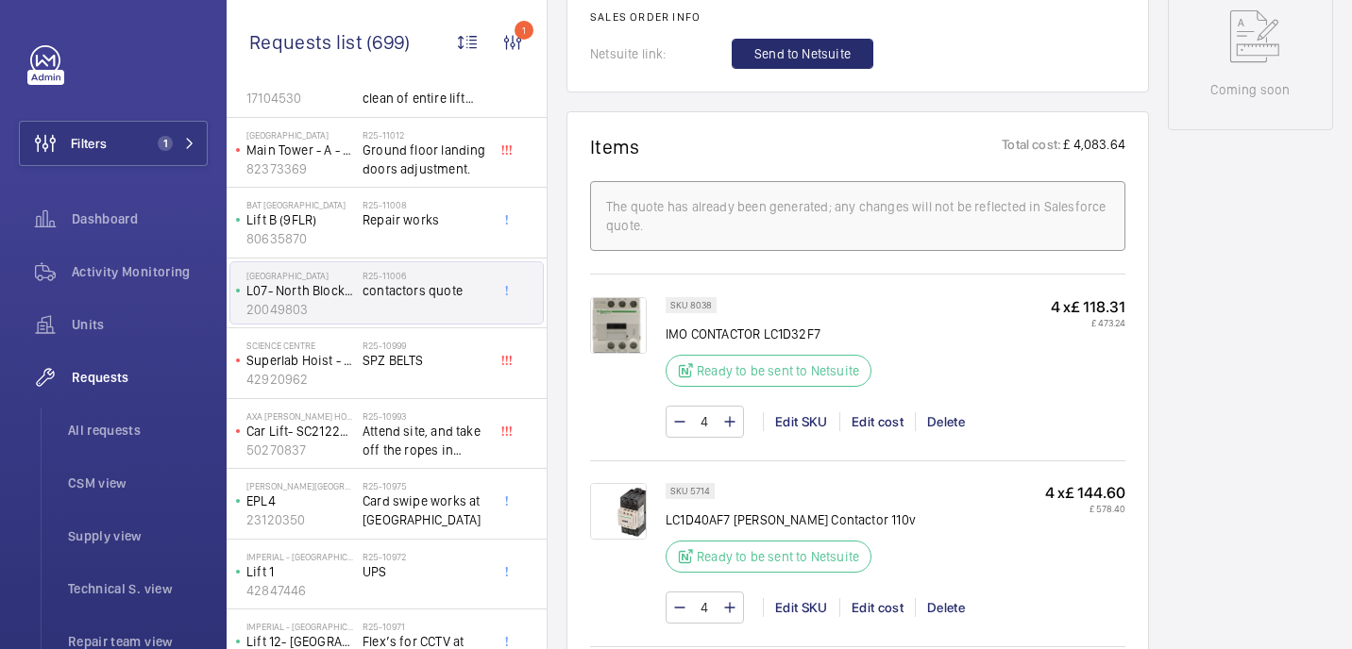
scroll to position [1008, 0]
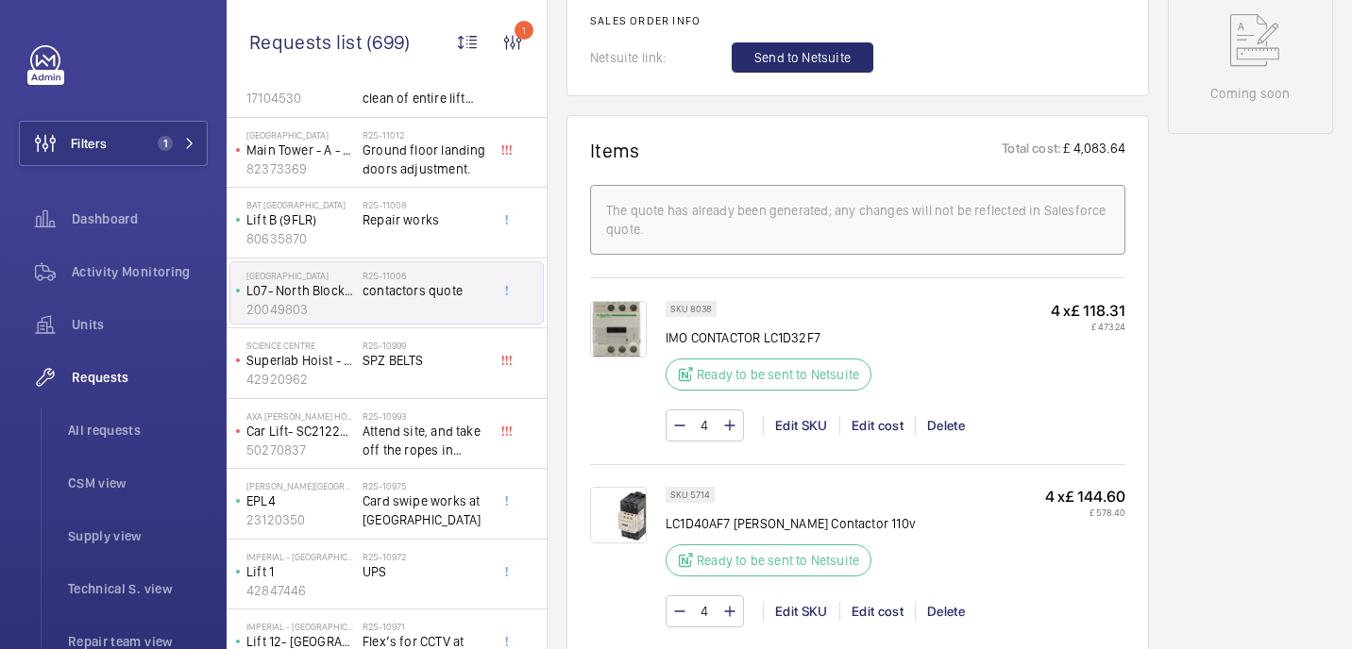
click at [718, 343] on p "IMO CONTACTOR LC1D32F7" at bounding box center [773, 337] width 217 height 19
copy div "IMO CONTACTOR LC1D32F7"
click at [735, 523] on p "LC1D40AF7 Schneider Contactor 110v" at bounding box center [790, 523] width 250 height 19
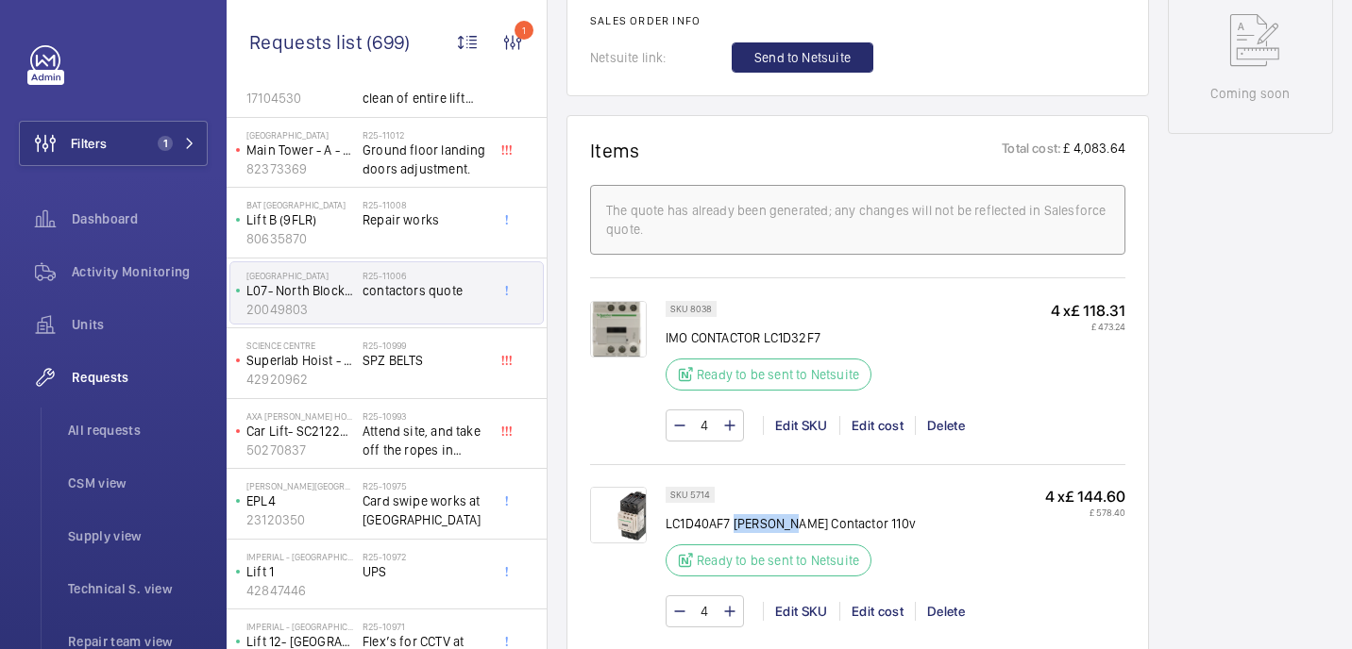
click at [735, 523] on p "LC1D40AF7 Schneider Contactor 110v" at bounding box center [790, 523] width 250 height 19
copy div "LC1D40AF7 Schneider Contactor 110v"
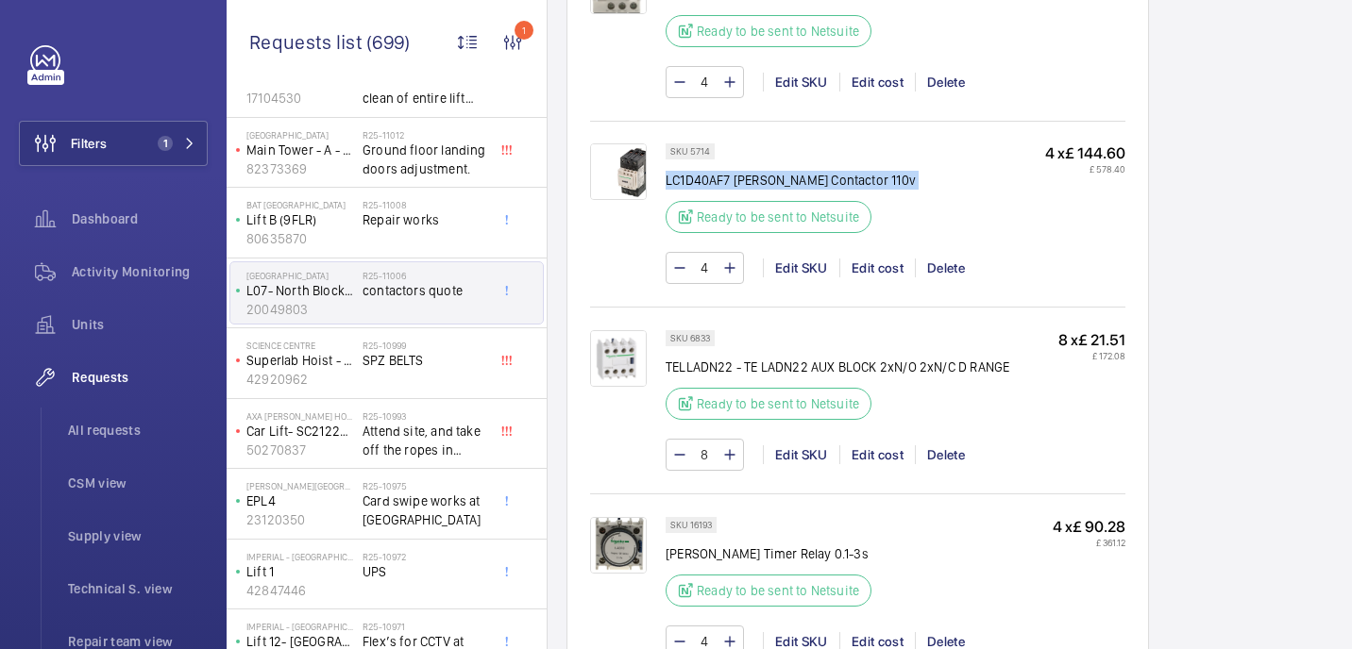
scroll to position [1400, 0]
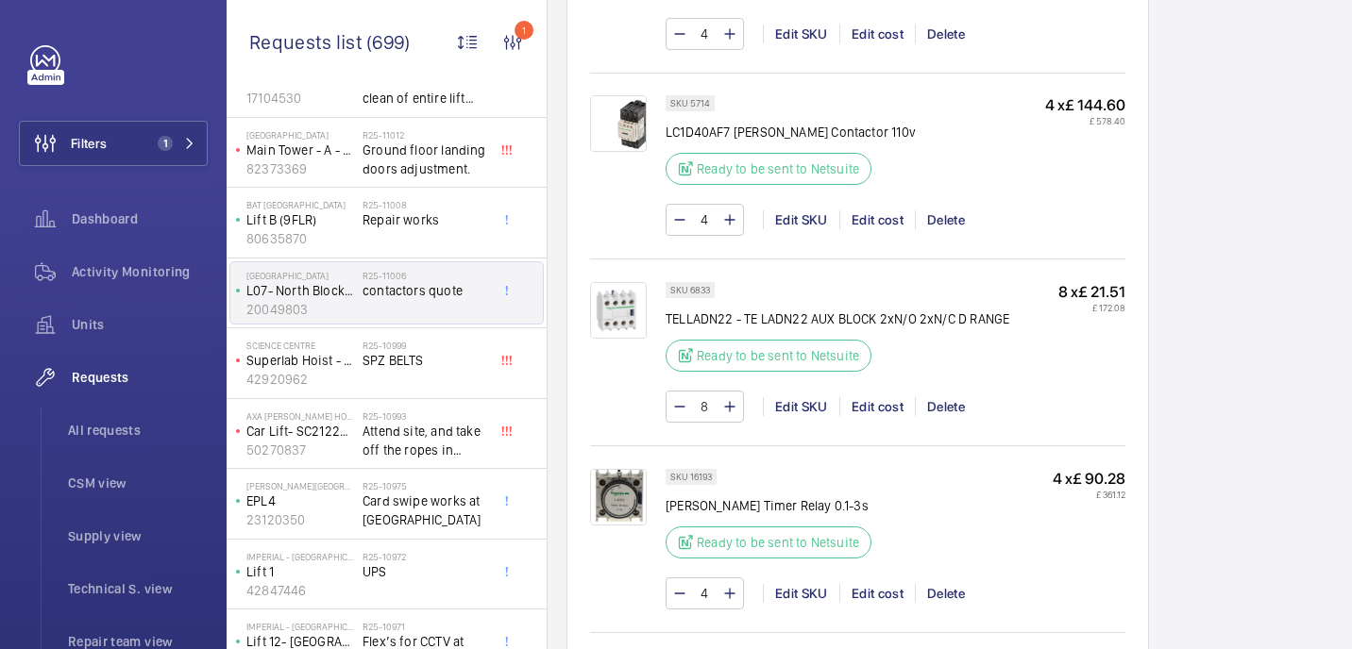
click at [787, 304] on div "SKU 6833 TELLADN22 - TE LADN22 AUX BLOCK 2xN/O 2xN/C D RANGE Ready to be sent t…" at bounding box center [837, 332] width 344 height 101
click at [787, 324] on p "TELLADN22 - TE LADN22 AUX BLOCK 2xN/O 2xN/C D RANGE" at bounding box center [837, 319] width 344 height 19
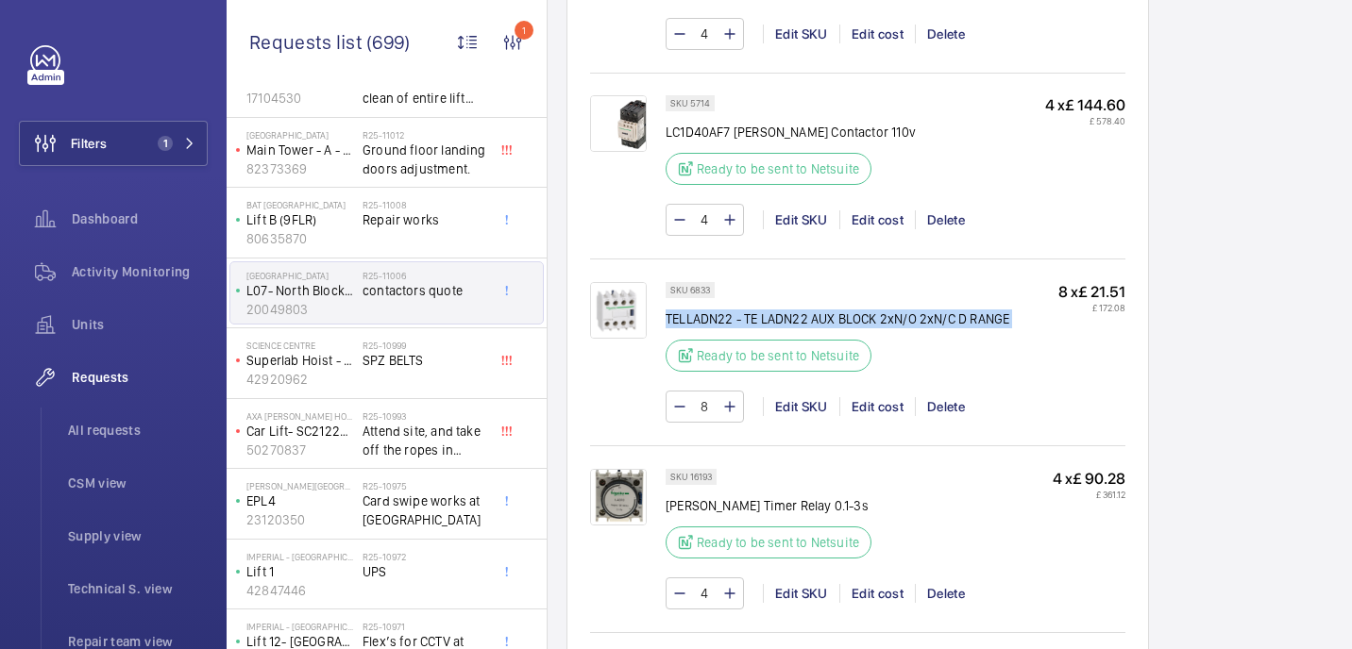
click at [787, 324] on p "TELLADN22 - TE LADN22 AUX BLOCK 2xN/O 2xN/C D RANGE" at bounding box center [837, 319] width 344 height 19
copy div "TELLADN22 - TE LADN22 AUX BLOCK 2xN/O 2xN/C D RANGE"
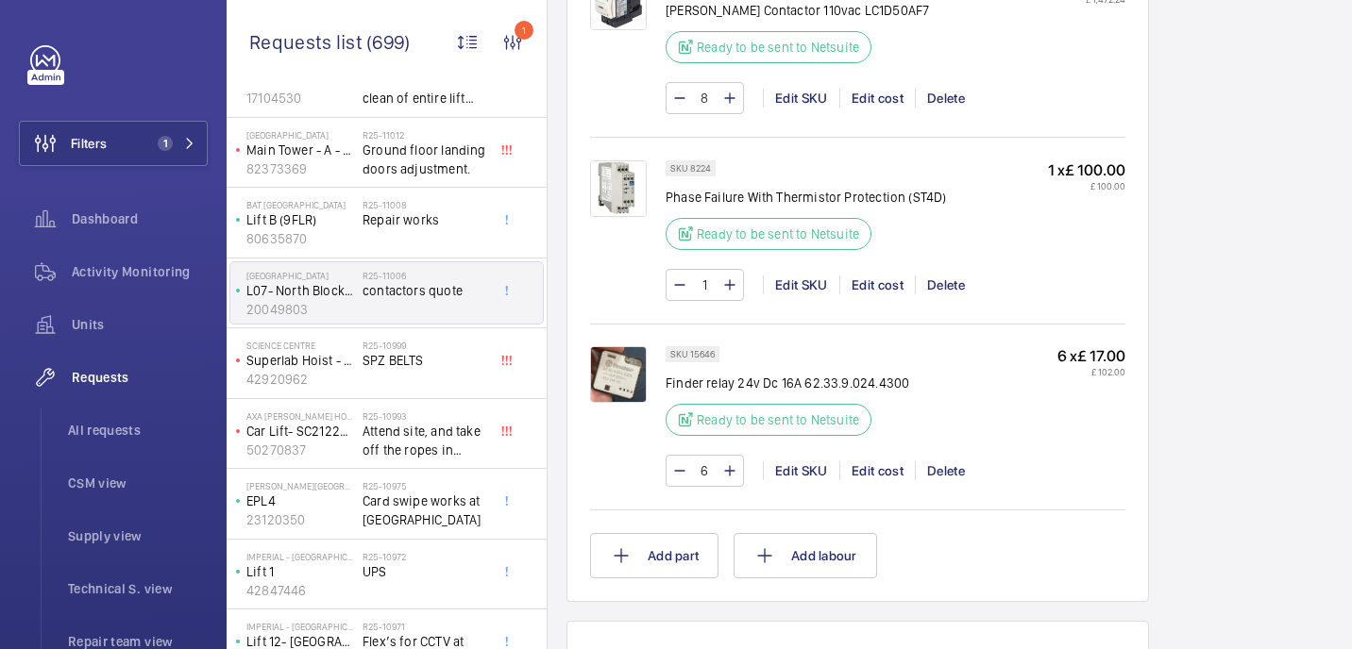
scroll to position [2305, 0]
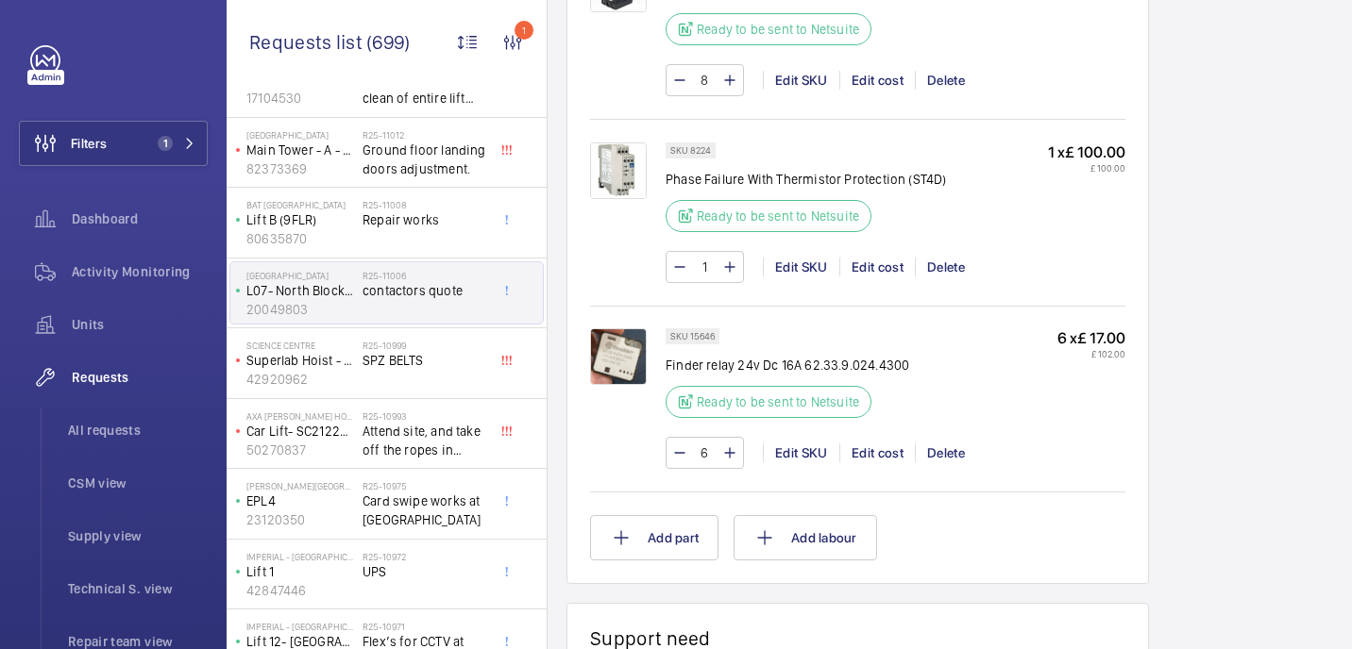
click at [630, 345] on img at bounding box center [618, 356] width 57 height 57
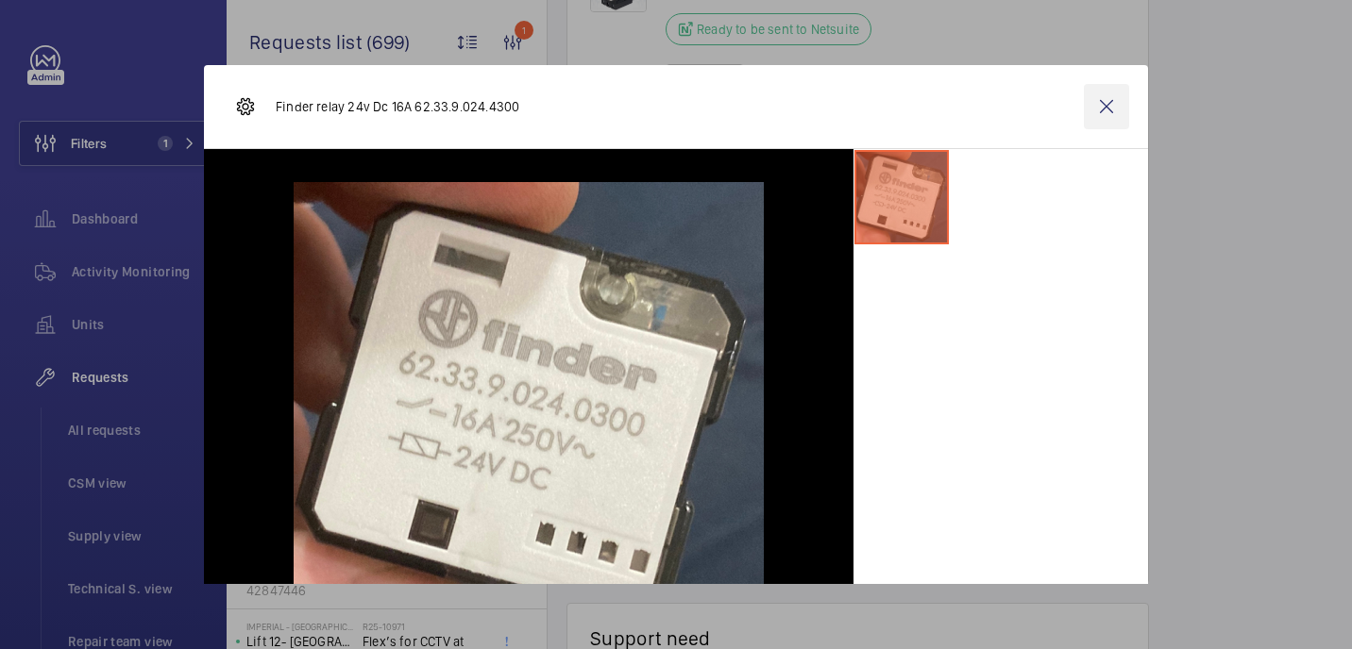
click at [1103, 100] on wm-front-icon-button at bounding box center [1105, 106] width 45 height 45
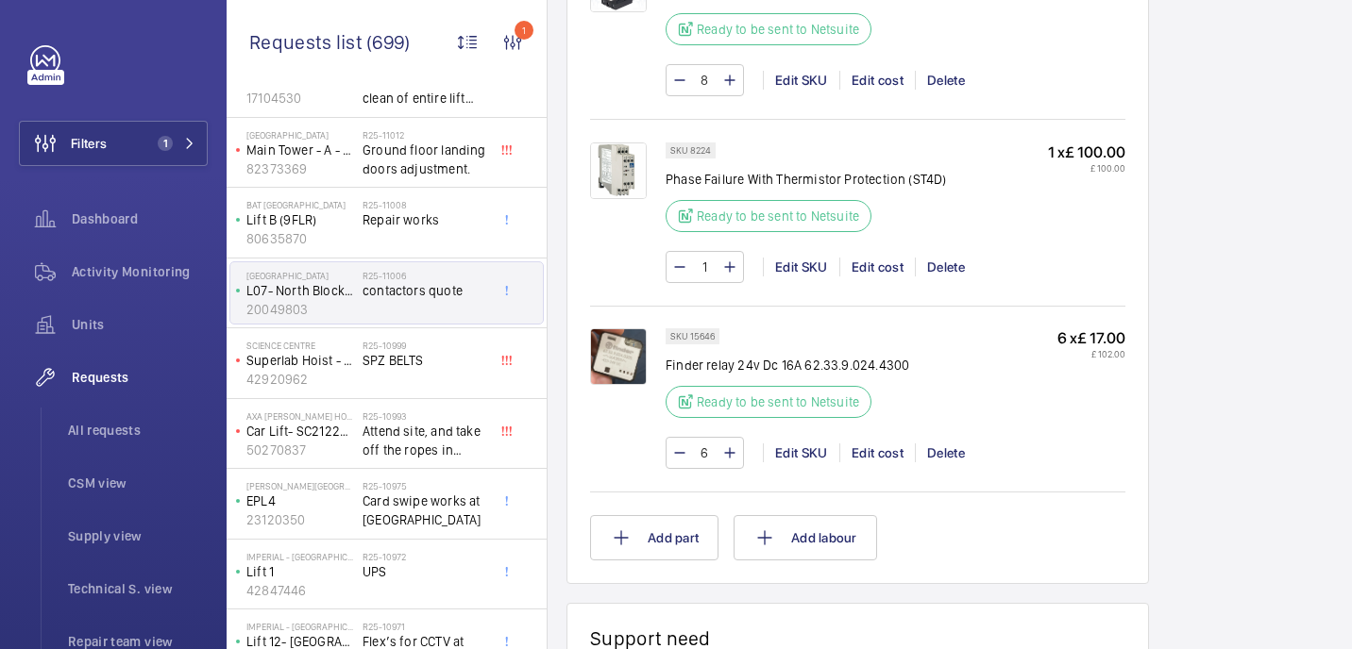
click at [742, 356] on p "Finder relay 24v Dc 16A 62.33.9.024.4300" at bounding box center [786, 365] width 243 height 19
copy div "Finder relay 24v Dc 16A 62.33.9.024.4300"
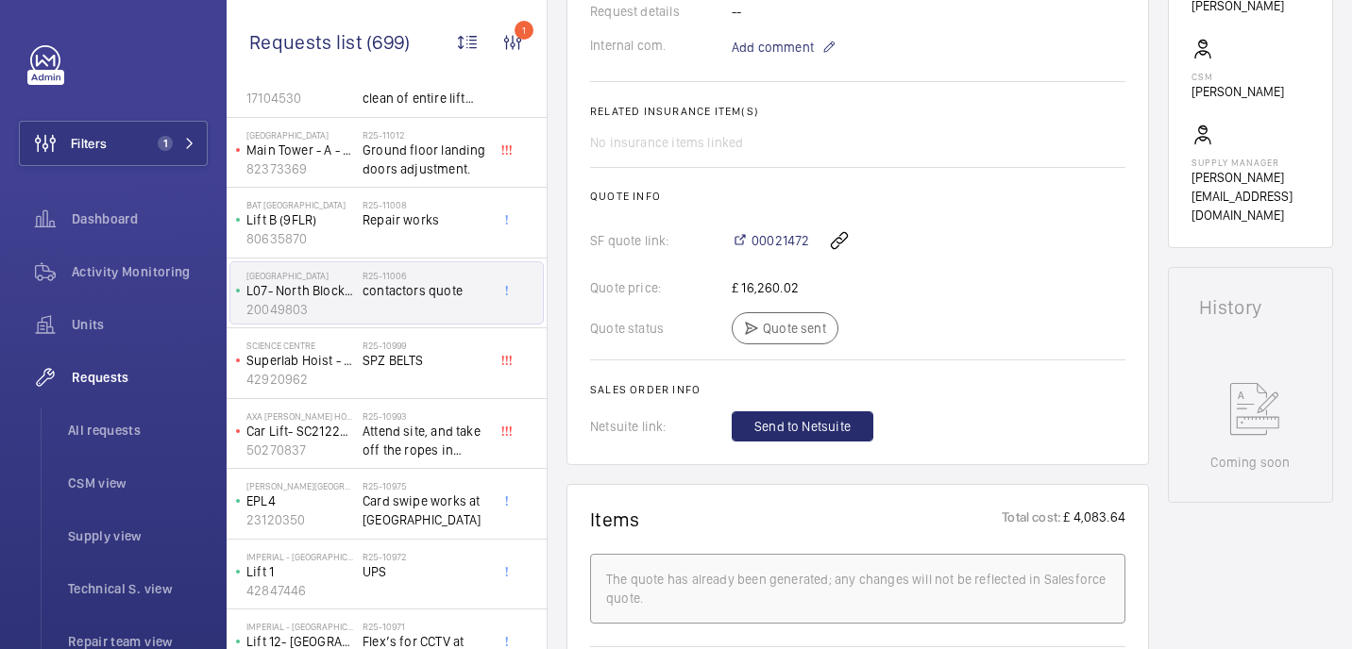
scroll to position [680, 0]
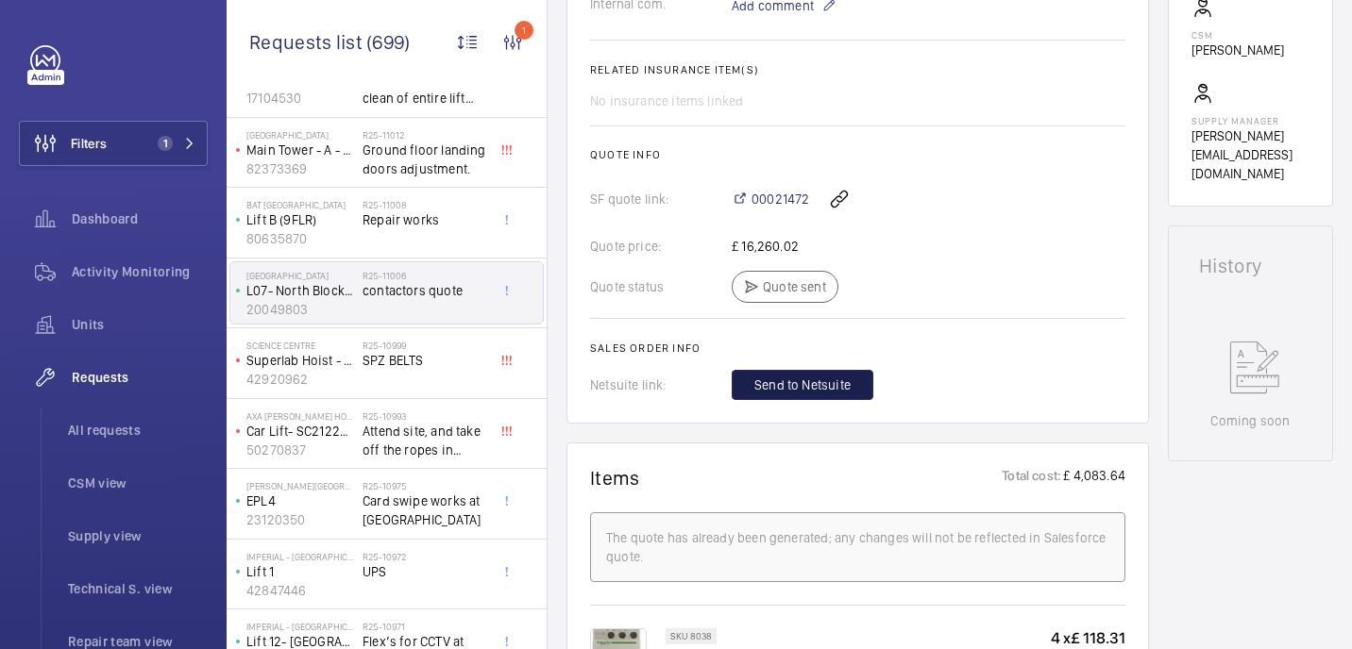
click at [813, 378] on span "Send to Netsuite" at bounding box center [802, 385] width 96 height 19
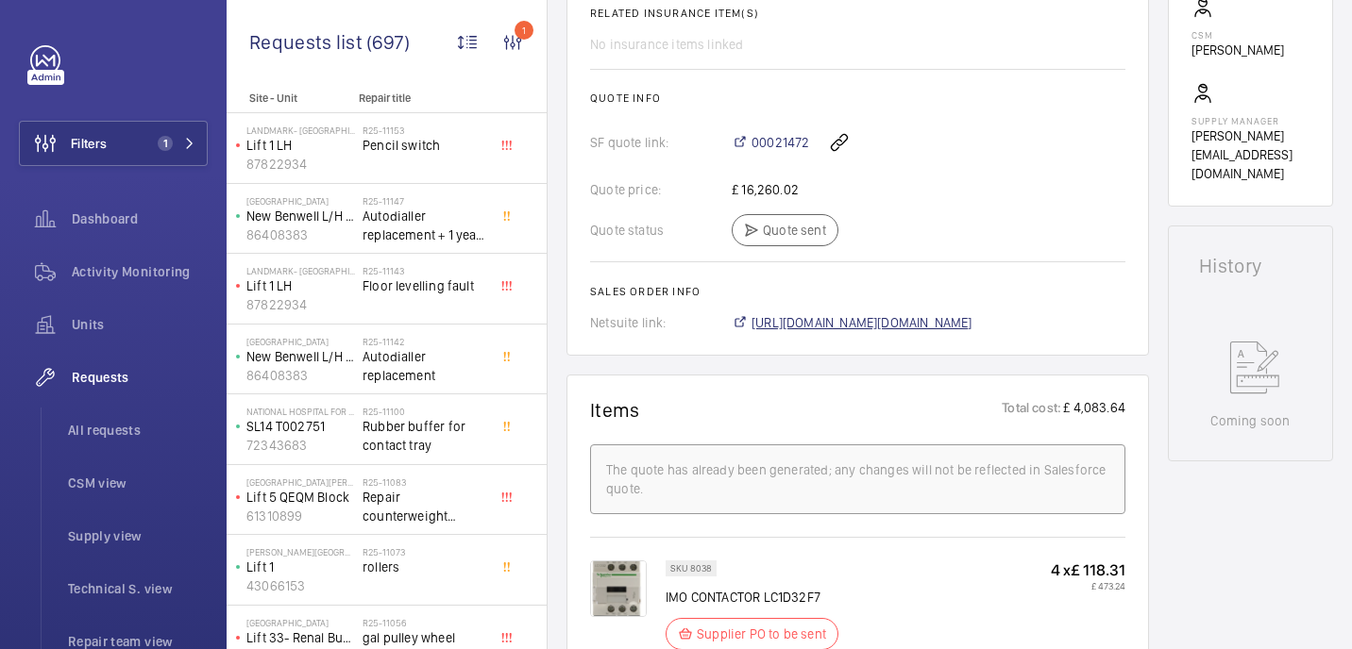
click at [808, 324] on span "https://6461500.app.netsuite.com/app/accounting/transactions/salesord.nl?id=292…" at bounding box center [861, 322] width 221 height 19
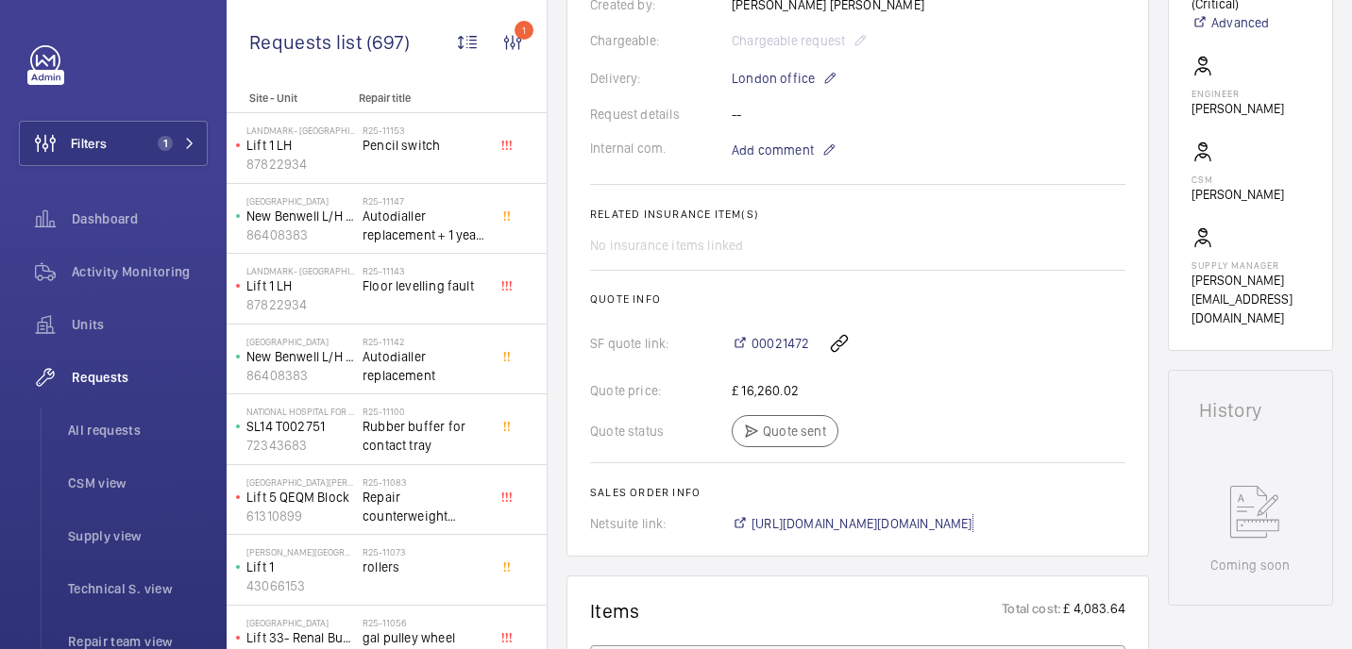
scroll to position [298, 0]
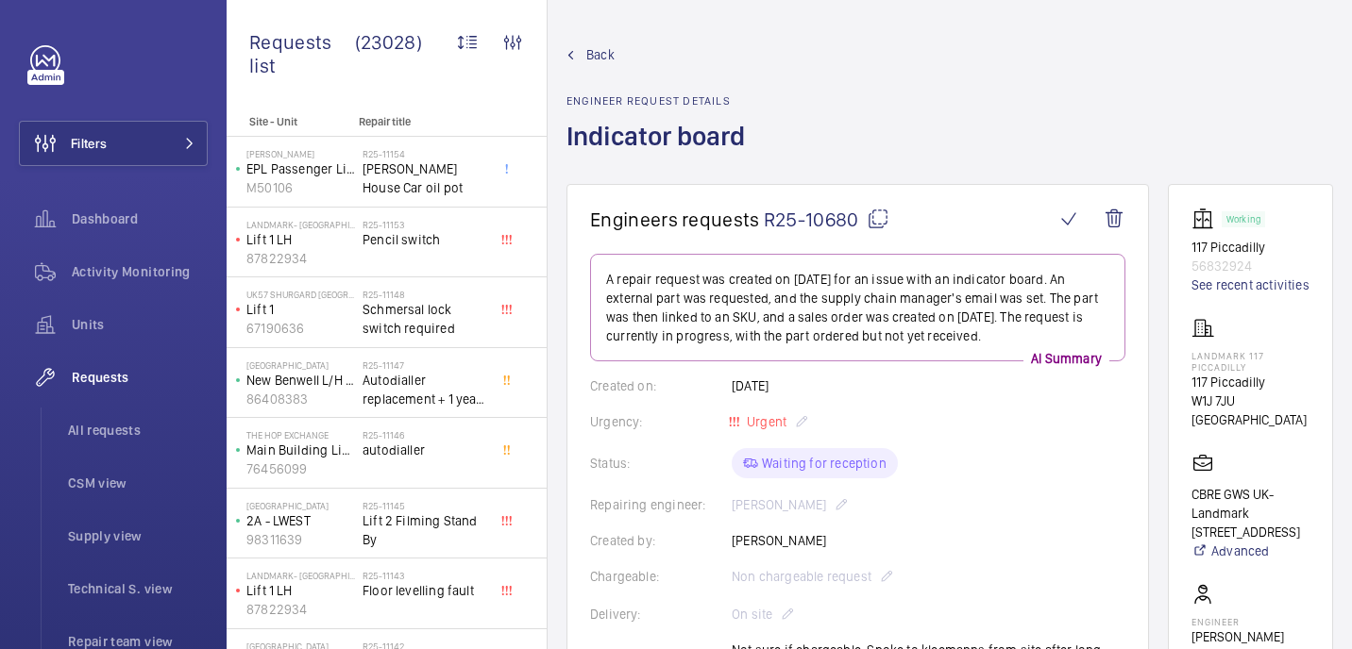
drag, startPoint x: 878, startPoint y: 217, endPoint x: 878, endPoint y: 172, distance: 45.3
click at [878, 217] on mat-icon at bounding box center [877, 219] width 23 height 23
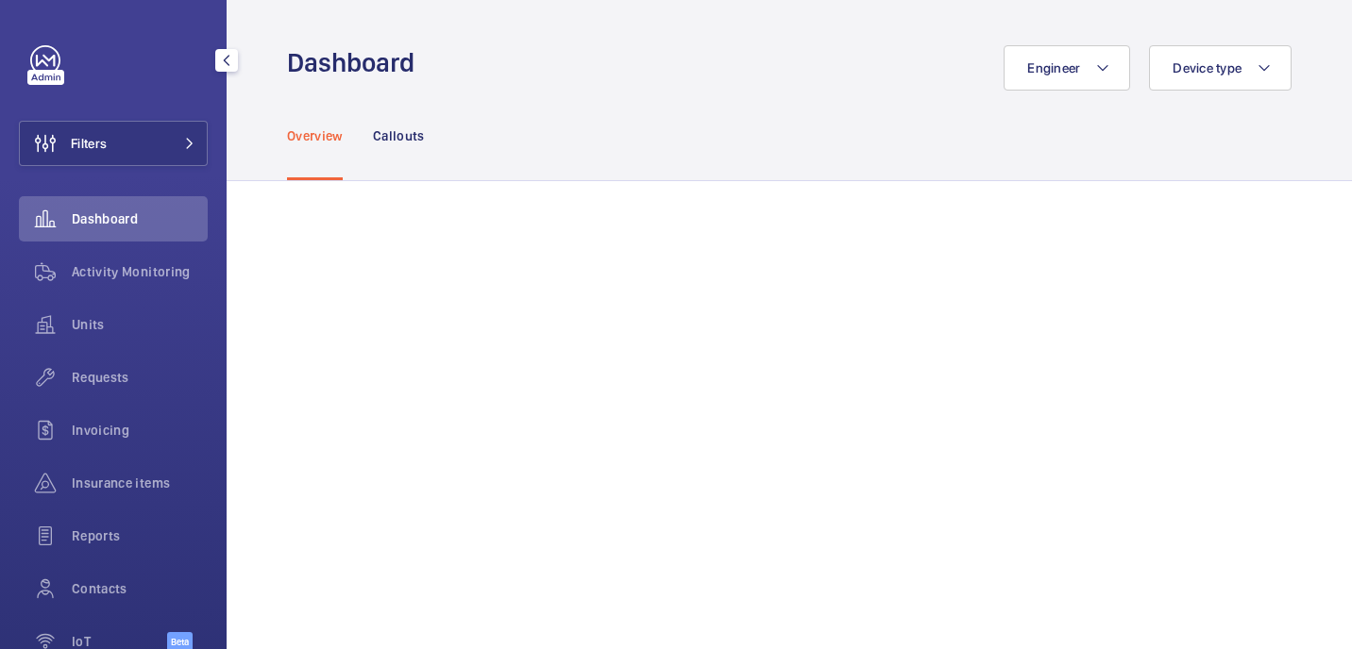
click at [112, 378] on span "Requests" at bounding box center [140, 377] width 136 height 19
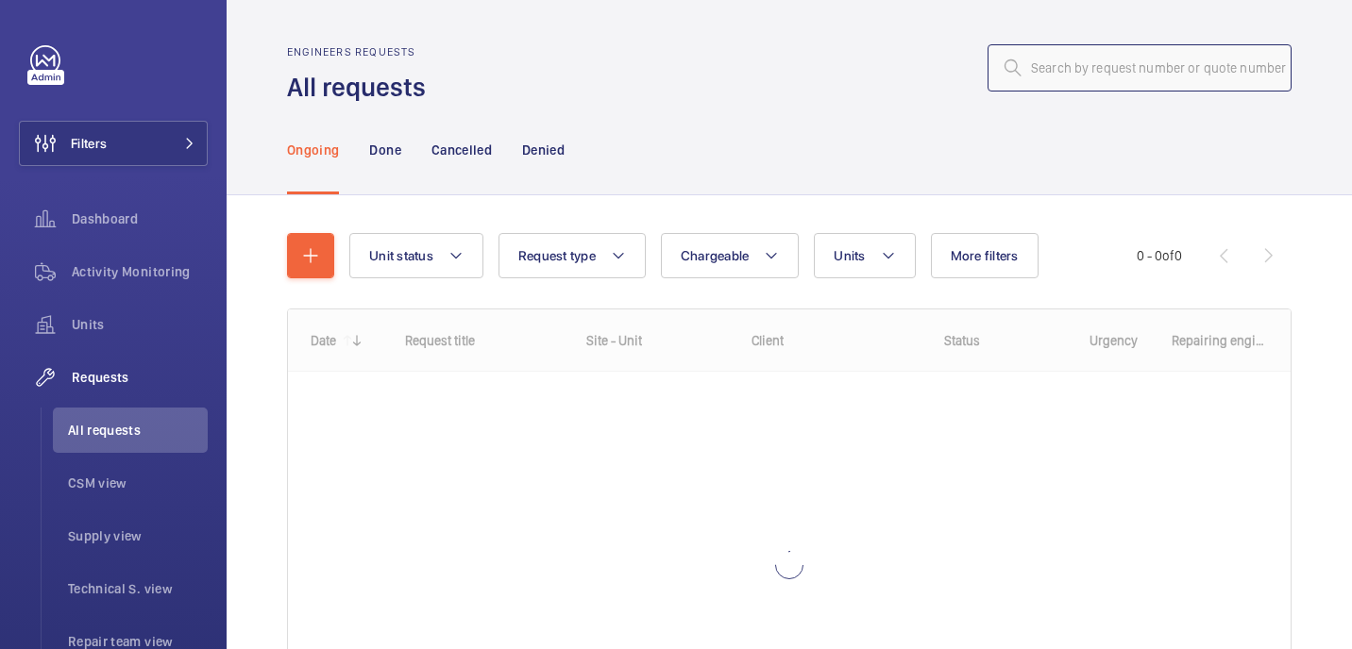
click at [1118, 82] on input "text" at bounding box center [1139, 67] width 304 height 47
paste input ": R25-10970"
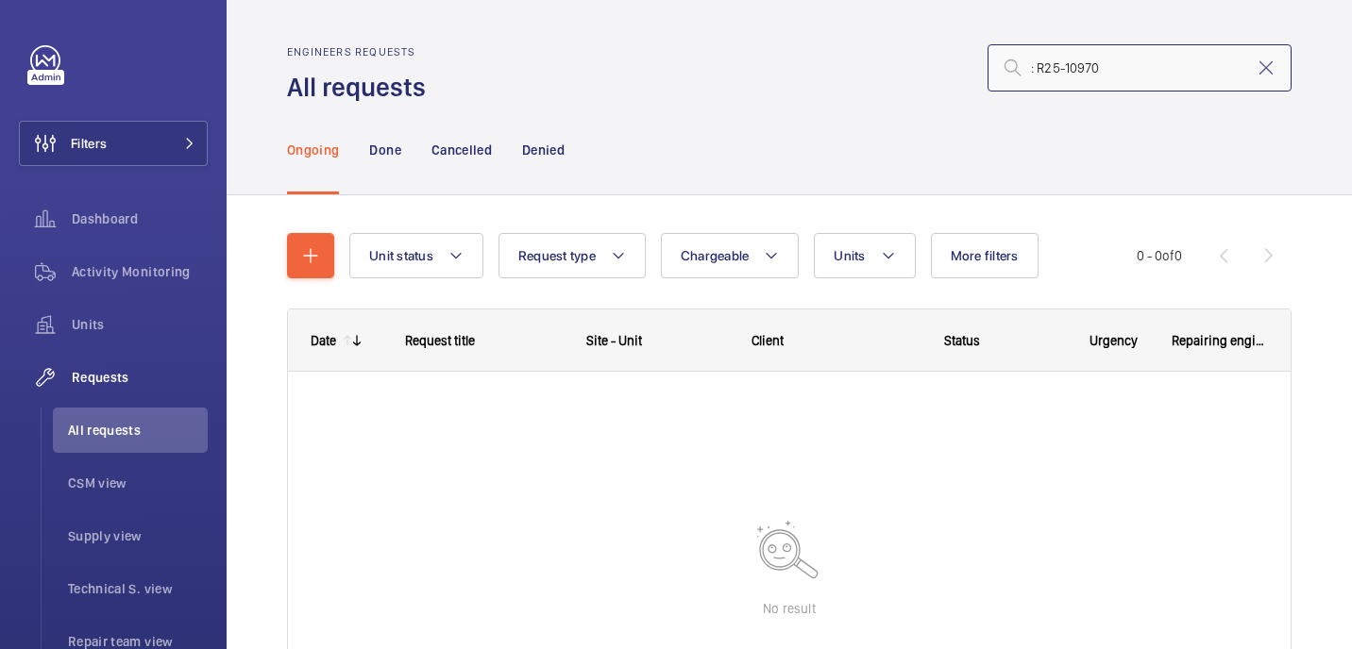
click at [1040, 67] on input ": R25-10970" at bounding box center [1139, 67] width 304 height 47
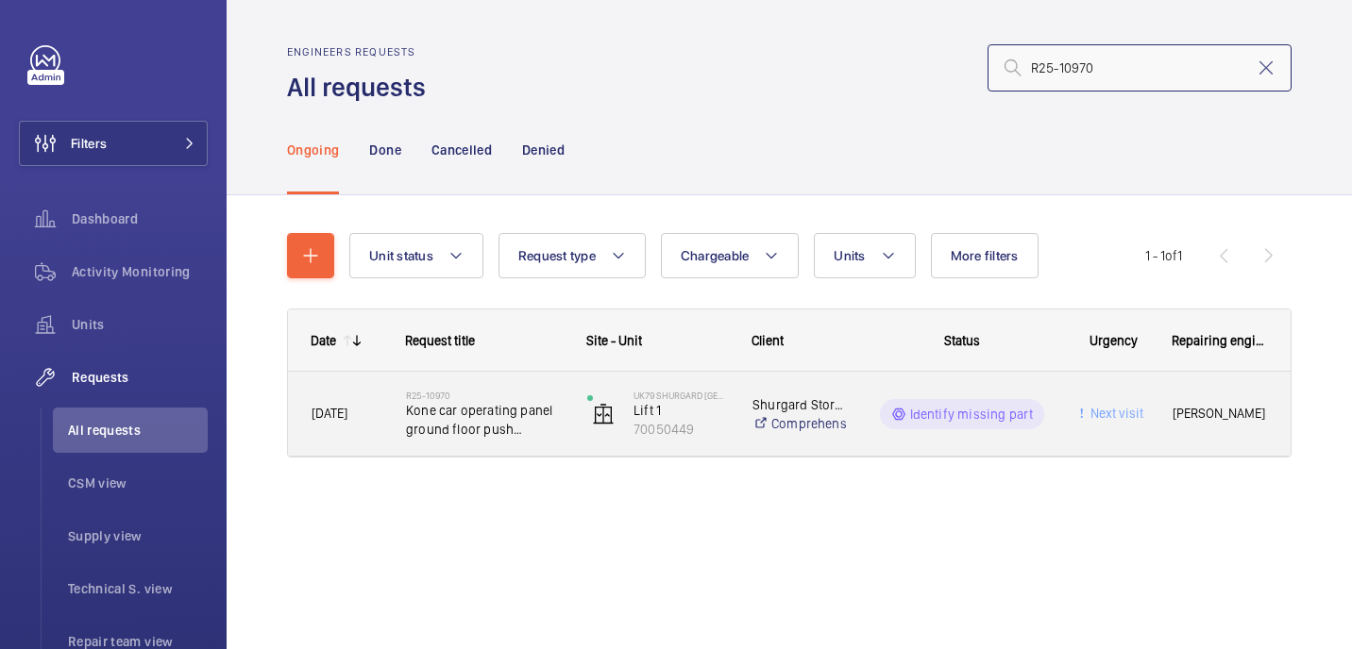
type input "R25-10970"
click at [422, 425] on span "Kone car operating panel ground floor push required" at bounding box center [484, 420] width 157 height 38
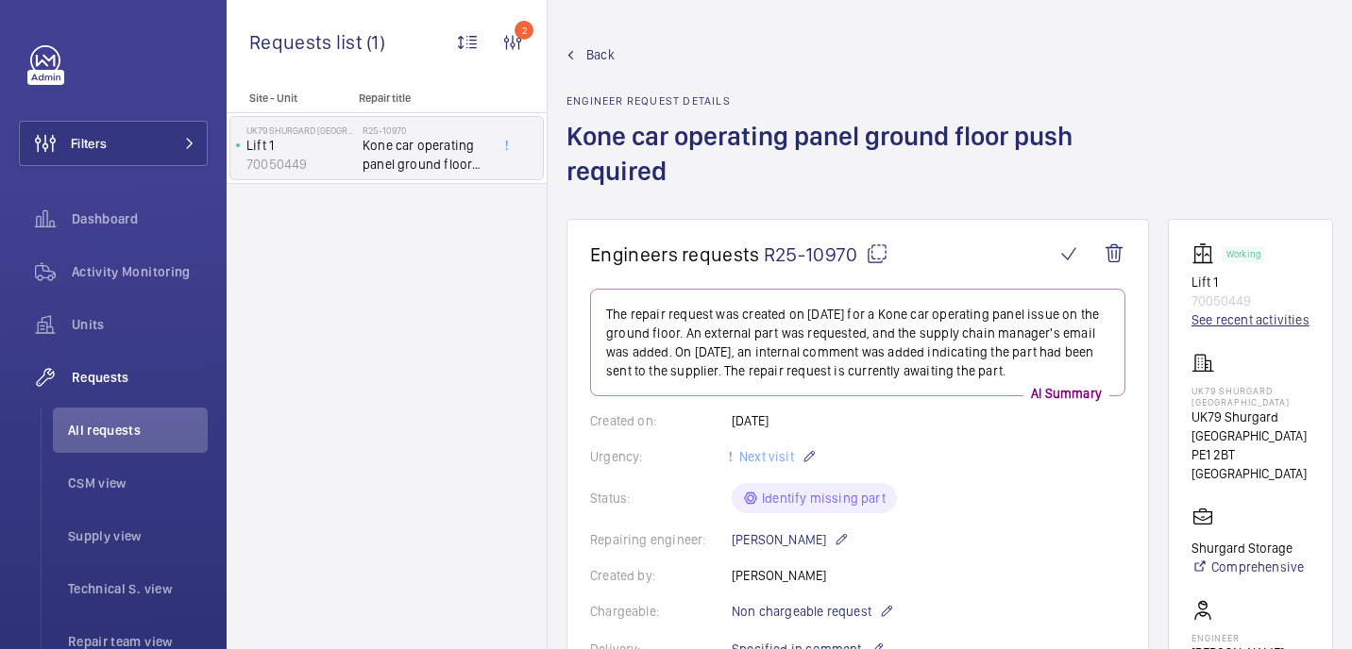
click at [1212, 322] on link "See recent activities" at bounding box center [1250, 320] width 118 height 19
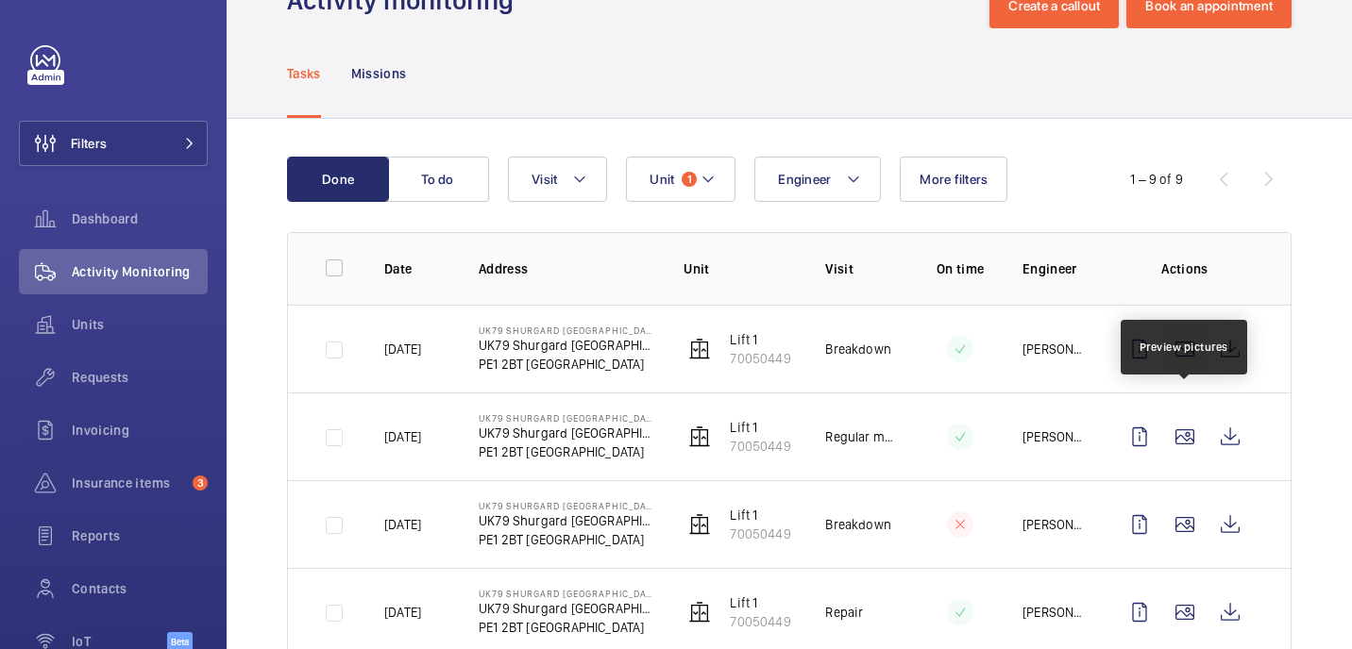
scroll to position [96, 0]
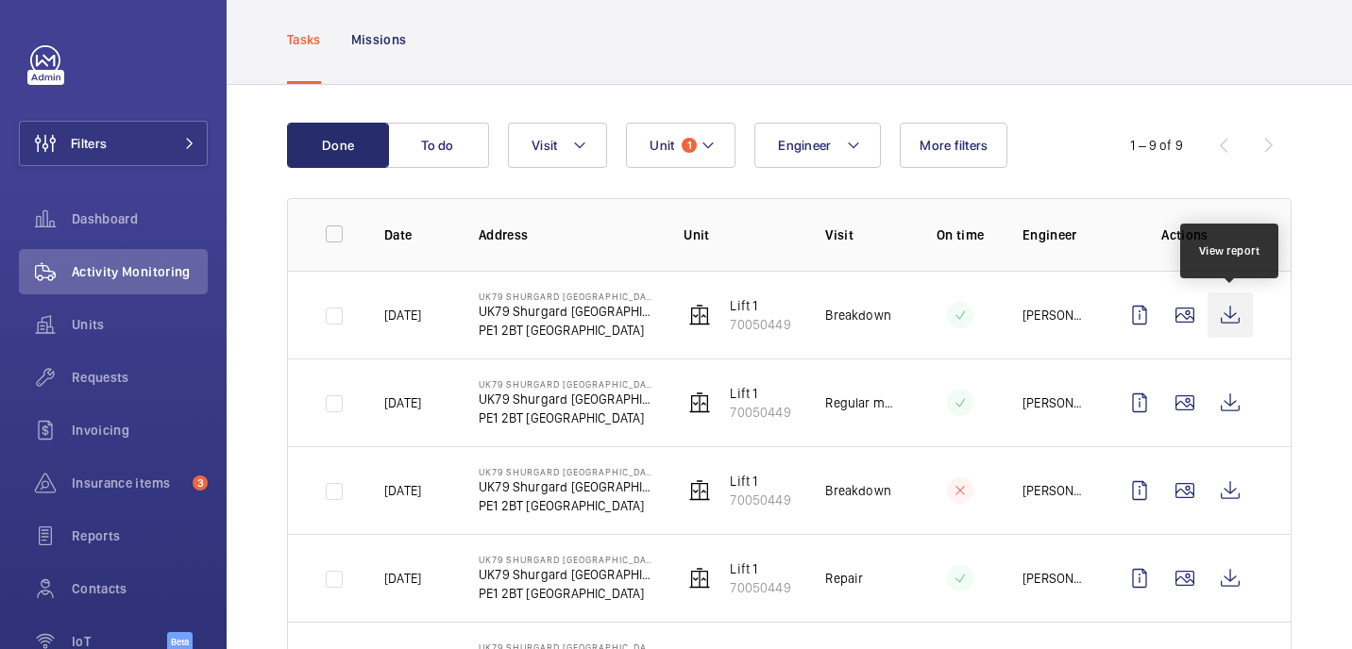
click at [1230, 313] on wm-front-icon-button at bounding box center [1229, 315] width 45 height 45
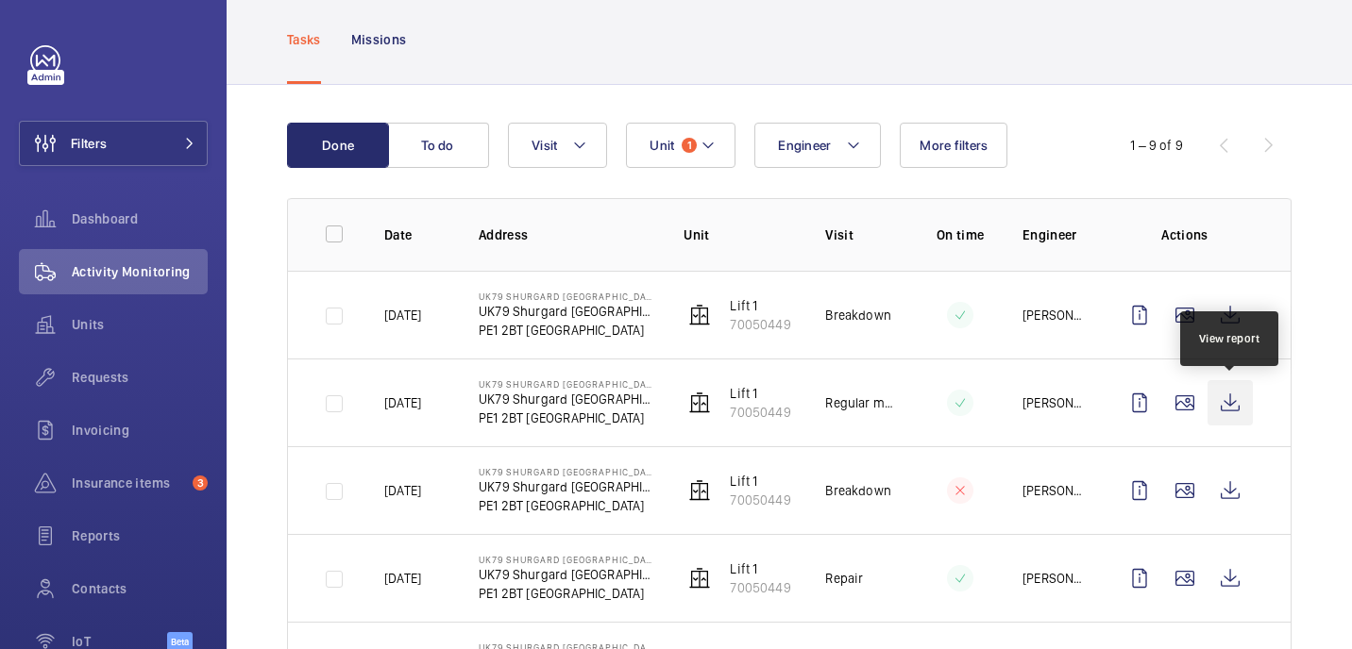
click at [1227, 395] on wm-front-icon-button at bounding box center [1229, 402] width 45 height 45
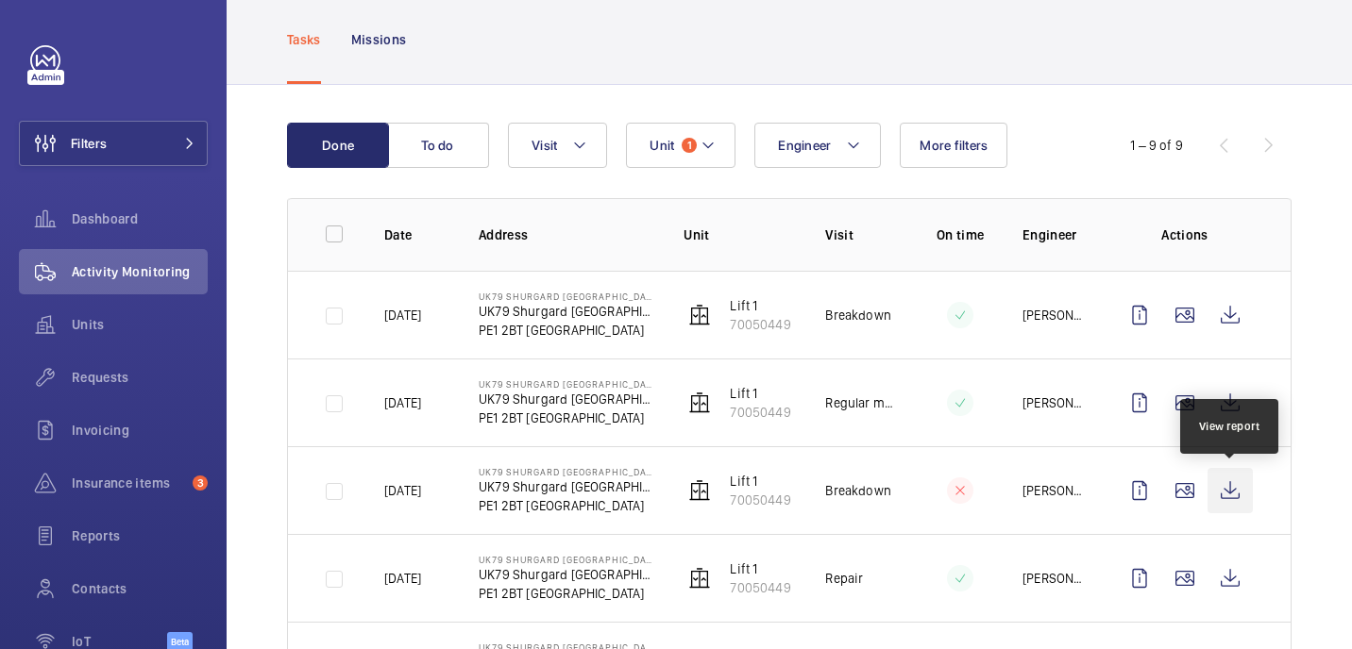
click at [1217, 498] on wm-front-icon-button at bounding box center [1229, 490] width 45 height 45
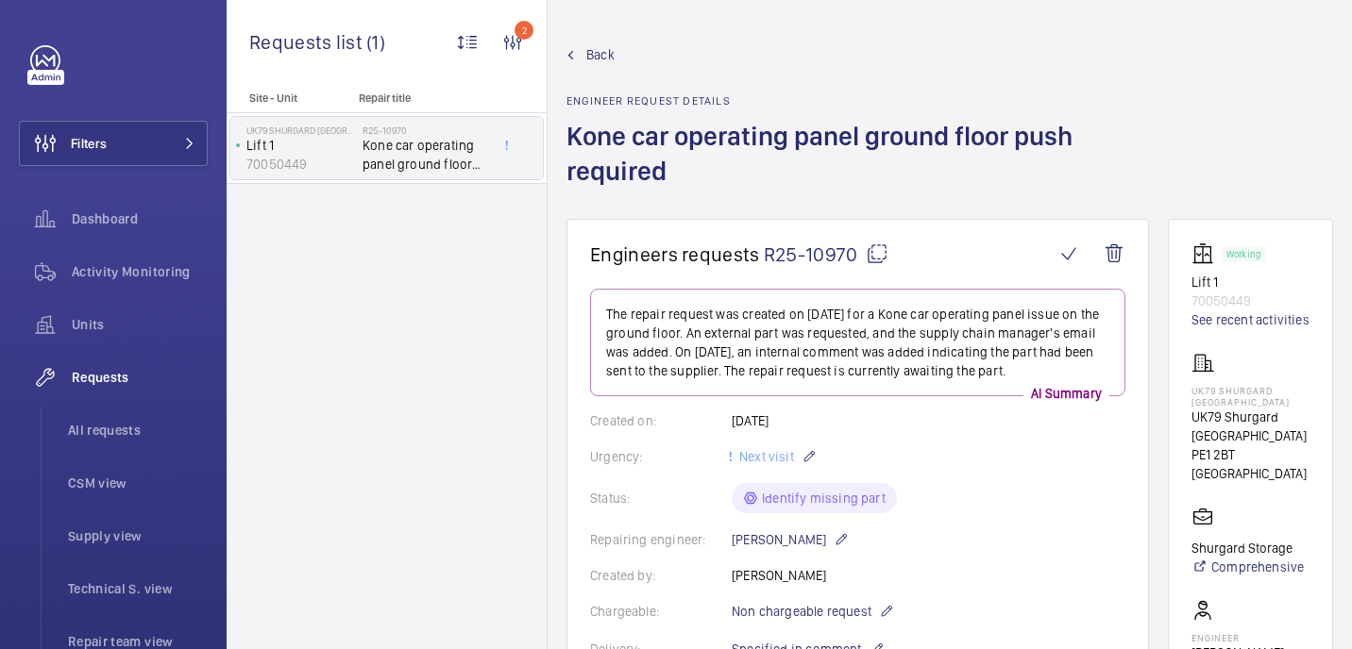
click at [871, 255] on mat-icon at bounding box center [876, 254] width 23 height 23
click at [1218, 395] on p "UK79 Shurgard [GEOGRAPHIC_DATA]" at bounding box center [1250, 396] width 118 height 23
copy p "UK79 Shurgard [GEOGRAPHIC_DATA]"
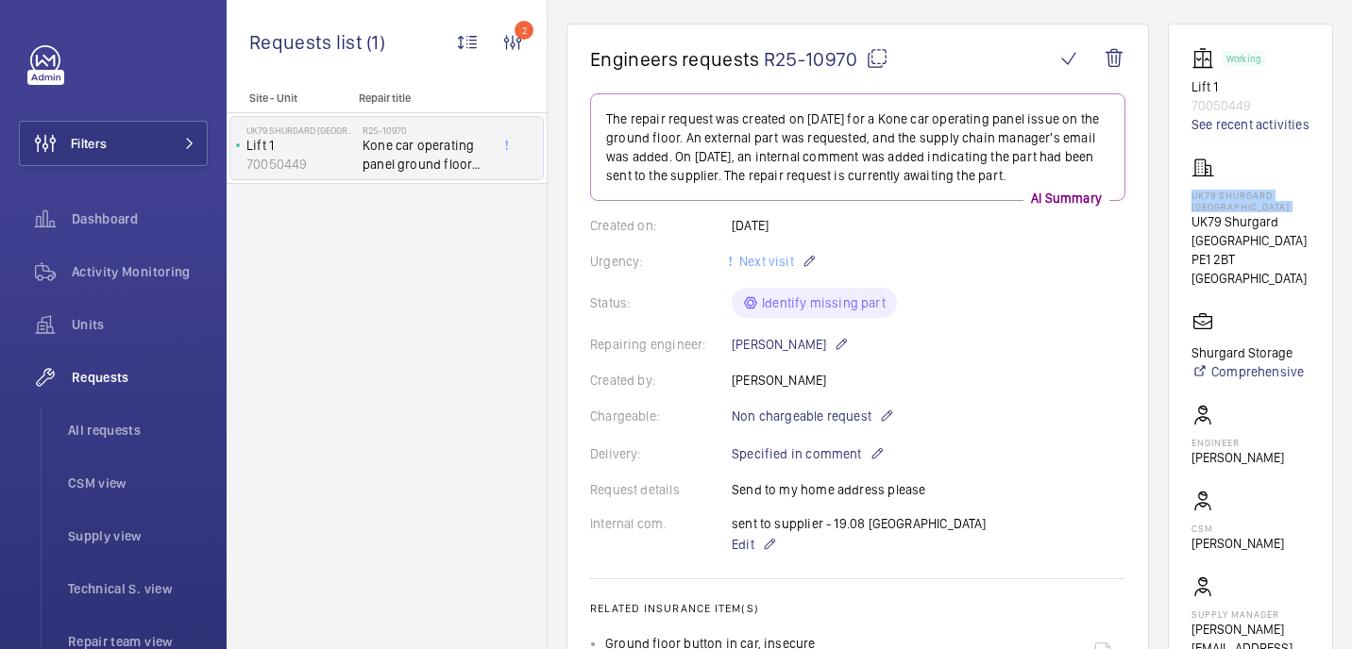
scroll to position [250, 0]
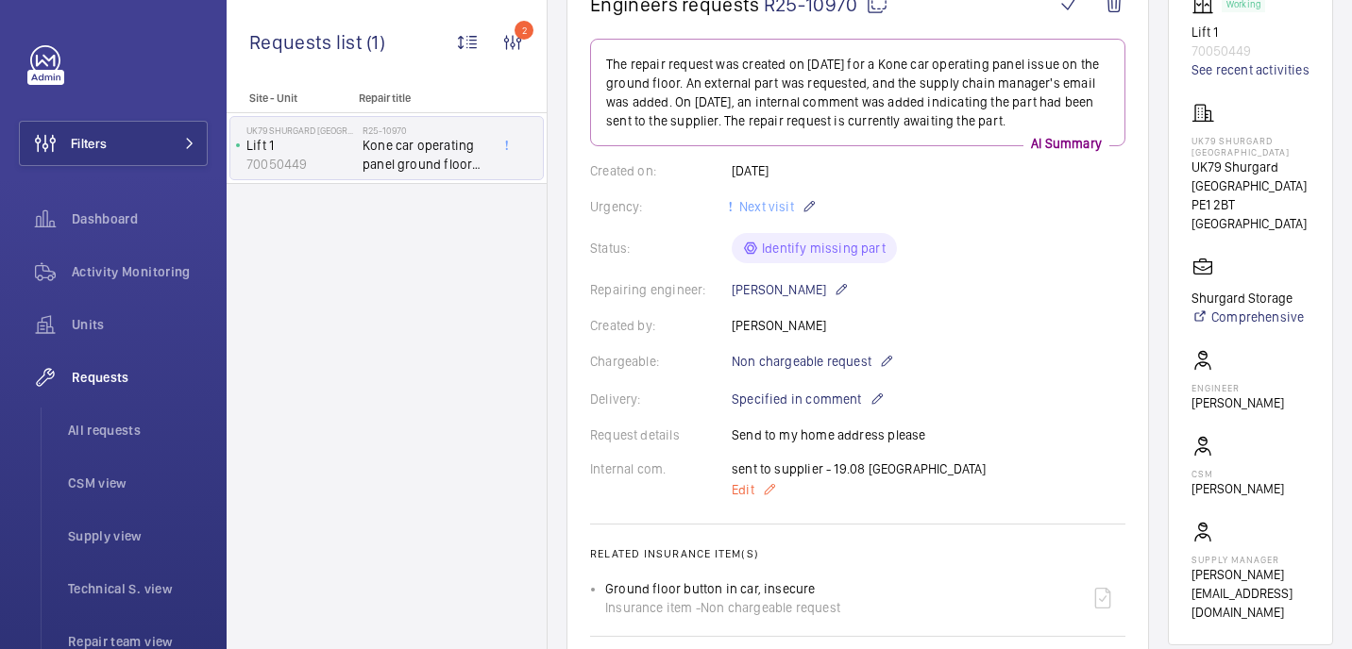
click at [746, 495] on span "Edit" at bounding box center [742, 489] width 23 height 19
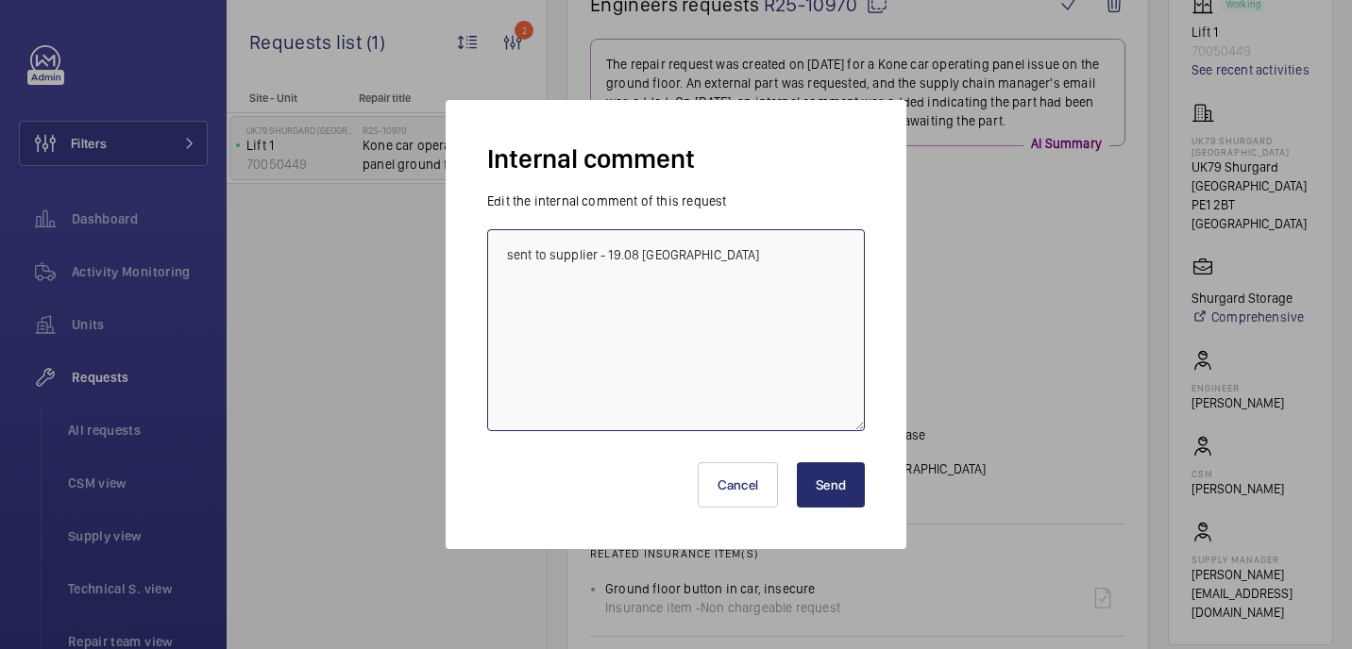
click at [716, 267] on textarea "sent to supplier - 19.08 [GEOGRAPHIC_DATA]" at bounding box center [676, 330] width 378 height 202
click at [617, 294] on textarea "sent to supplier - 19.08 [GEOGRAPHIC_DATA] supplier requesitng image of back of…" at bounding box center [676, 330] width 378 height 202
click at [847, 296] on textarea "sent to supplier - 19.08 [GEOGRAPHIC_DATA] supplier requestting image of back o…" at bounding box center [676, 330] width 378 height 202
click at [796, 298] on textarea "sent to supplier - 19.08 [GEOGRAPHIC_DATA] supplier requestting image of back o…" at bounding box center [676, 330] width 378 height 202
click at [606, 297] on textarea "sent to supplier - 19.08 [GEOGRAPHIC_DATA] supplier requestting image of back o…" at bounding box center [676, 330] width 378 height 202
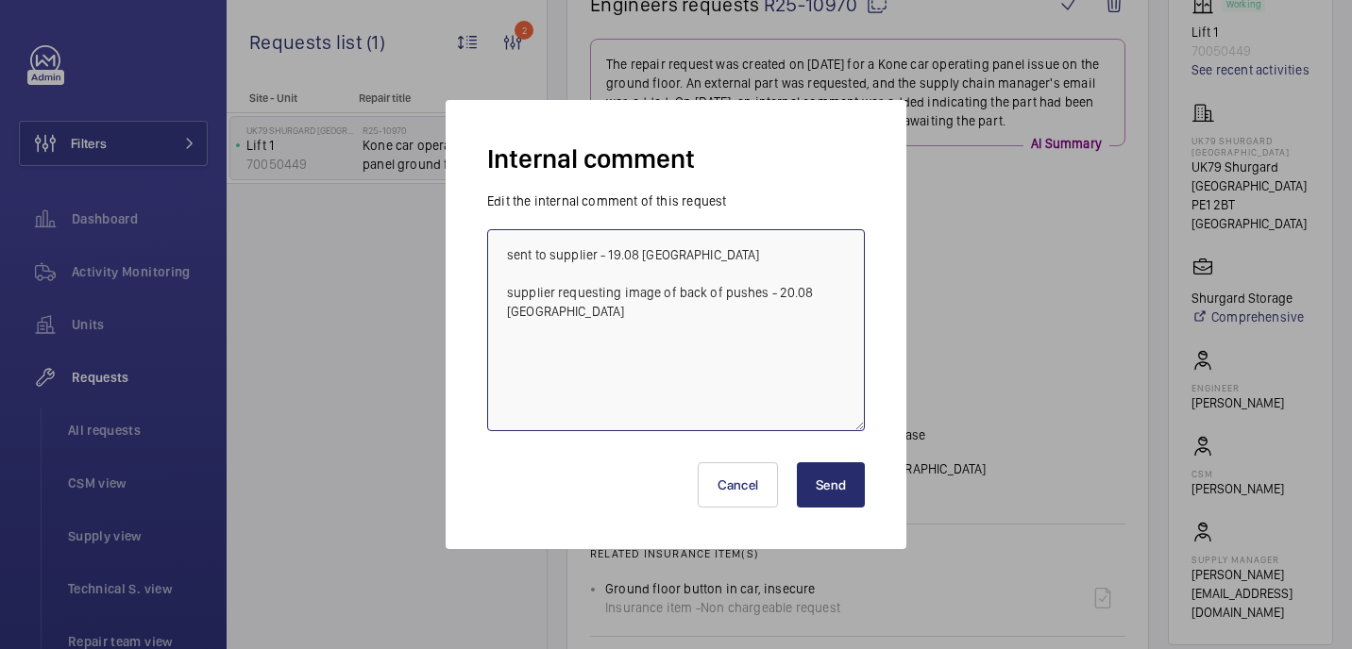
click at [848, 282] on textarea "sent to supplier - 19.08 [GEOGRAPHIC_DATA] supplier requesting image of back of…" at bounding box center [676, 330] width 378 height 202
type textarea "sent to supplier - 19.08 [GEOGRAPHIC_DATA] supplier requesting image of back of…"
click at [811, 492] on button "Send" at bounding box center [831, 484] width 68 height 45
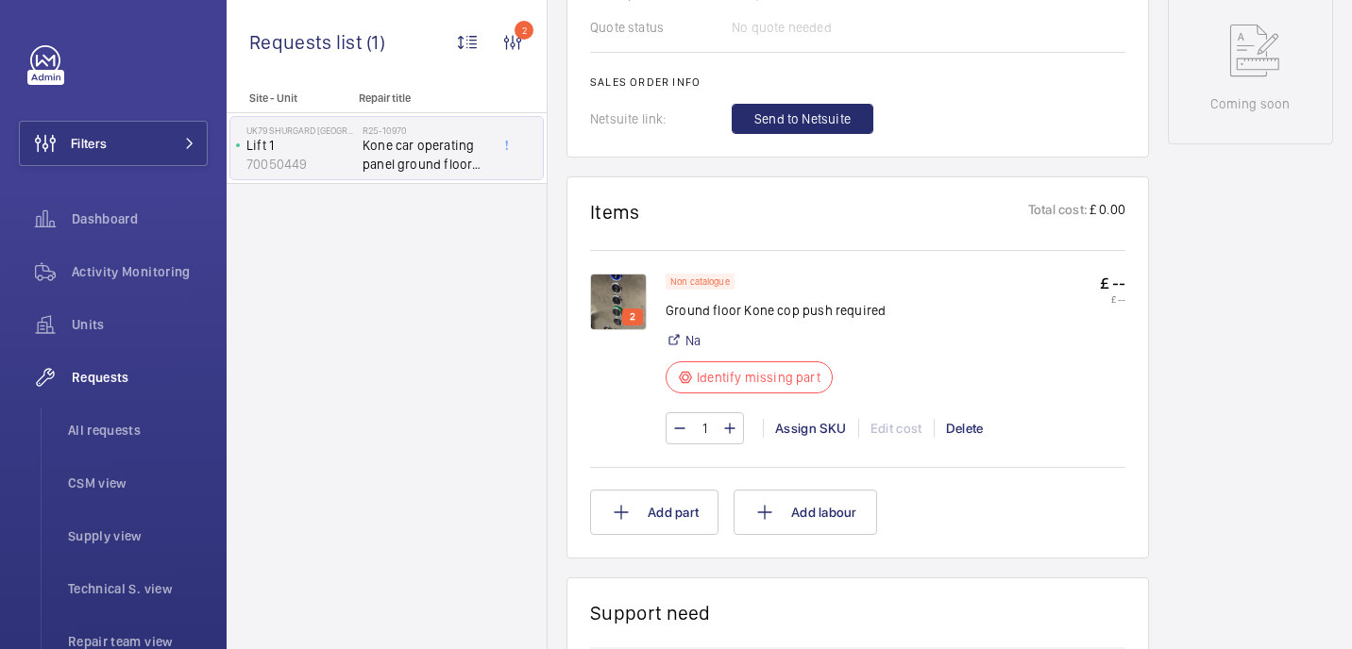
scroll to position [1010, 0]
